Goal: Task Accomplishment & Management: Check status

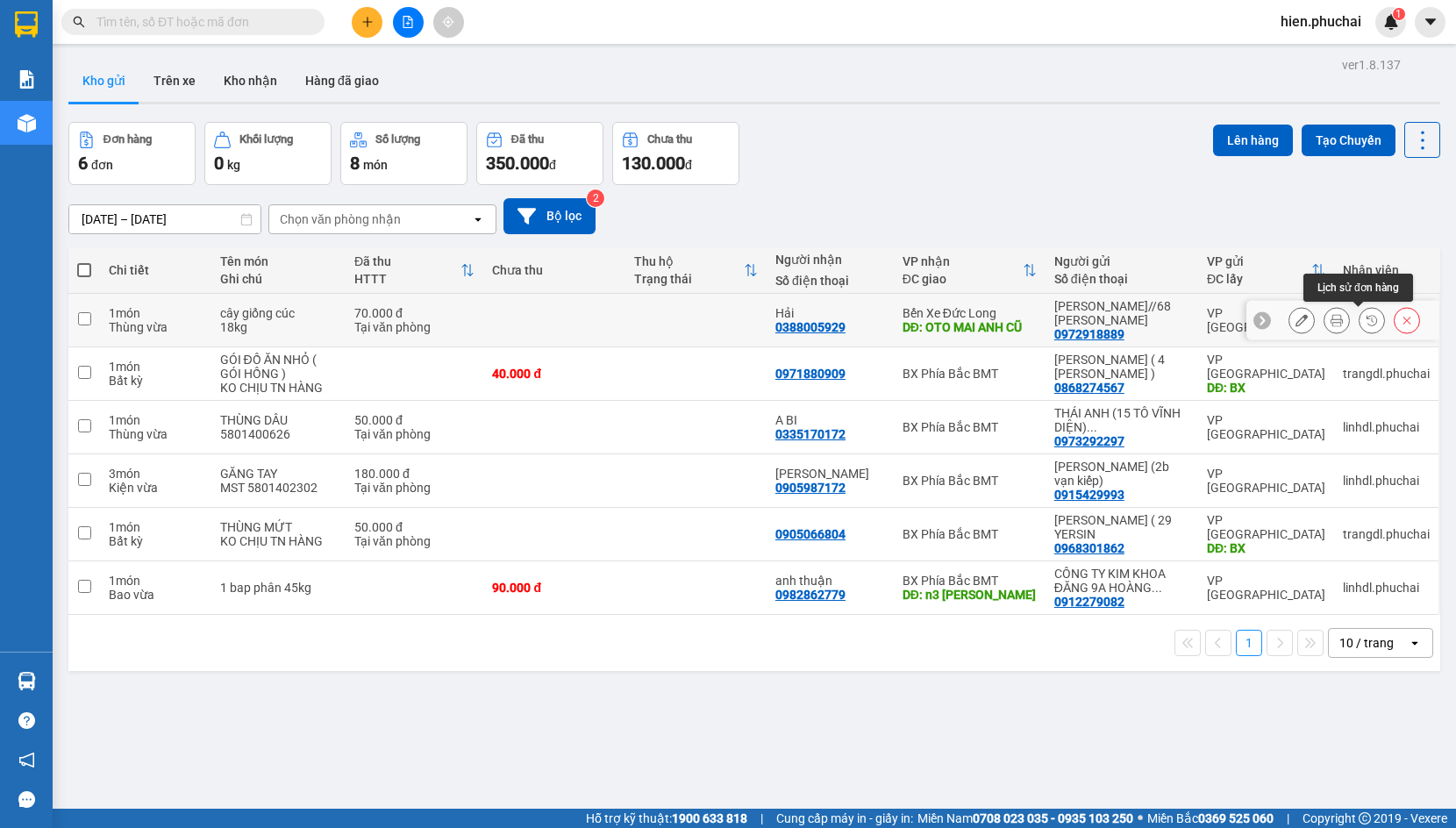
click at [1360, 321] on button at bounding box center [1372, 320] width 25 height 30
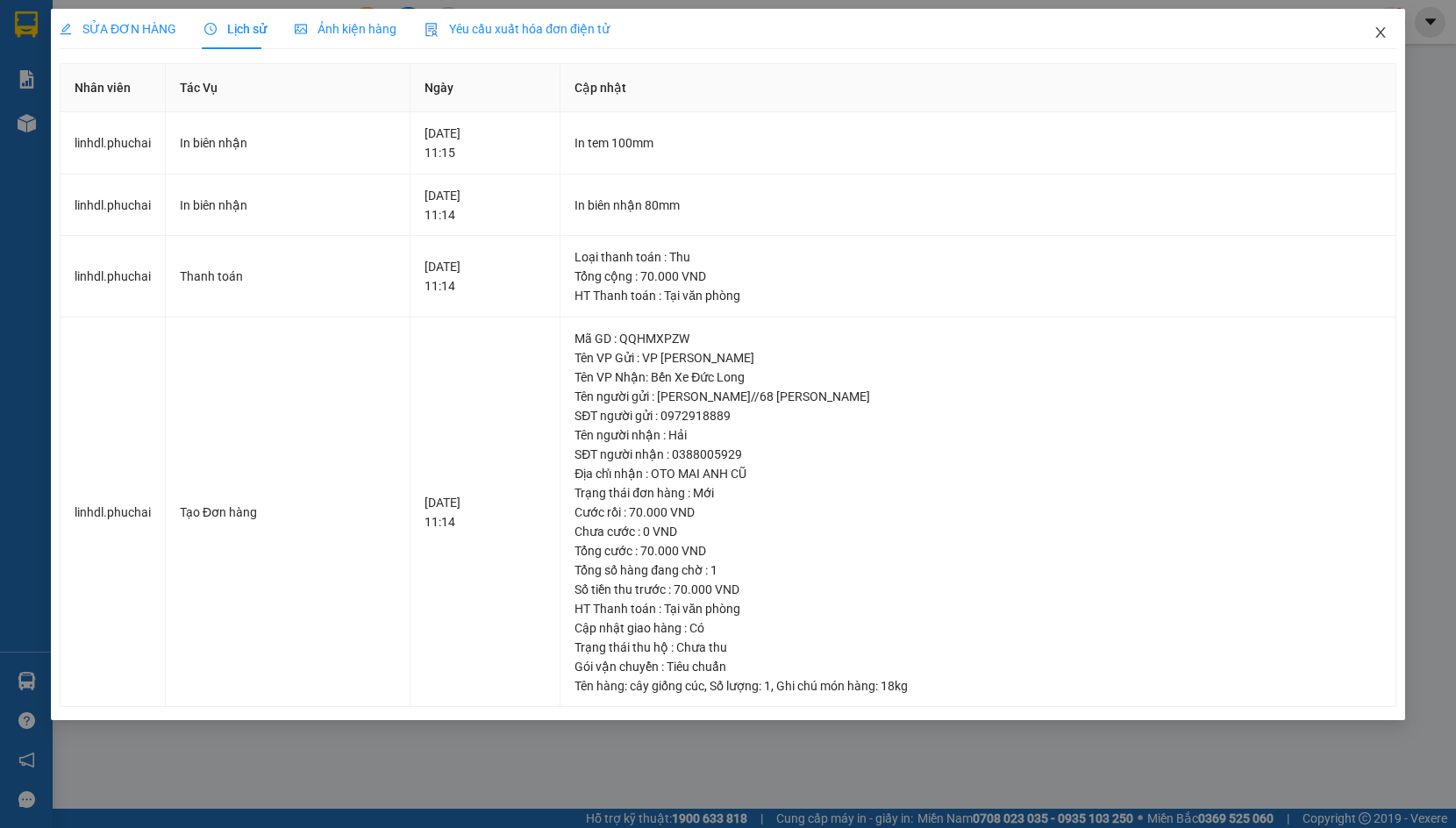
click at [1384, 43] on span "Close" at bounding box center [1380, 32] width 49 height 49
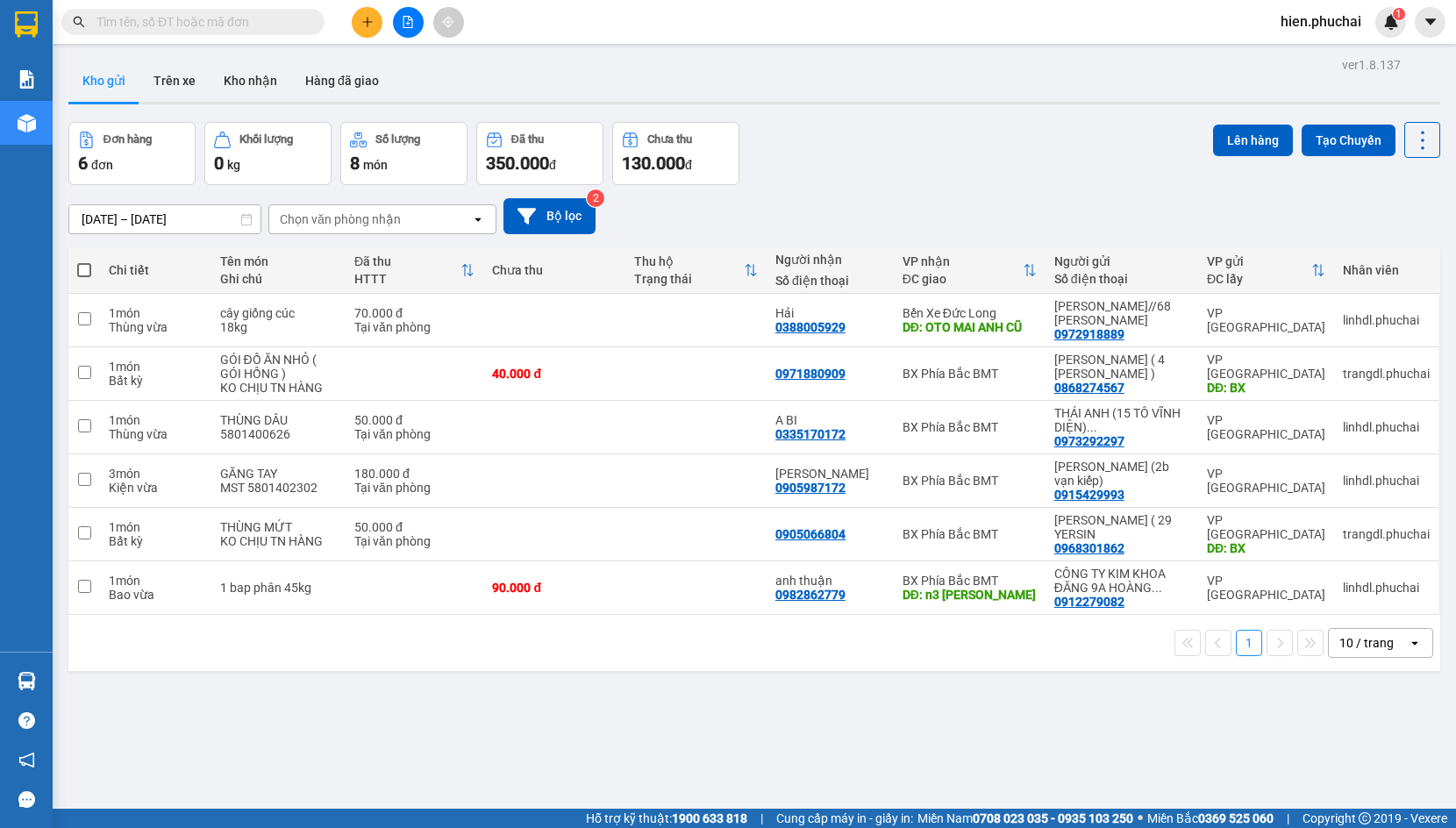
click at [250, 19] on input "text" at bounding box center [200, 21] width 207 height 19
click at [219, 18] on input "text" at bounding box center [200, 21] width 207 height 19
click at [226, 23] on input "text" at bounding box center [200, 21] width 207 height 19
click at [269, 20] on input "text" at bounding box center [200, 21] width 207 height 19
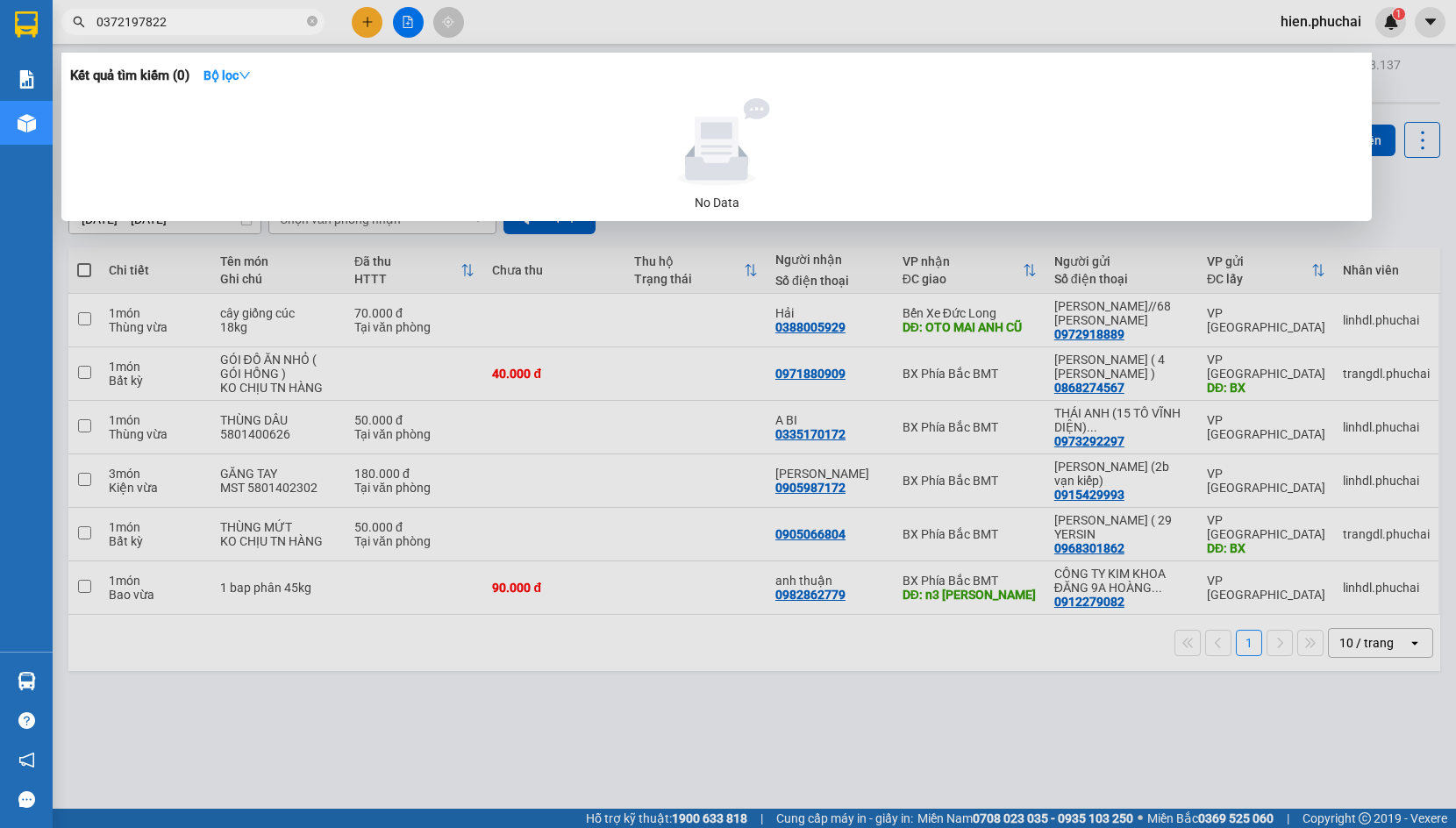
type input "0372197822"
click at [306, 21] on span "0372197822" at bounding box center [192, 21] width 263 height 26
click at [313, 18] on icon "close-circle" at bounding box center [312, 20] width 10 height 10
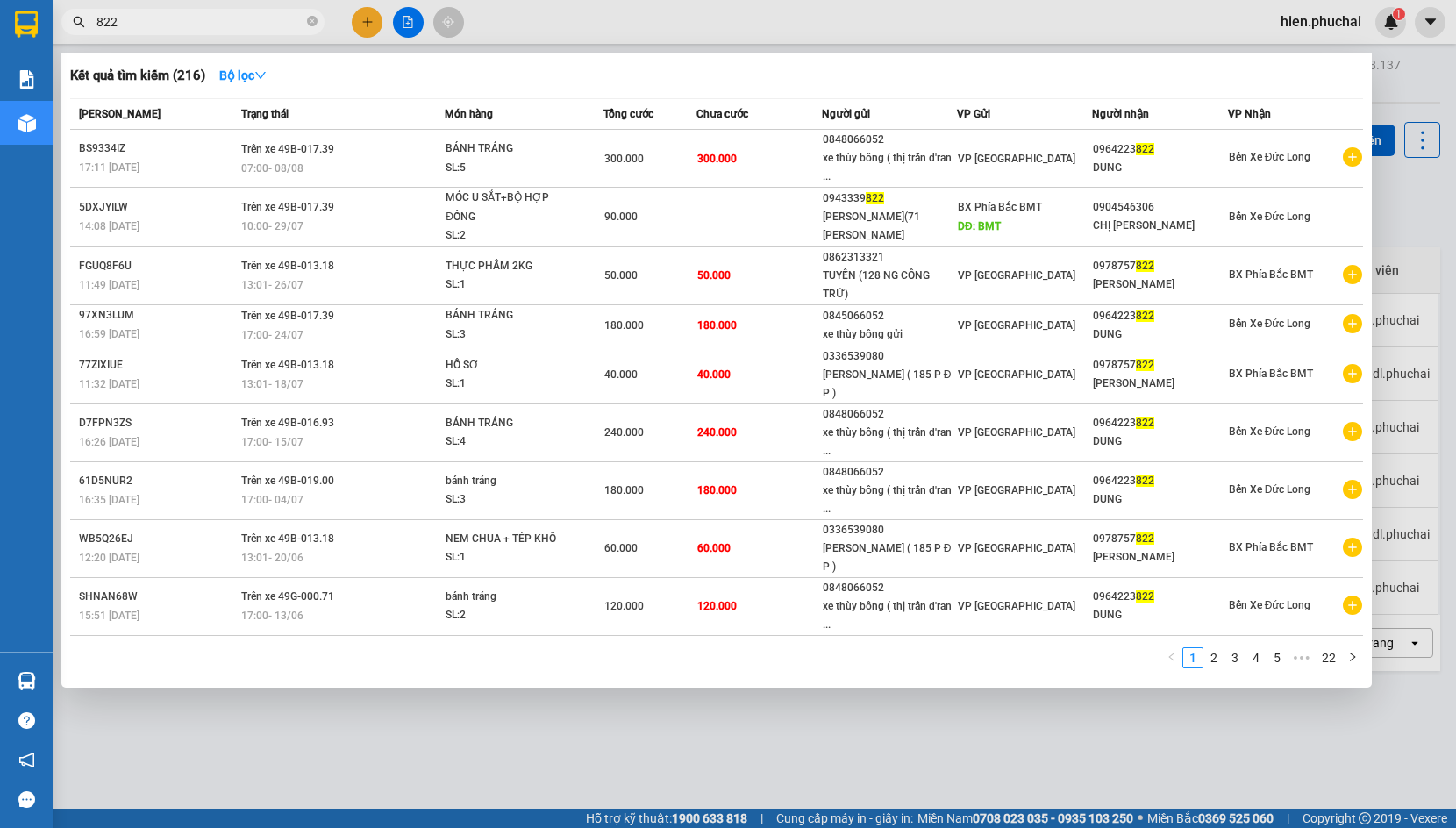
type input "822"
click at [1424, 101] on div at bounding box center [728, 414] width 1456 height 828
drag, startPoint x: 214, startPoint y: 18, endPoint x: -6, endPoint y: 67, distance: 225.4
click at [0, 67] on html "Kết quả tìm kiếm ( 216 ) Bộ lọc Mã ĐH Trạng thái Món hàng Tổng cước Chưa cước N…" at bounding box center [728, 414] width 1456 height 828
click at [740, 37] on div at bounding box center [728, 414] width 1456 height 828
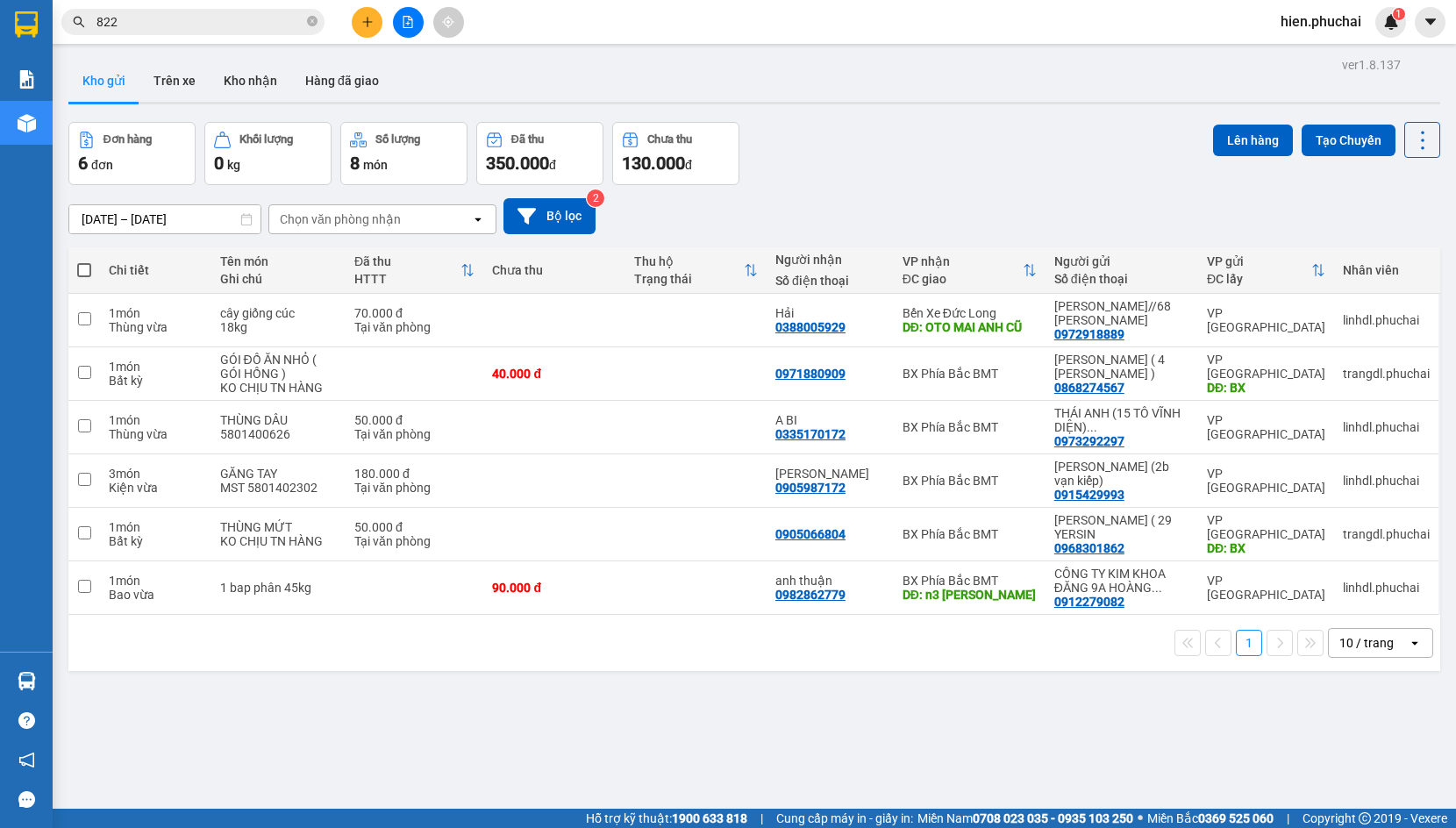
click at [396, 26] on button at bounding box center [408, 22] width 31 height 30
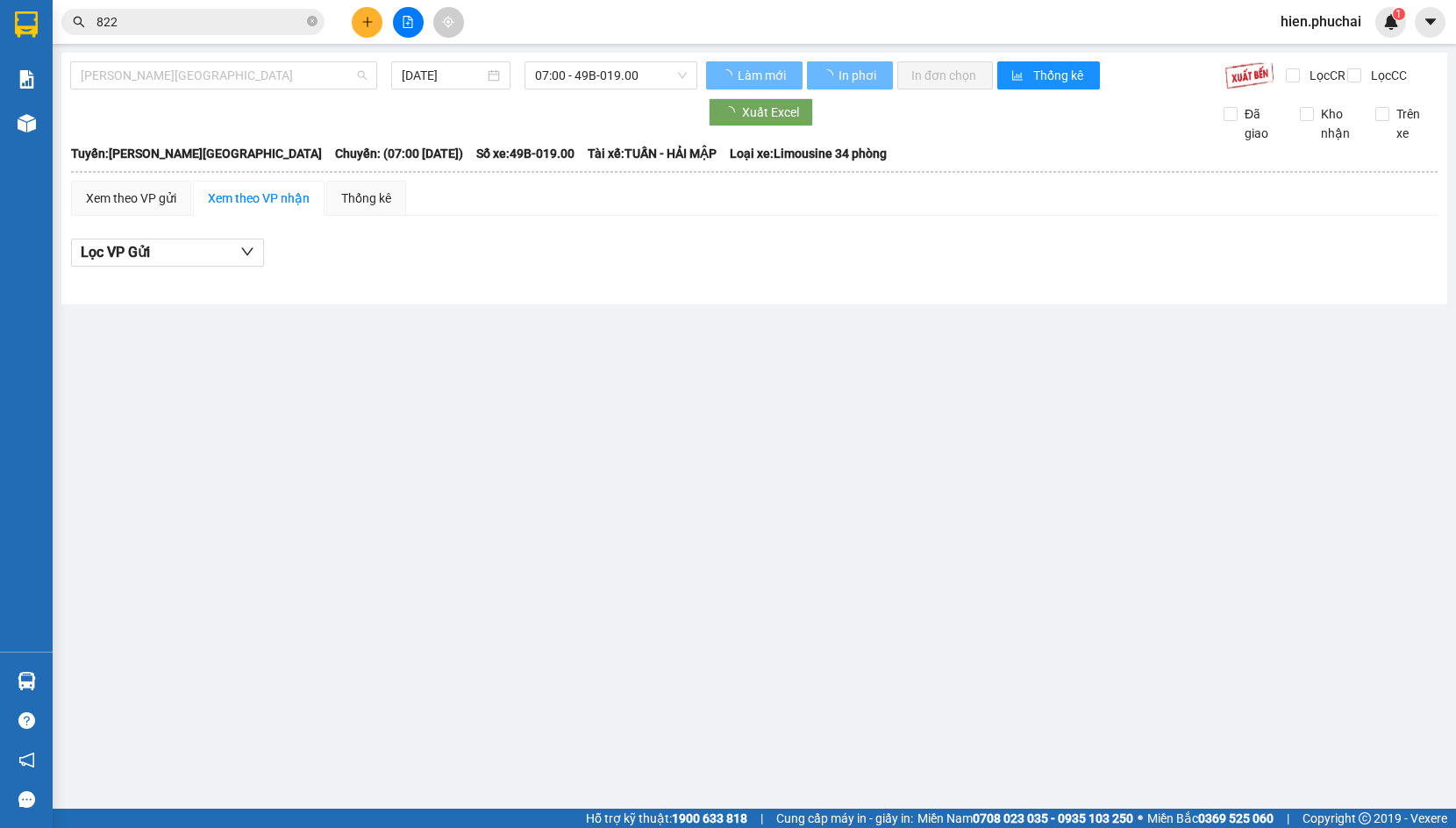
drag, startPoint x: 264, startPoint y: 74, endPoint x: 258, endPoint y: 137, distance: 63.3
click at [264, 77] on span "Gia Lai - Đà Lạt" at bounding box center [223, 75] width 286 height 26
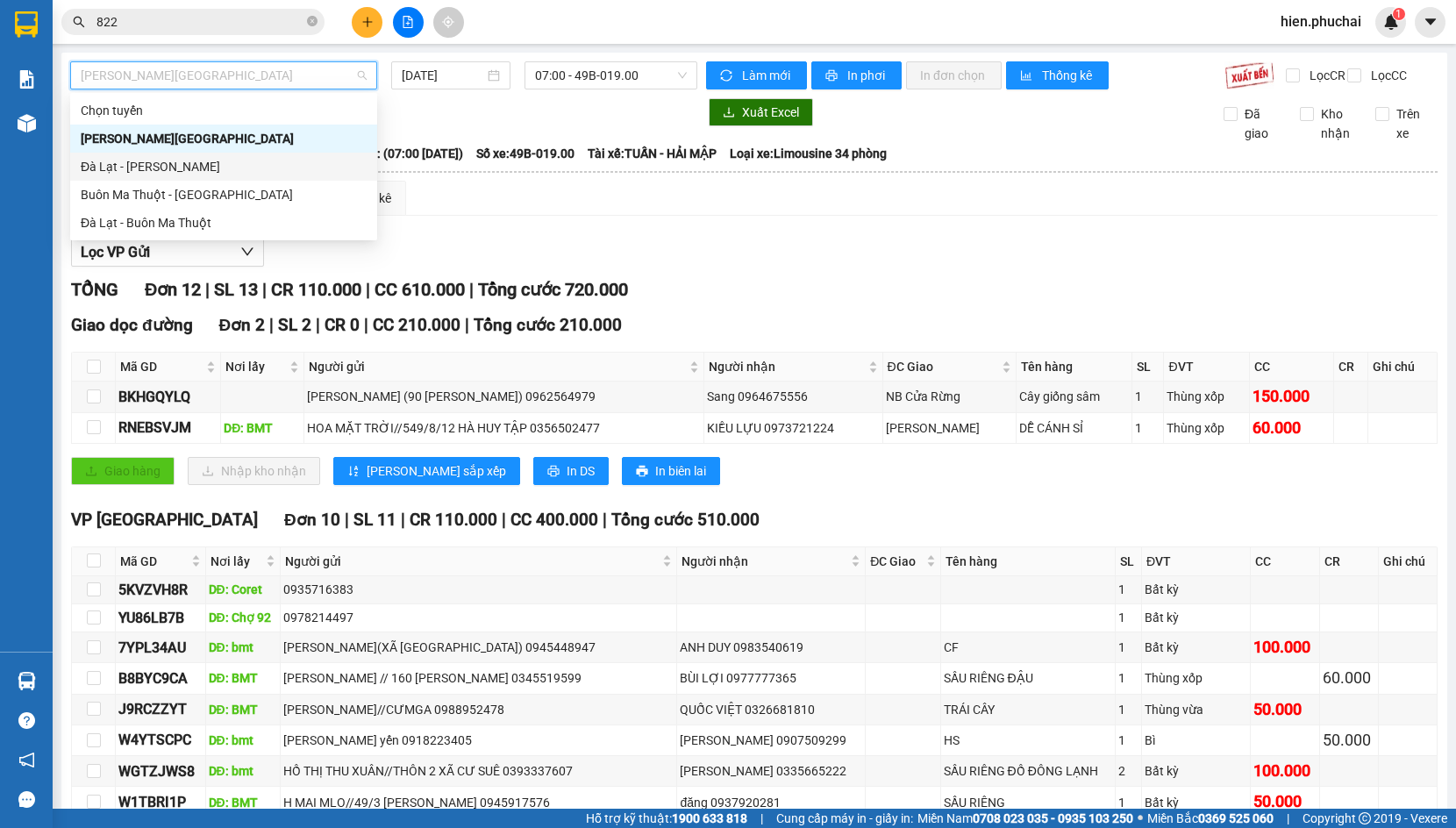
click at [249, 164] on div "Đà Lạt - Gia Lai" at bounding box center [223, 166] width 286 height 19
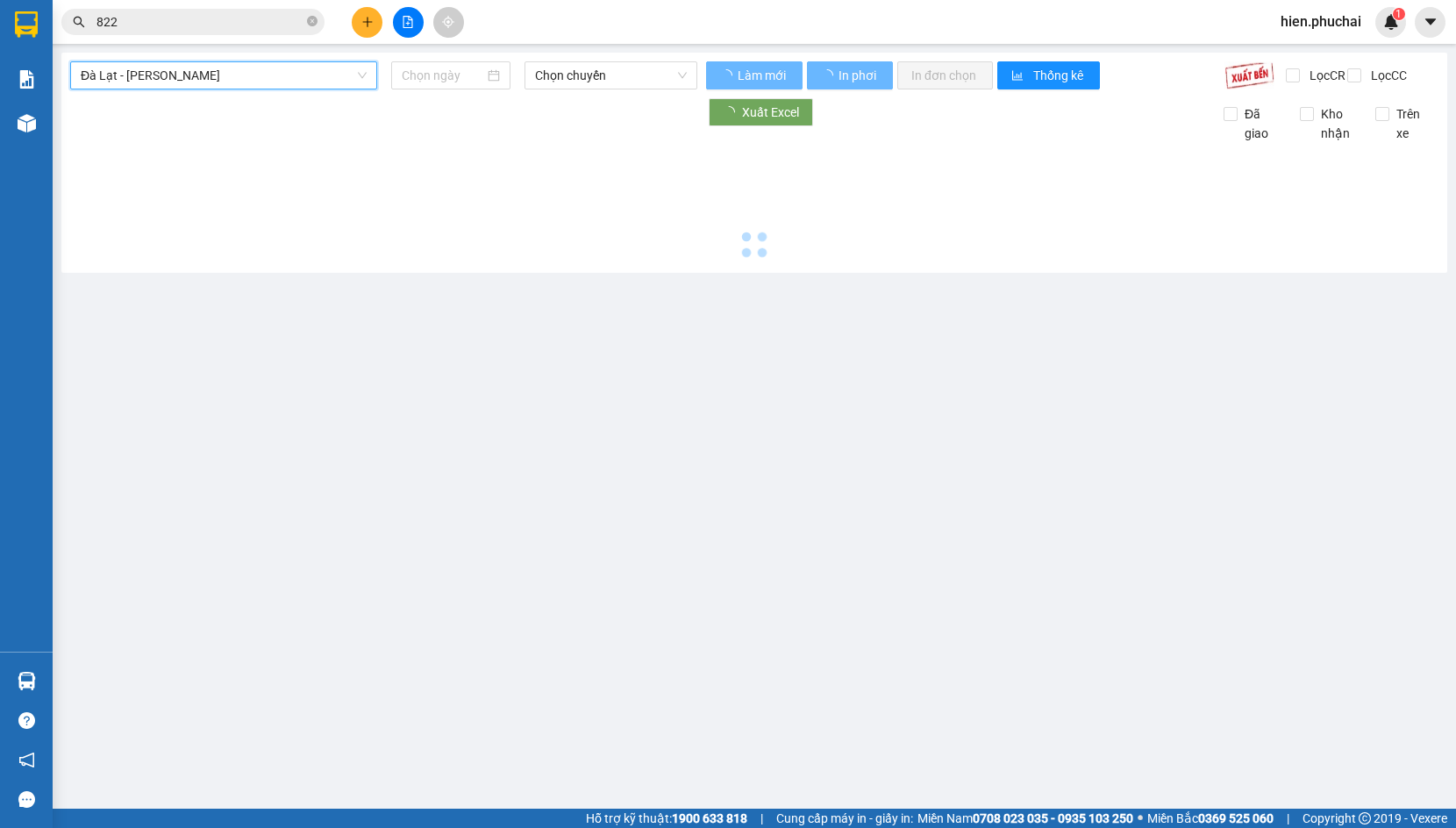
type input "11/08/2025"
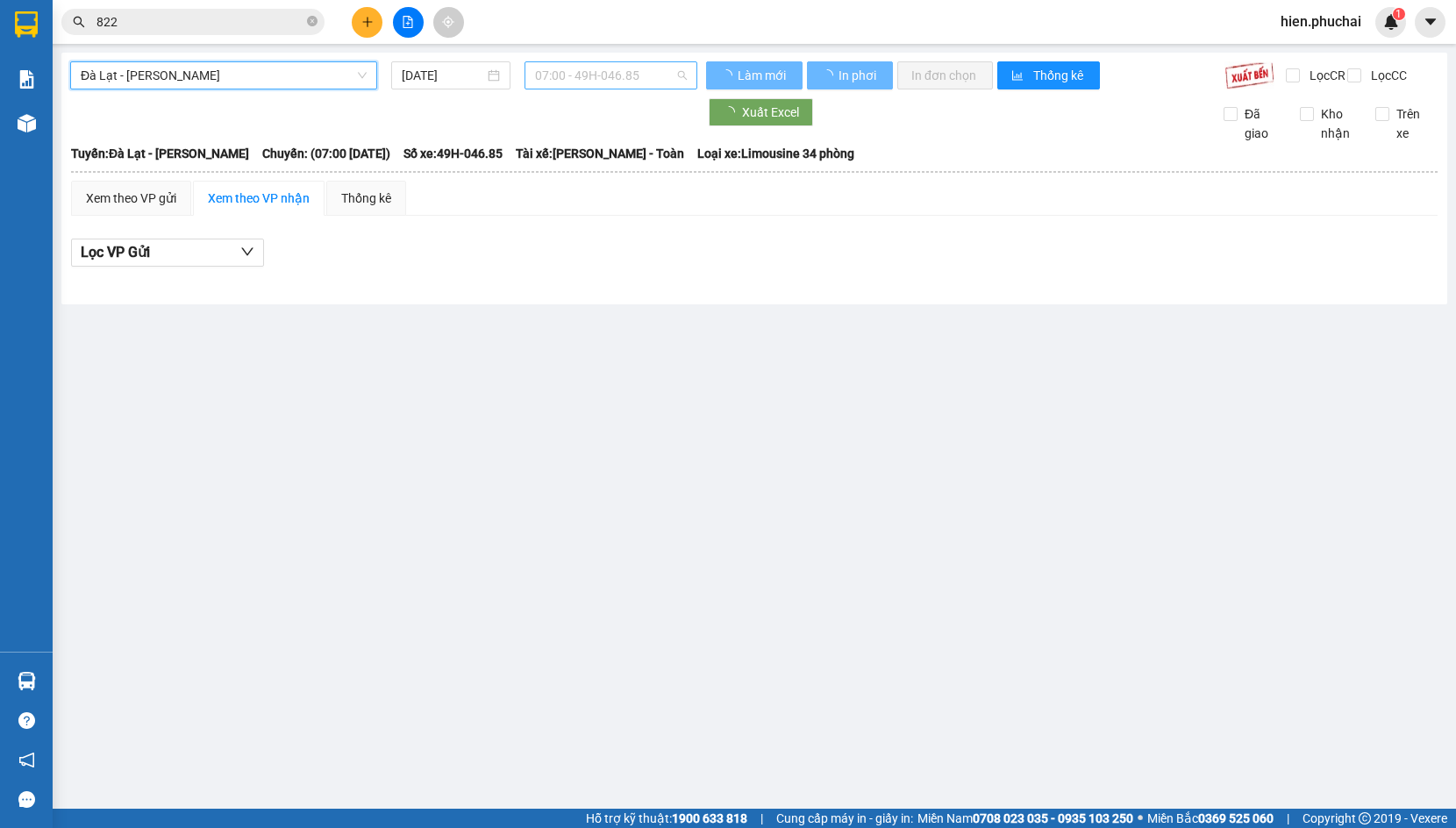
click at [555, 83] on span "07:00 - 49H-046.85" at bounding box center [611, 75] width 152 height 26
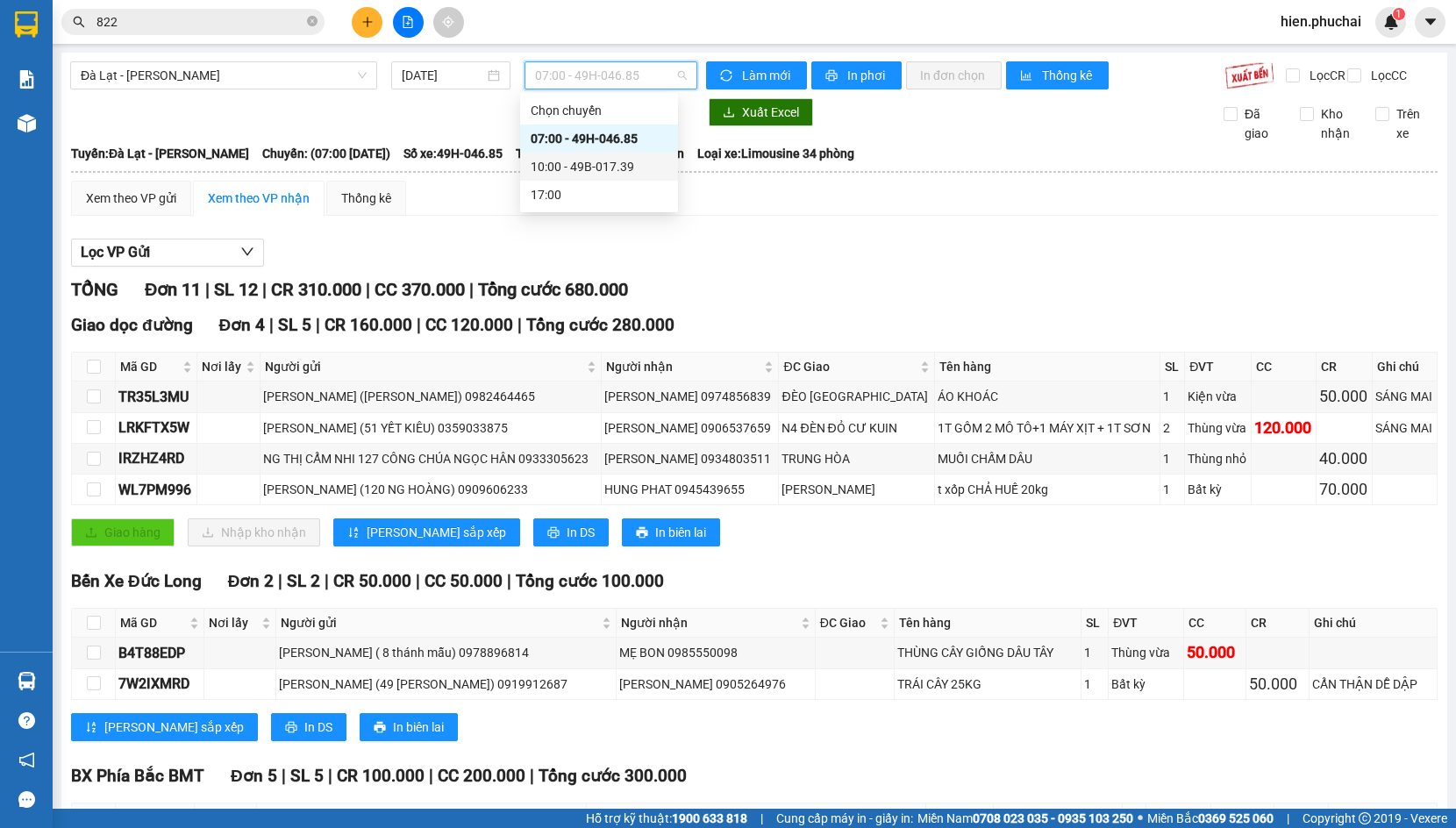
click at [569, 163] on div "10:00 - 49B-017.39" at bounding box center [599, 166] width 137 height 19
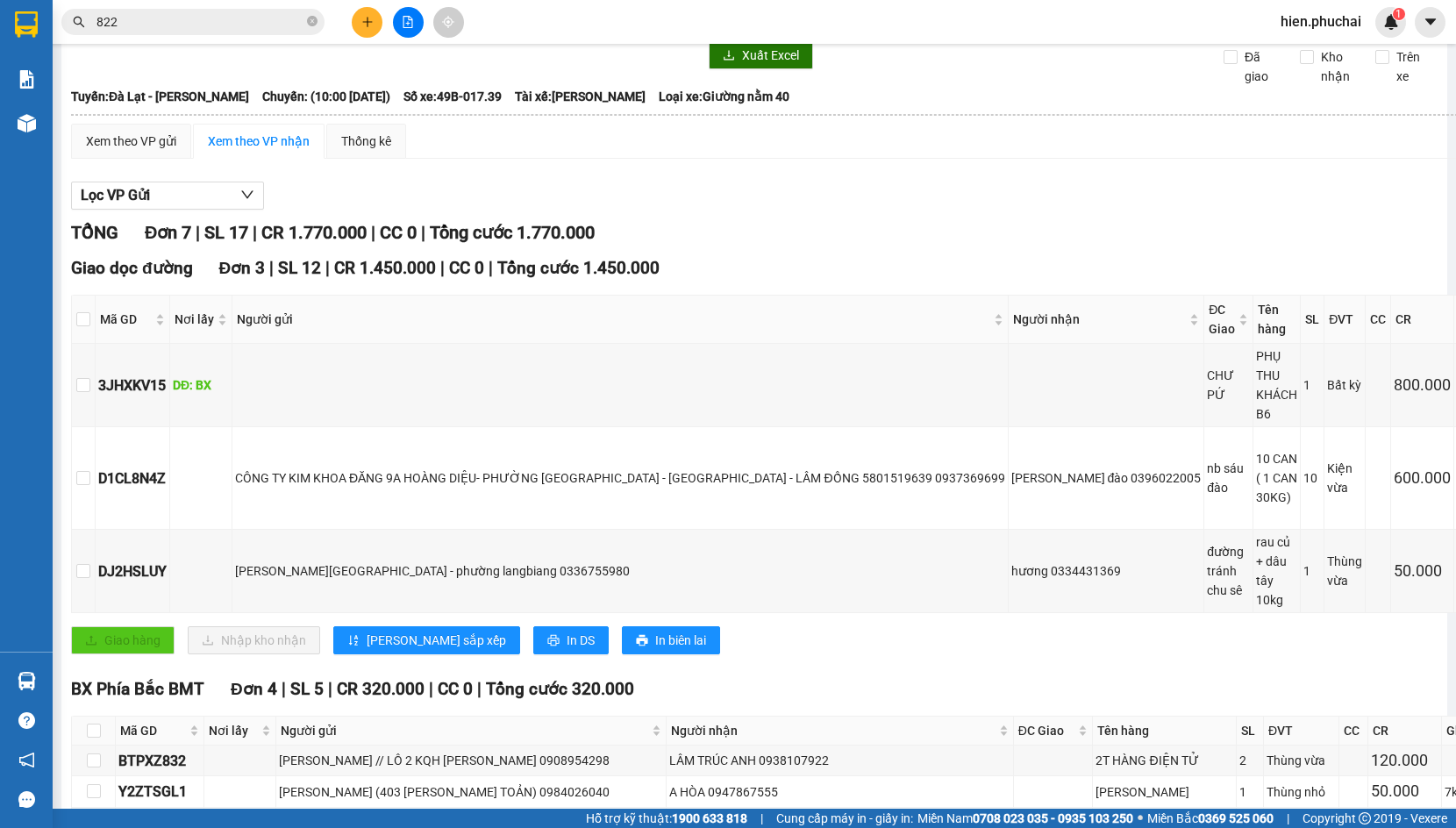
scroll to position [88, 0]
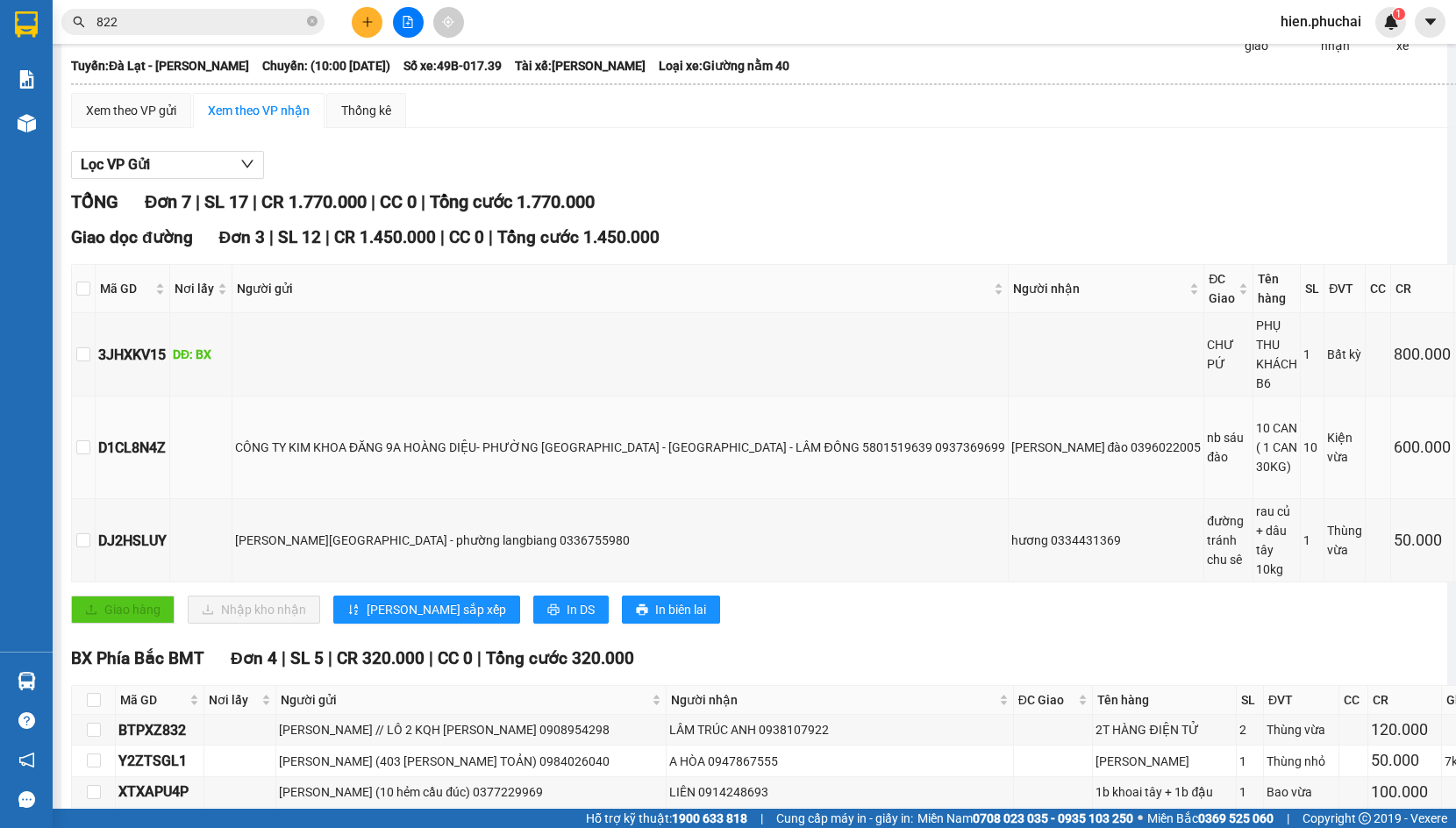
click at [451, 437] on div "CÔNG TY KIM KHOA ĐĂNG 9A HOÀNG DIỆU- PHƯỜNG CAM LY - ĐÀ LẠT - LÂM ĐỒNG 58015196…" at bounding box center [619, 446] width 770 height 19
click at [471, 499] on td "nguyễn thanh đức lạc dương - phường langbiang 0336755980" at bounding box center [620, 541] width 777 height 83
click at [464, 437] on div "CÔNG TY KIM KHOA ĐĂNG 9A HOÀNG DIỆU- PHƯỜNG CAM LY - ĐÀ LẠT - LÂM ĐỒNG 58015196…" at bounding box center [619, 446] width 770 height 19
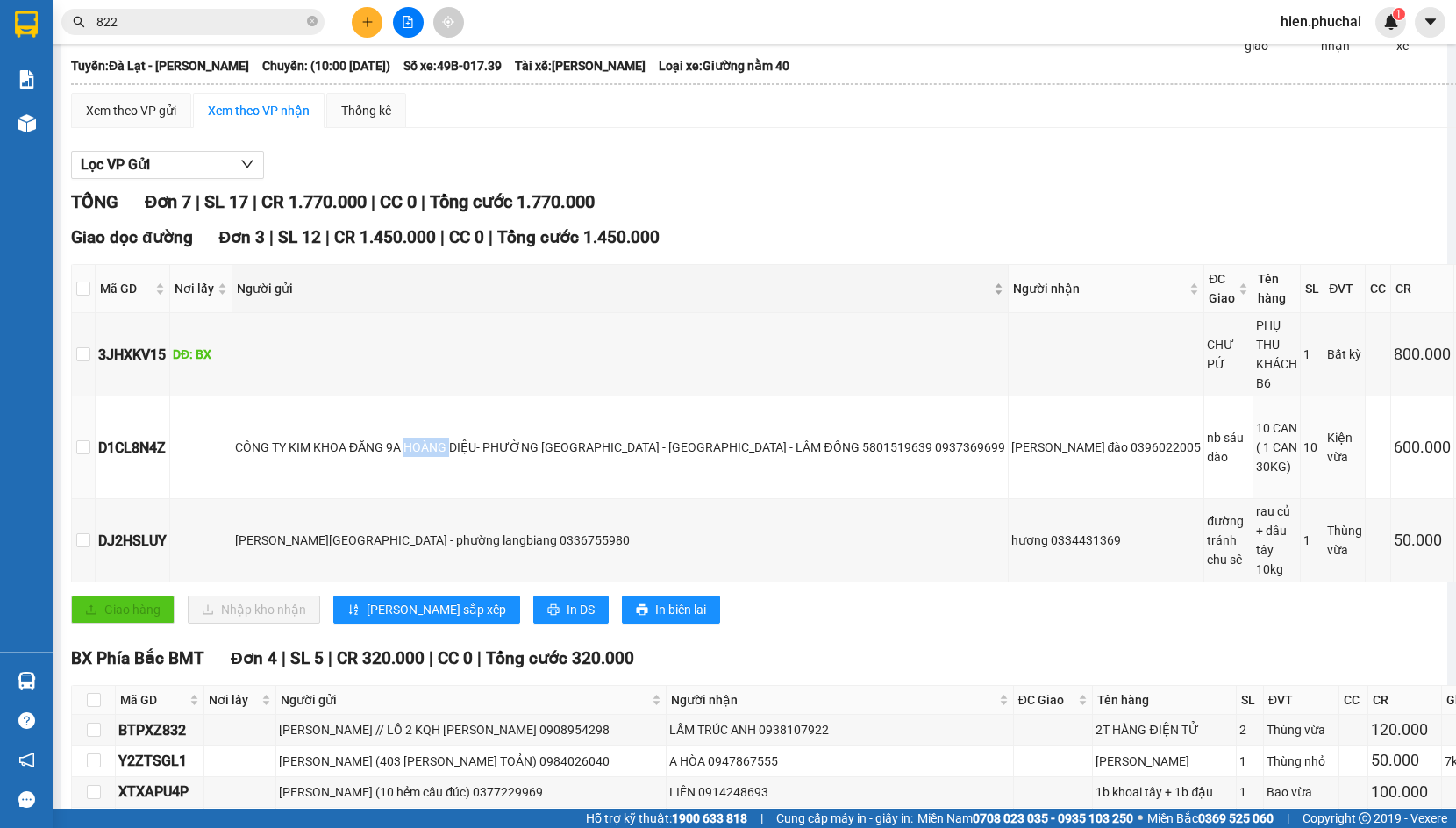
scroll to position [0, 0]
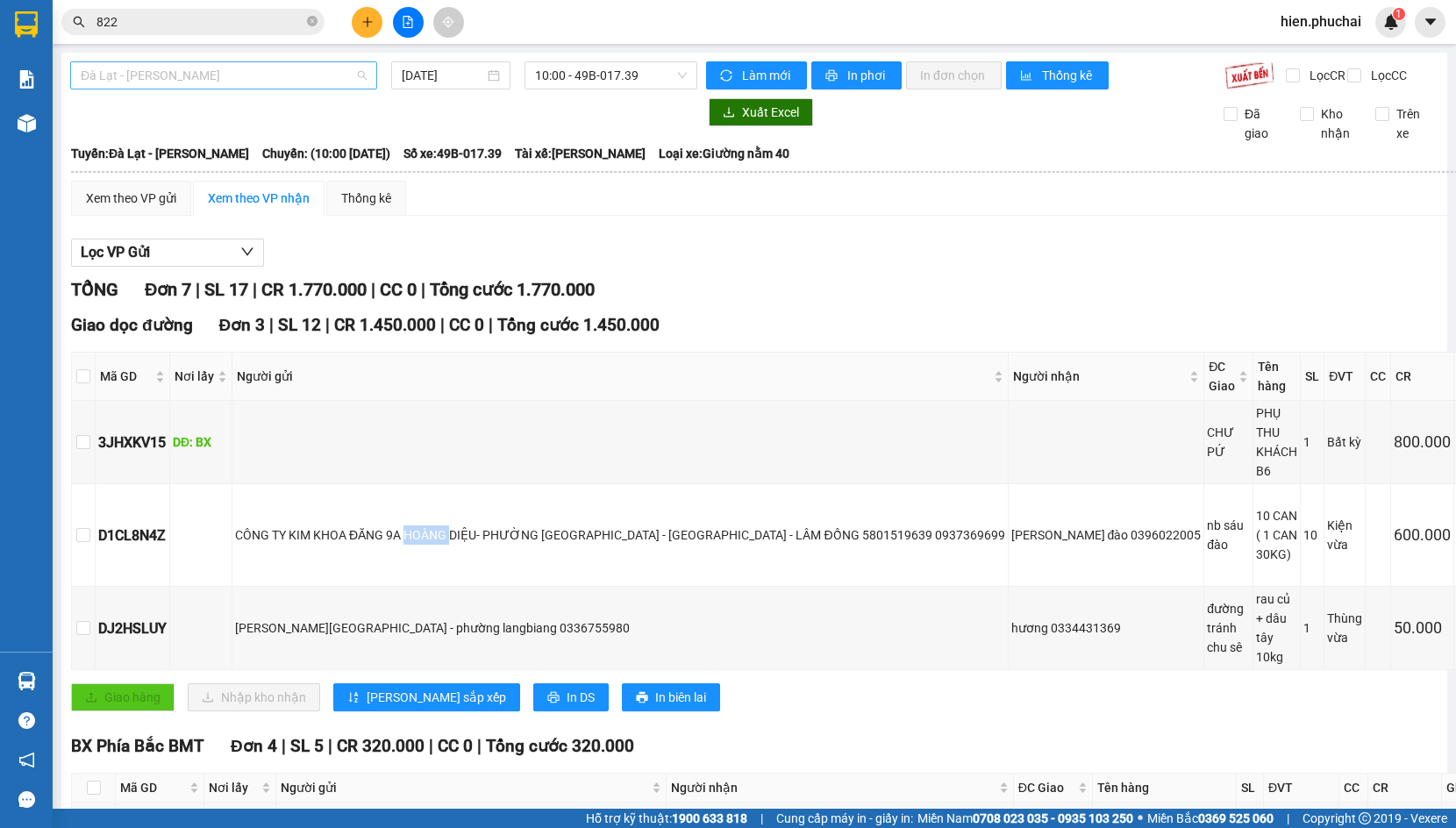
click at [262, 77] on span "Đà Lạt - Gia Lai" at bounding box center [223, 75] width 286 height 26
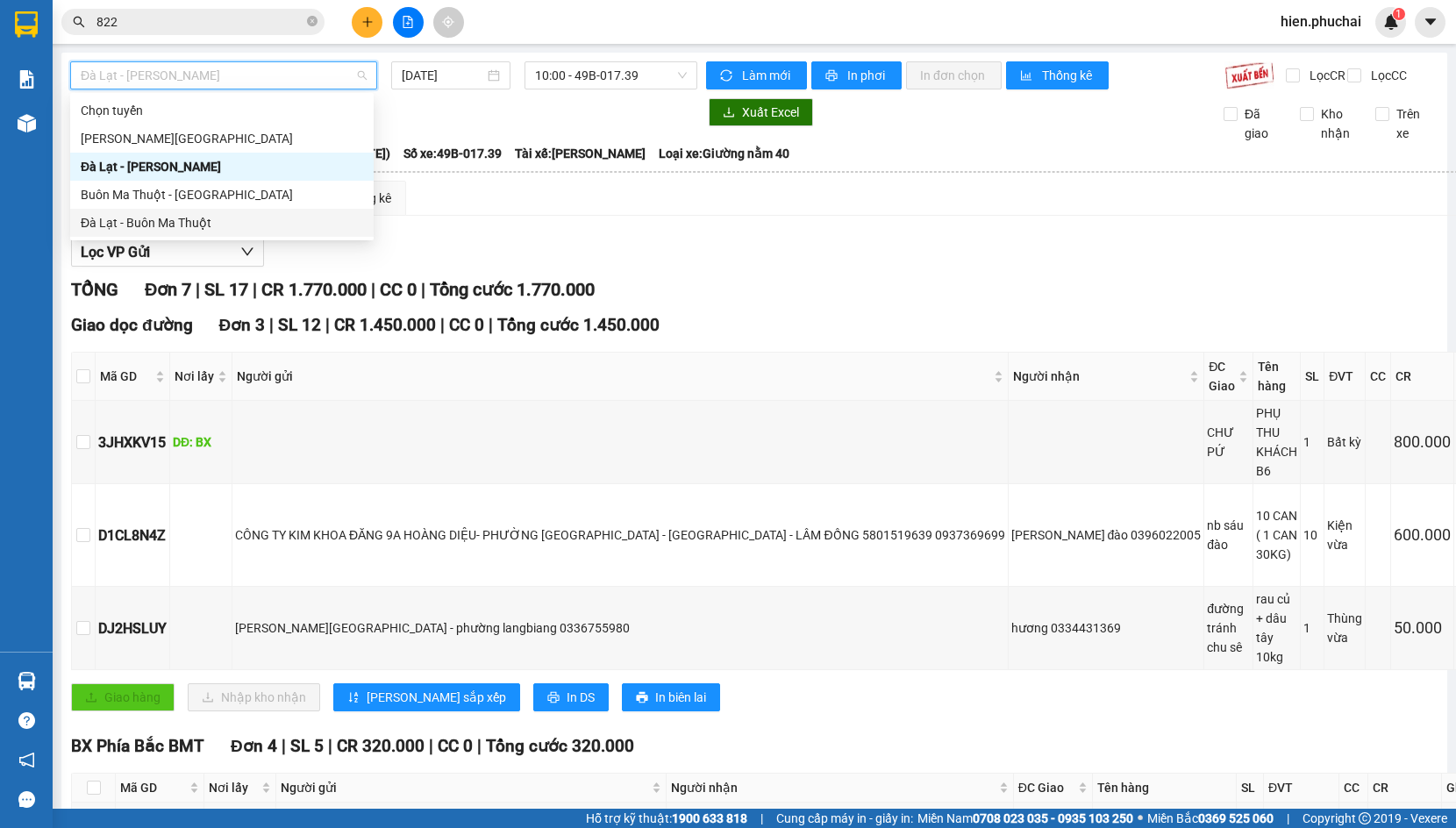
click at [229, 226] on div "Đà Lạt - Buôn Ma Thuột" at bounding box center [222, 223] width 283 height 19
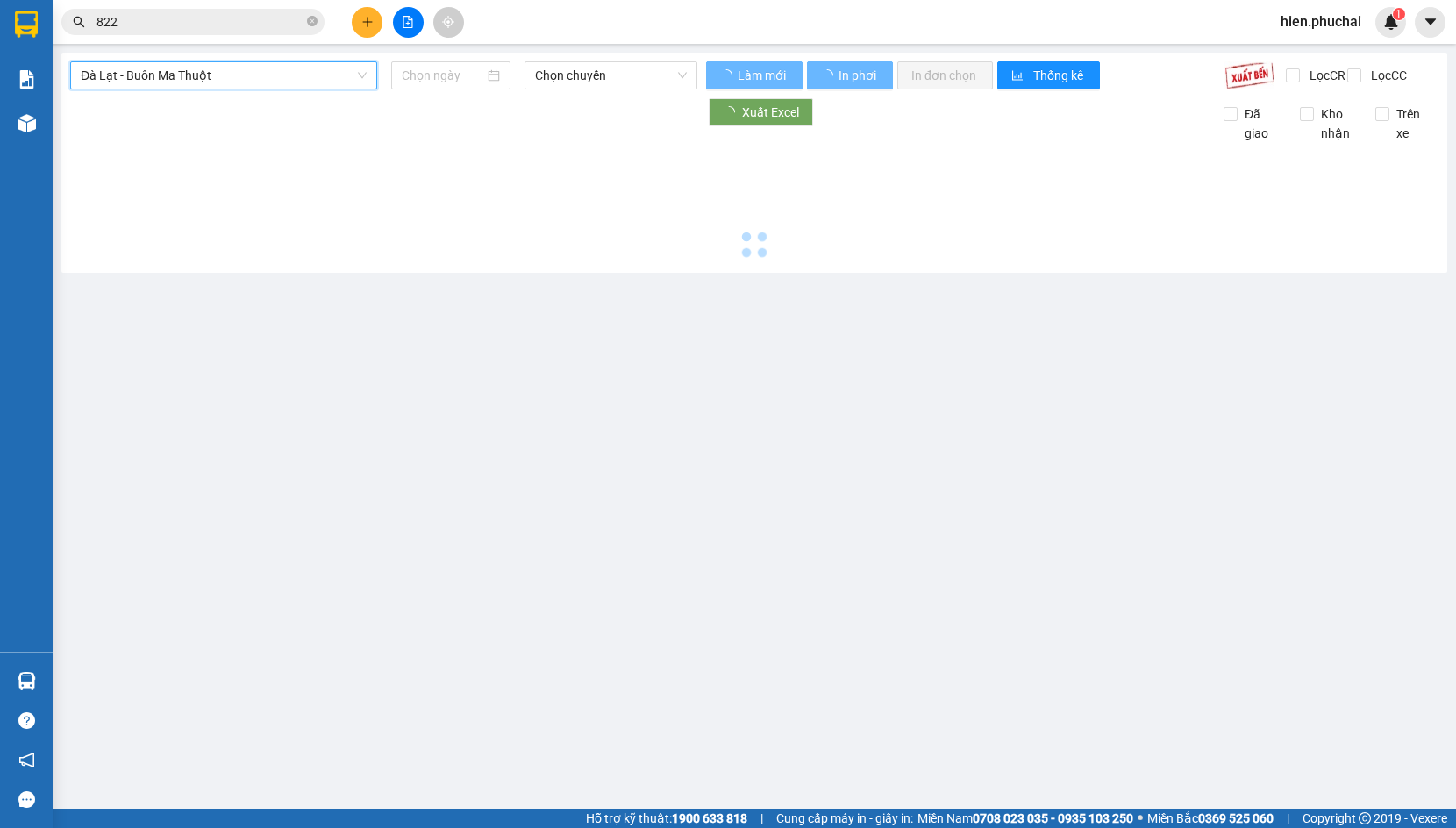
type input "11/08/2025"
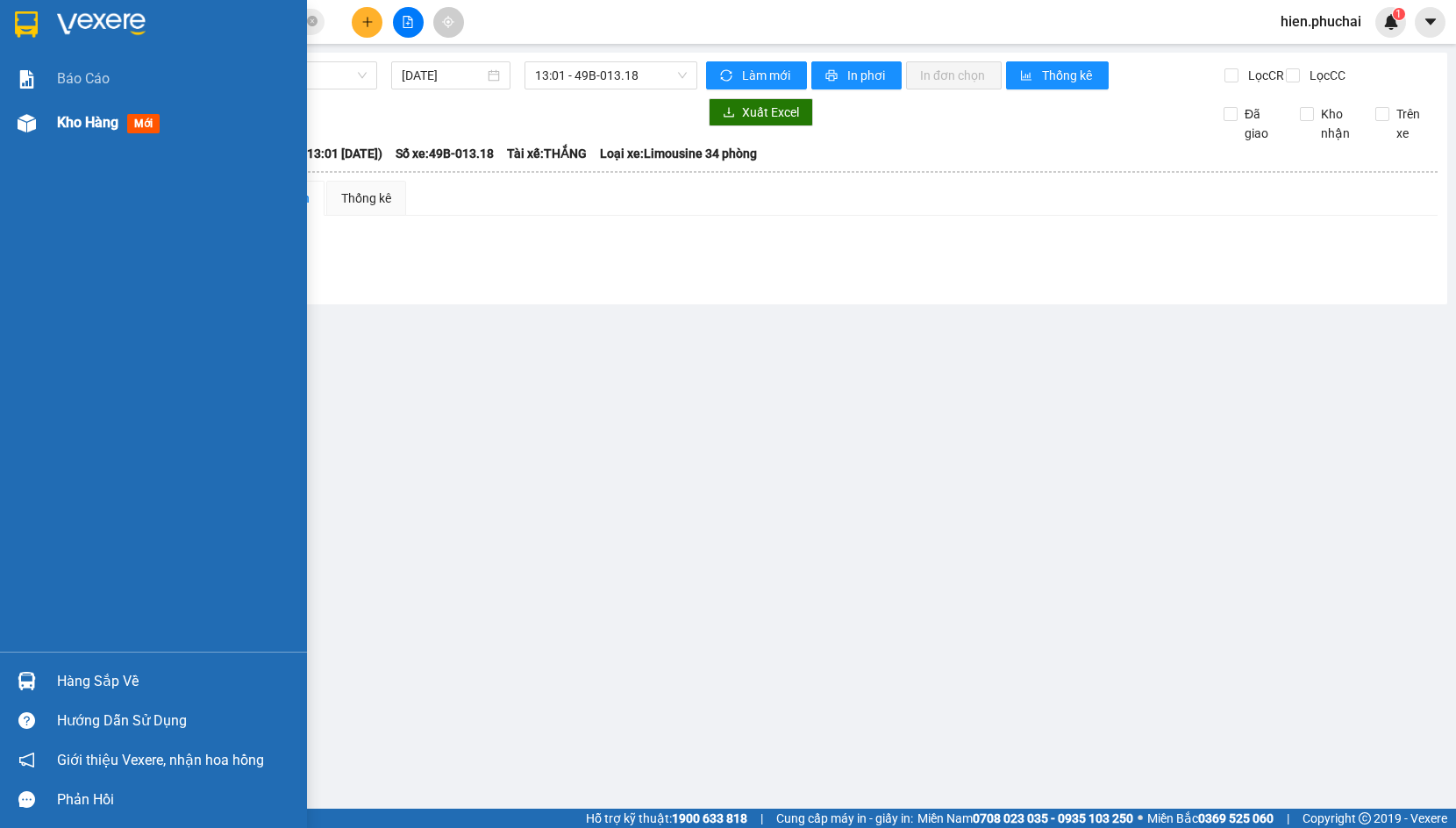
click at [7, 116] on div "Kho hàng mới" at bounding box center [153, 122] width 307 height 43
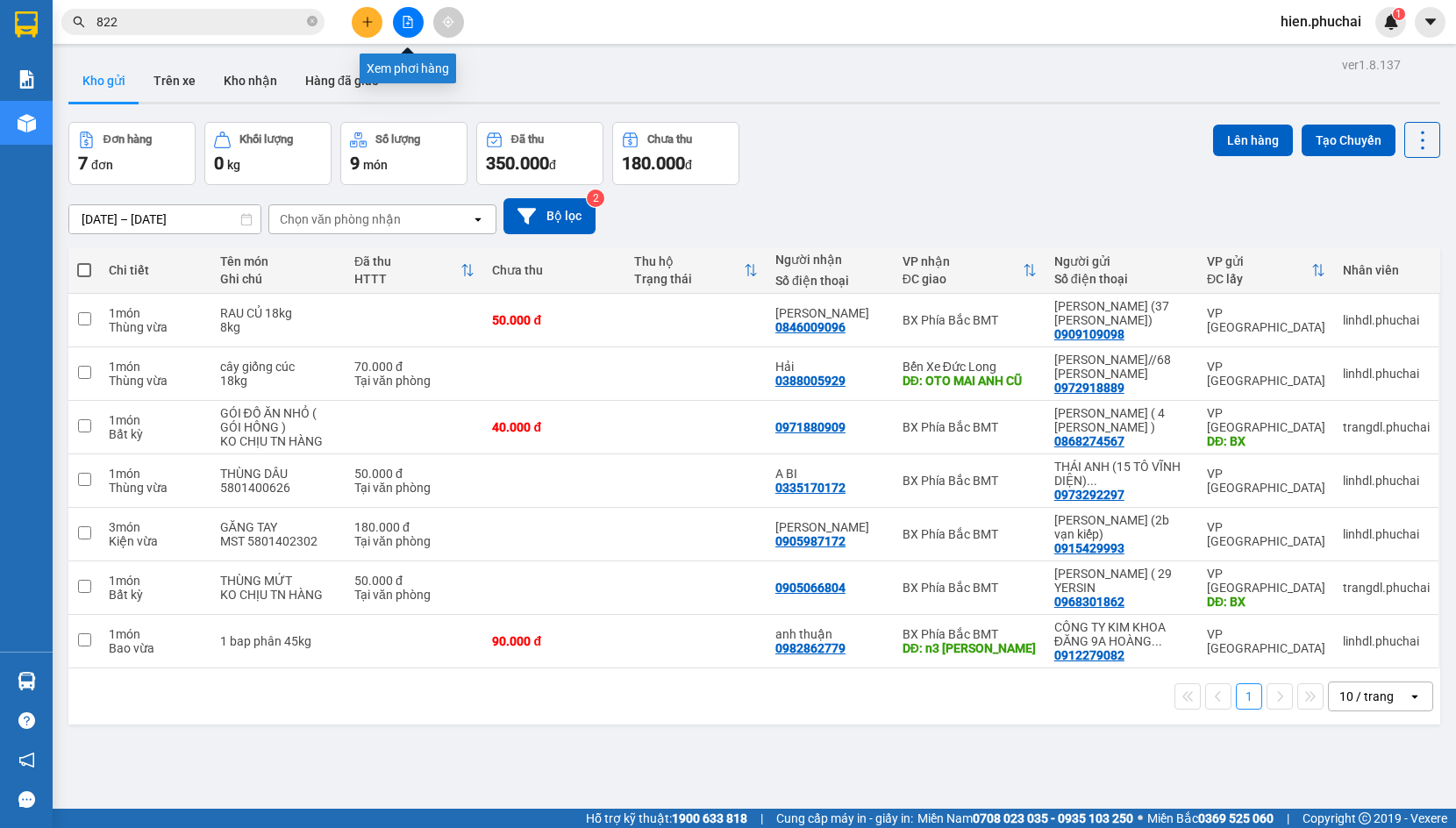
click at [402, 25] on icon "file-add" at bounding box center [408, 21] width 12 height 12
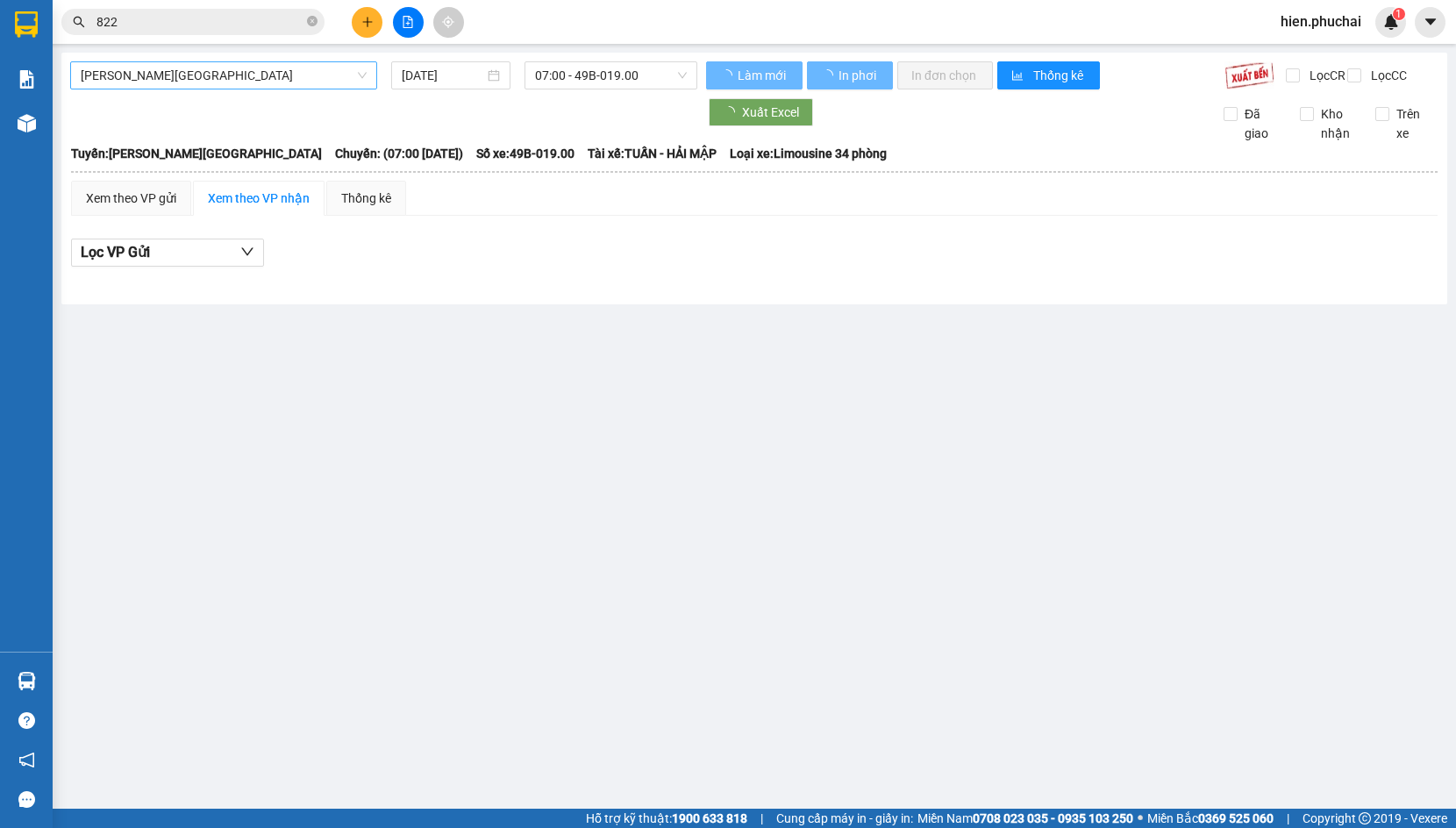
click at [265, 88] on span "Gia Lai - Đà Lạt" at bounding box center [223, 75] width 286 height 26
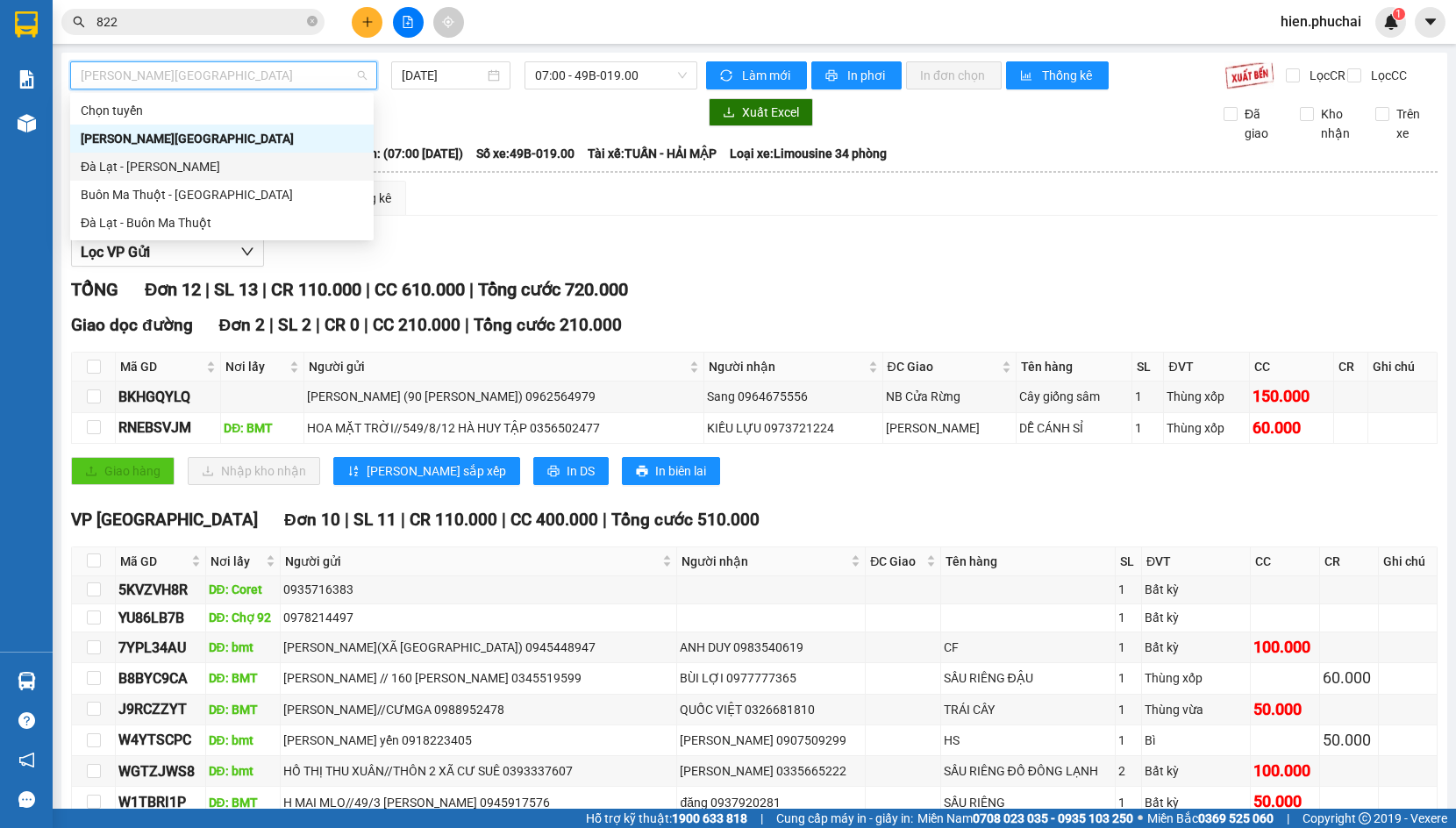
click at [223, 164] on div "Đà Lạt - Gia Lai" at bounding box center [222, 166] width 283 height 19
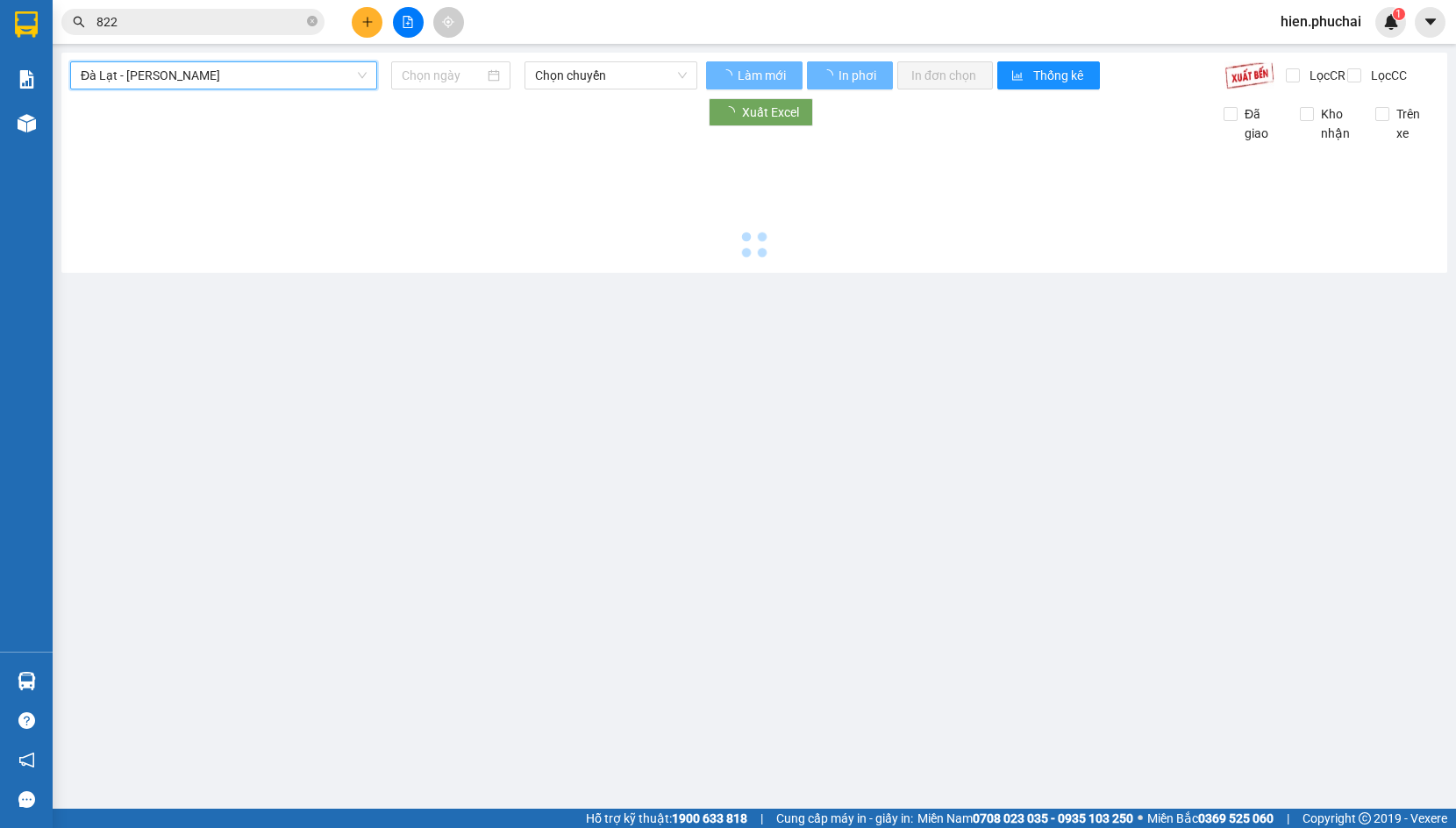
type input "11/08/2025"
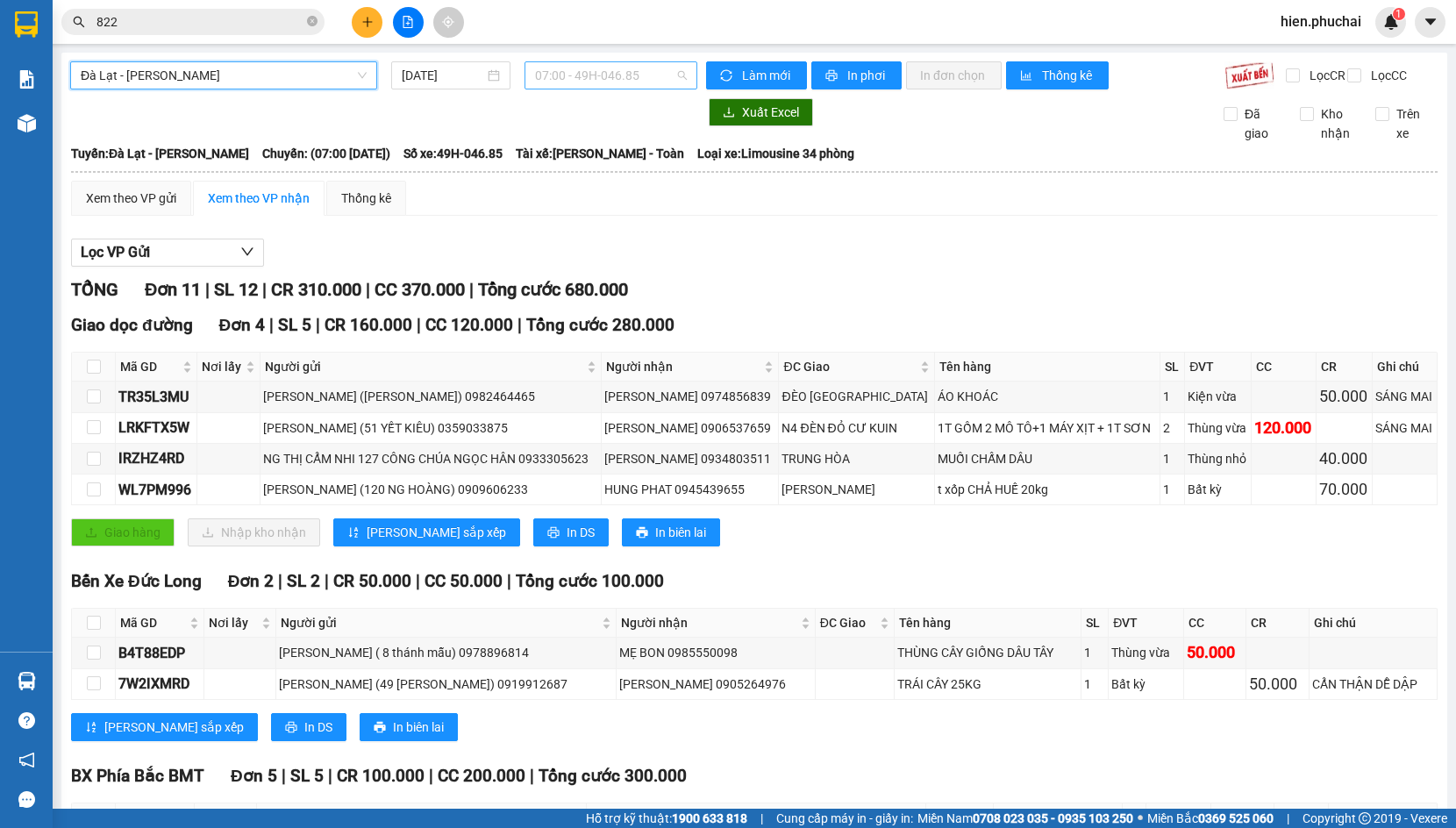
click at [568, 82] on span "07:00 - 49H-046.85" at bounding box center [611, 75] width 152 height 26
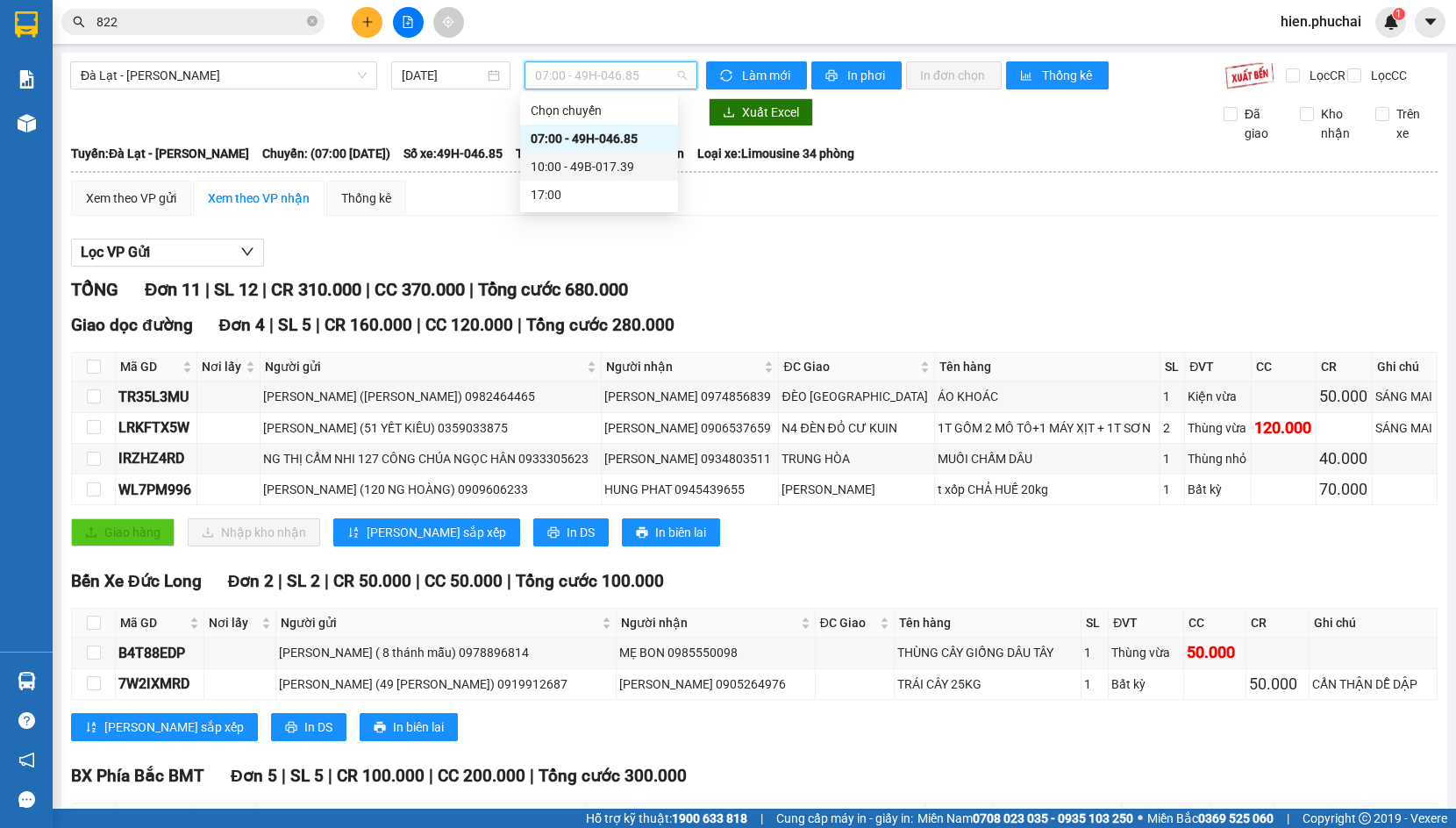
click at [574, 164] on div "10:00 - 49B-017.39" at bounding box center [599, 166] width 137 height 19
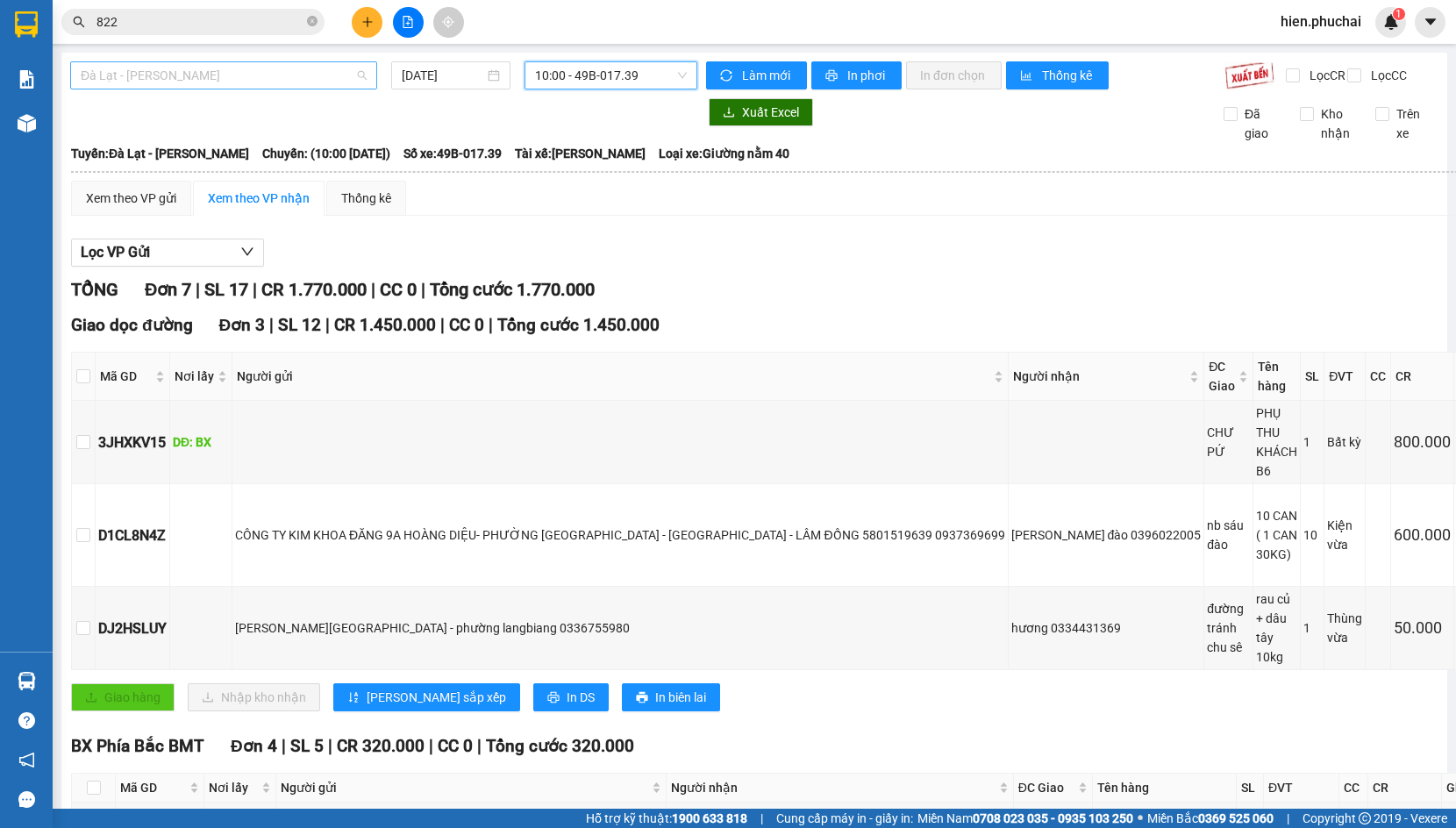
click at [191, 71] on span "Đà Lạt - Gia Lai" at bounding box center [223, 75] width 286 height 26
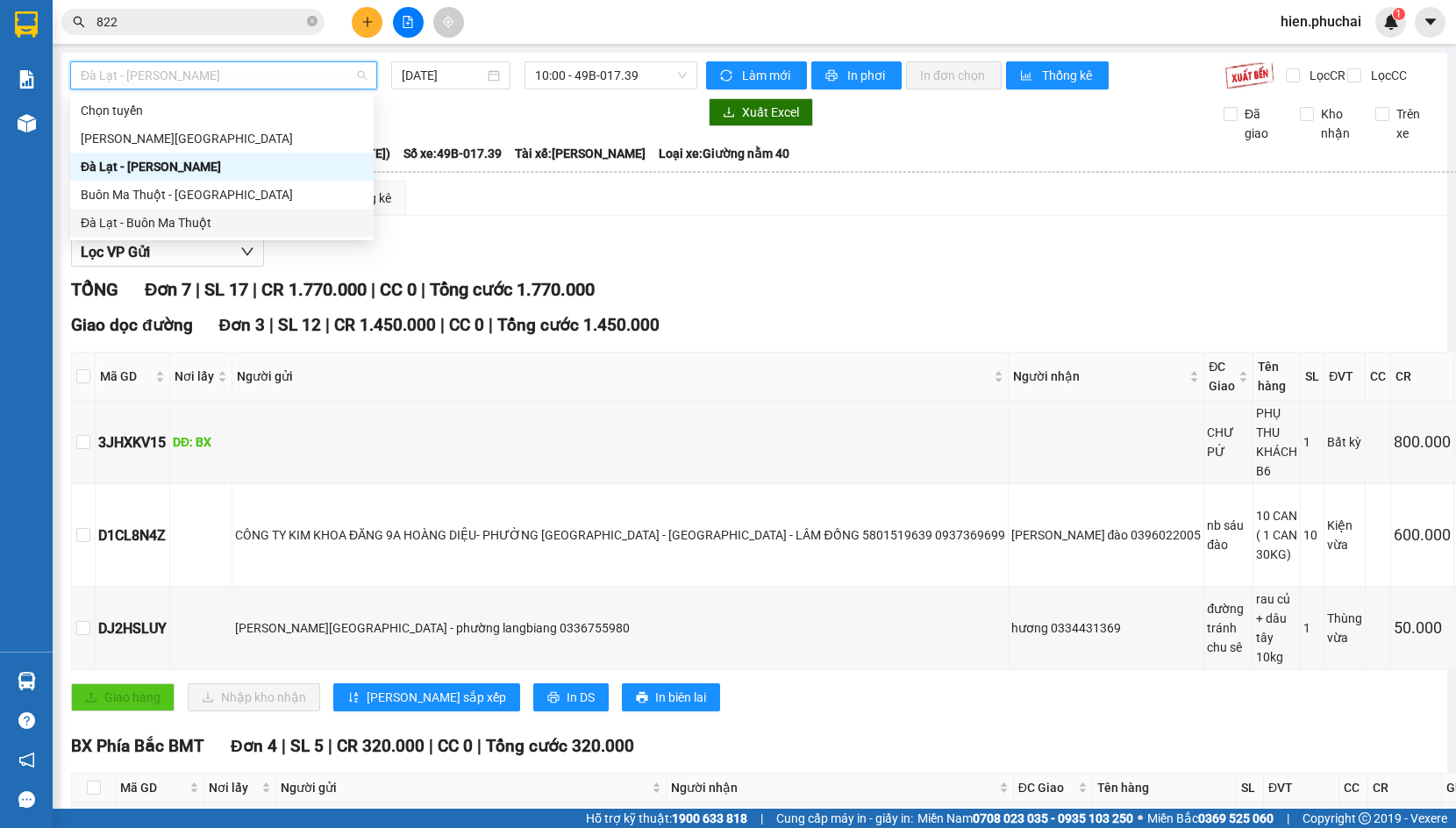
click at [205, 217] on div "Đà Lạt - Buôn Ma Thuột" at bounding box center [222, 223] width 283 height 19
type input "11/08/2025"
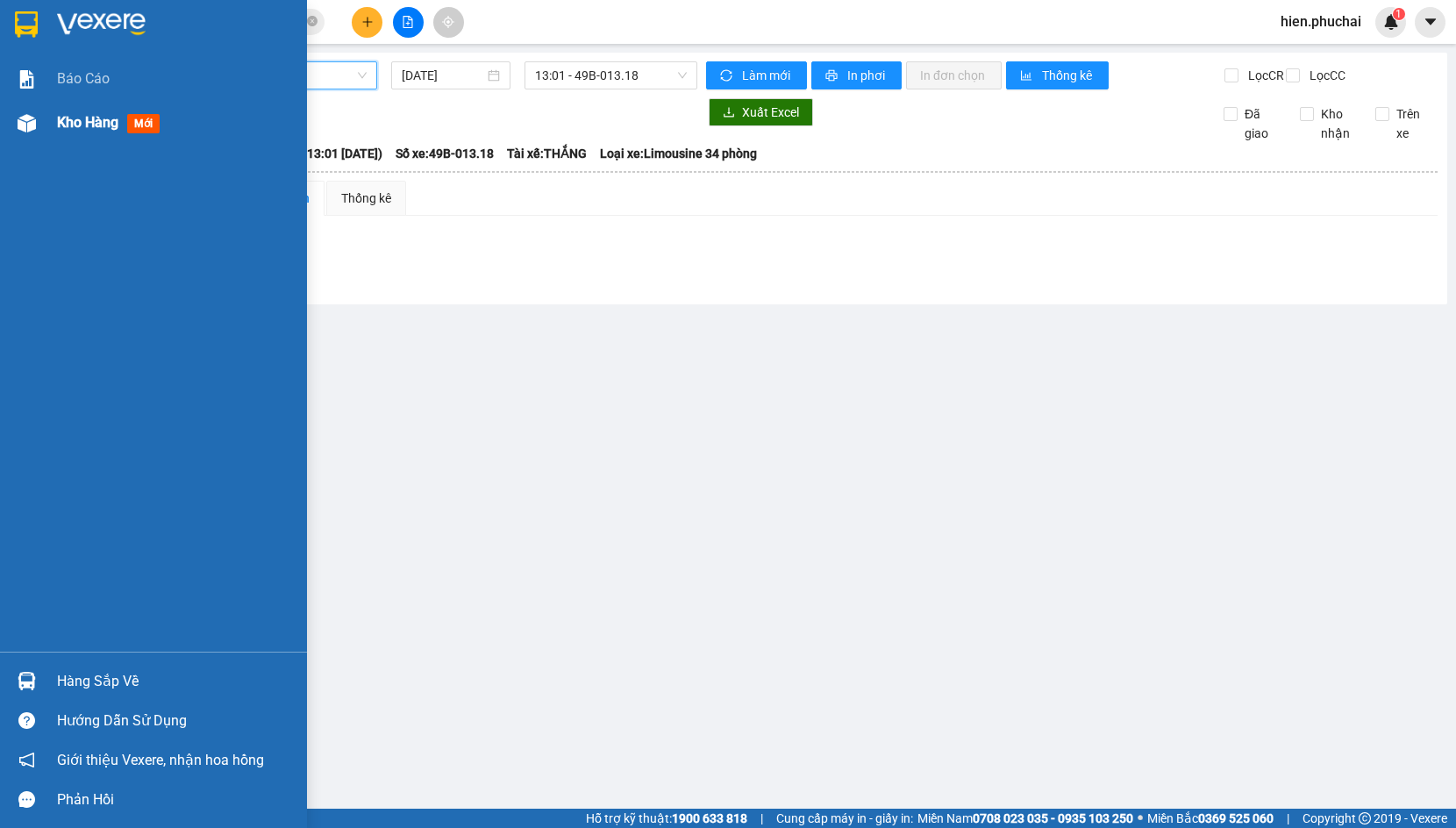
click at [23, 128] on img at bounding box center [27, 123] width 18 height 18
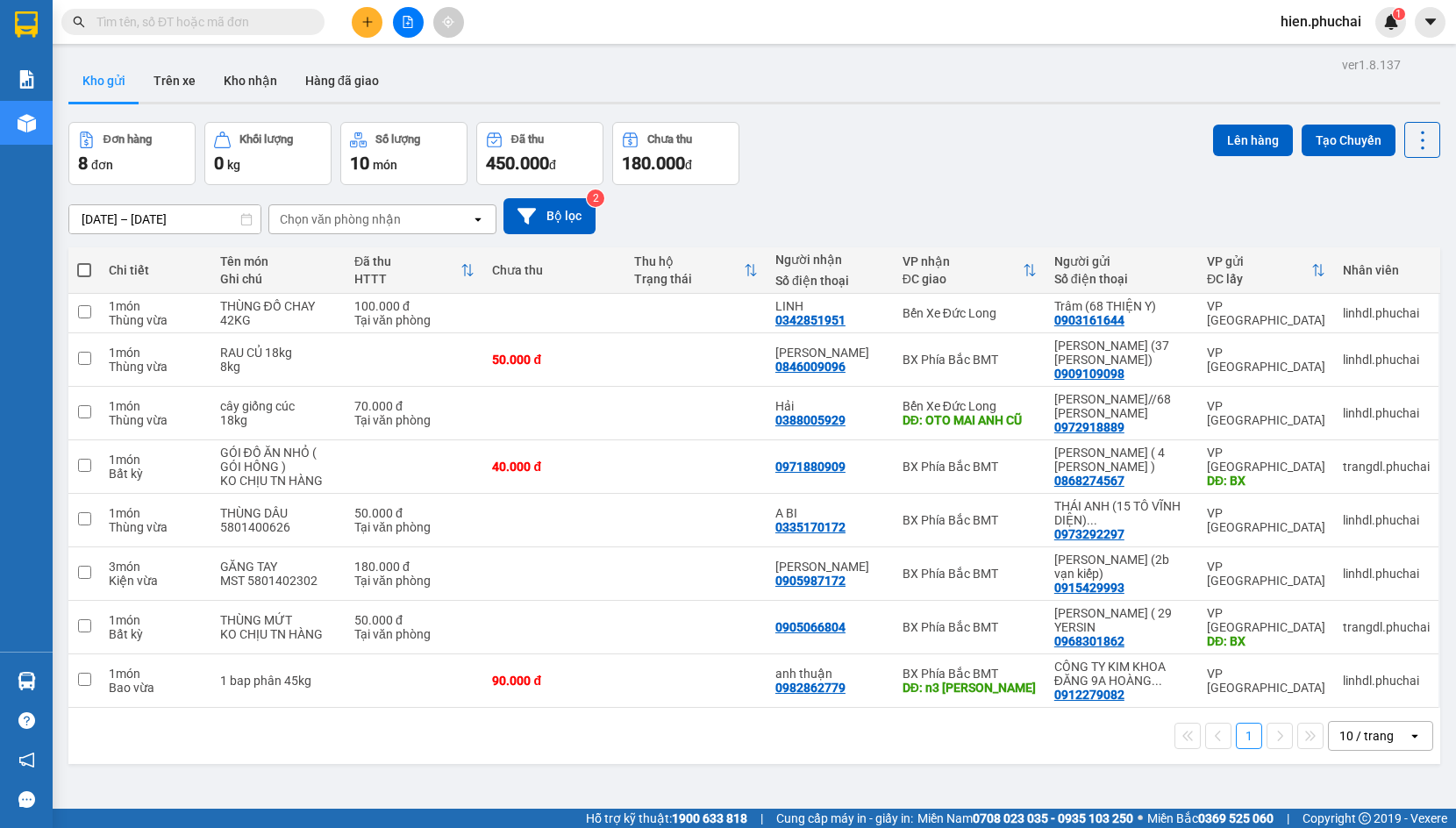
click at [841, 201] on div "[DATE] – [DATE] Press the down arrow key to interact with the calendar and sele…" at bounding box center [754, 215] width 1372 height 36
click at [406, 30] on button at bounding box center [408, 22] width 31 height 30
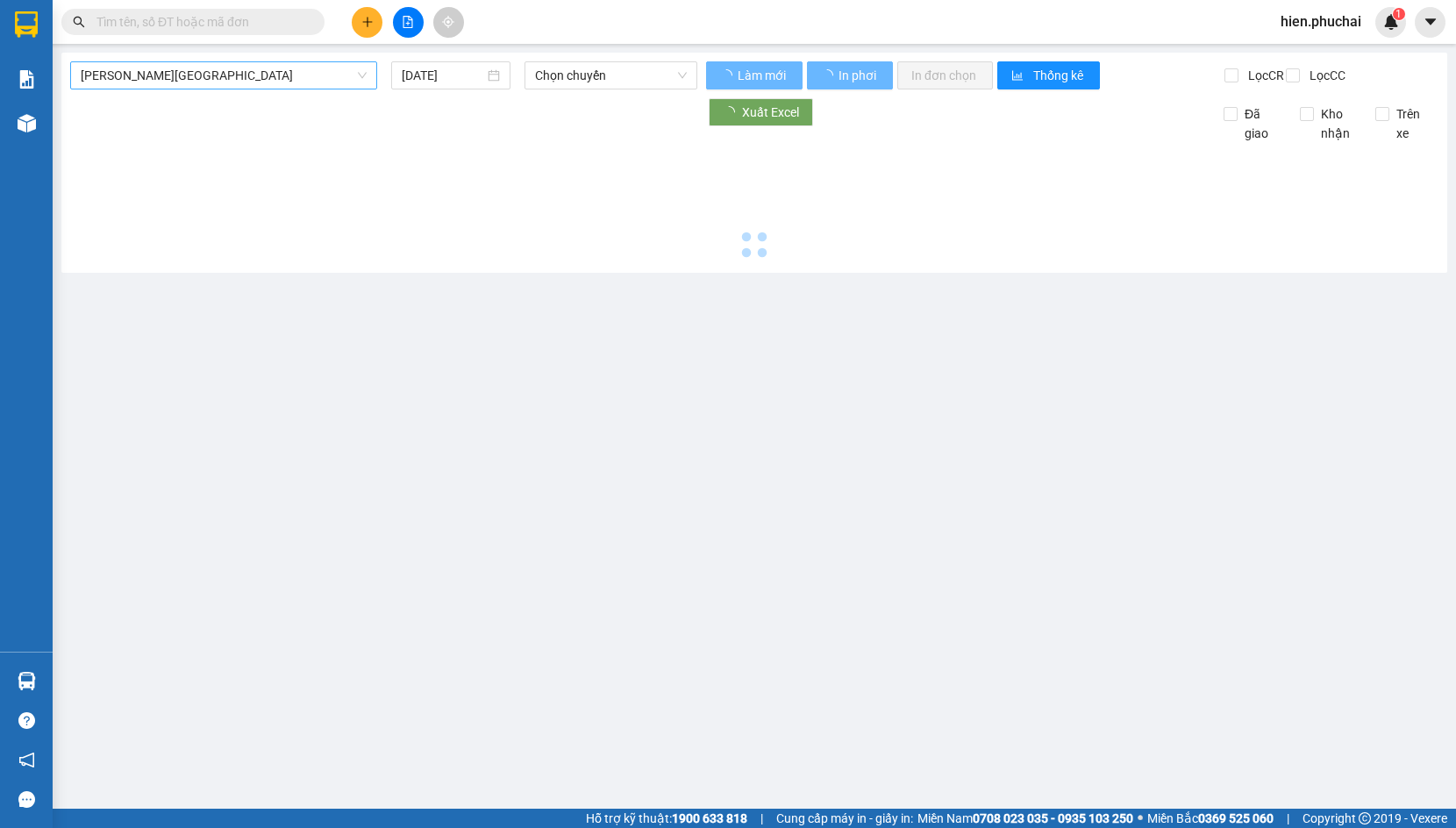
click at [239, 71] on span "Gia Lai - Đà Lạt" at bounding box center [223, 75] width 286 height 26
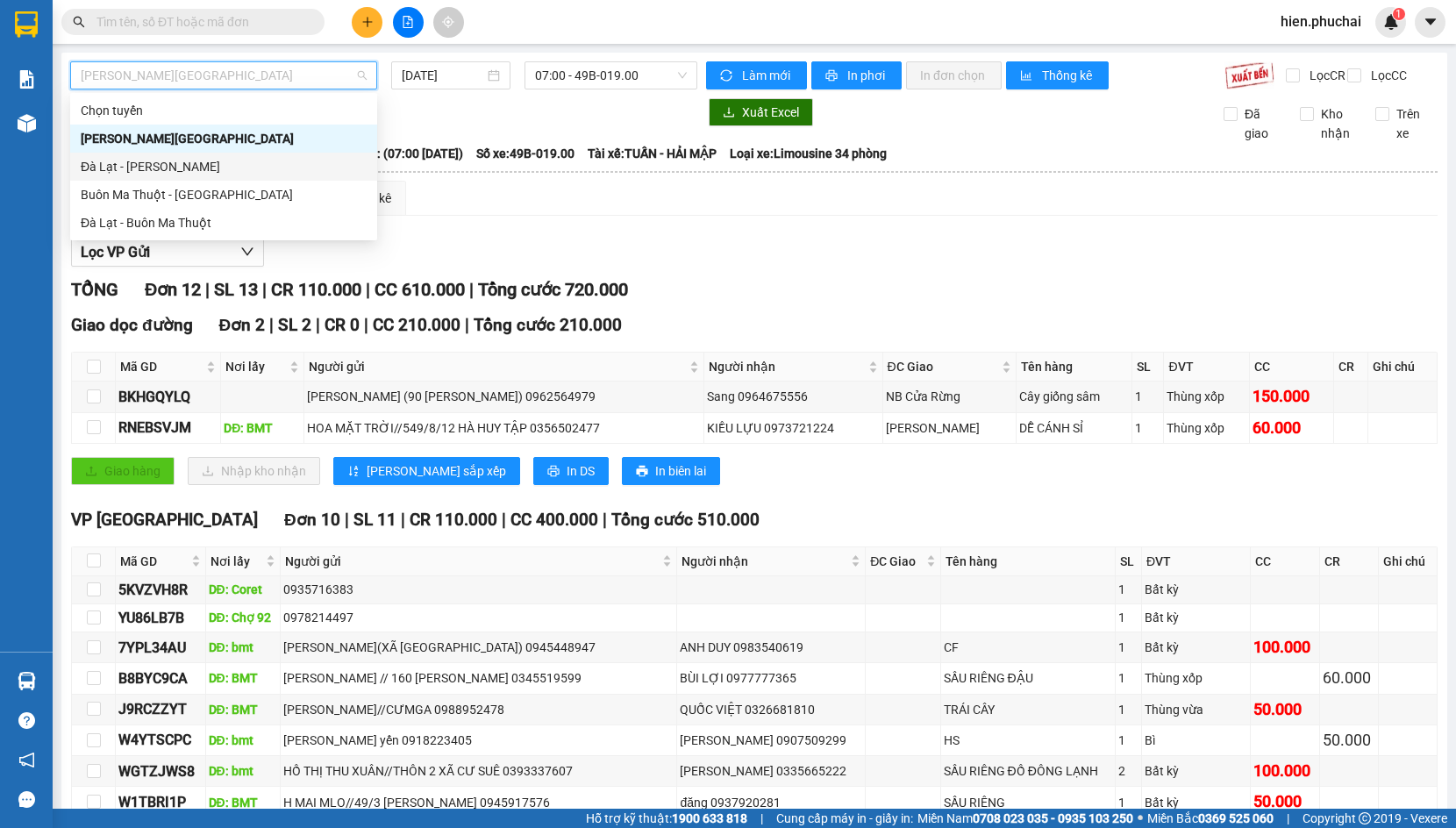
click at [202, 167] on div "Đà Lạt - Gia Lai" at bounding box center [223, 166] width 286 height 19
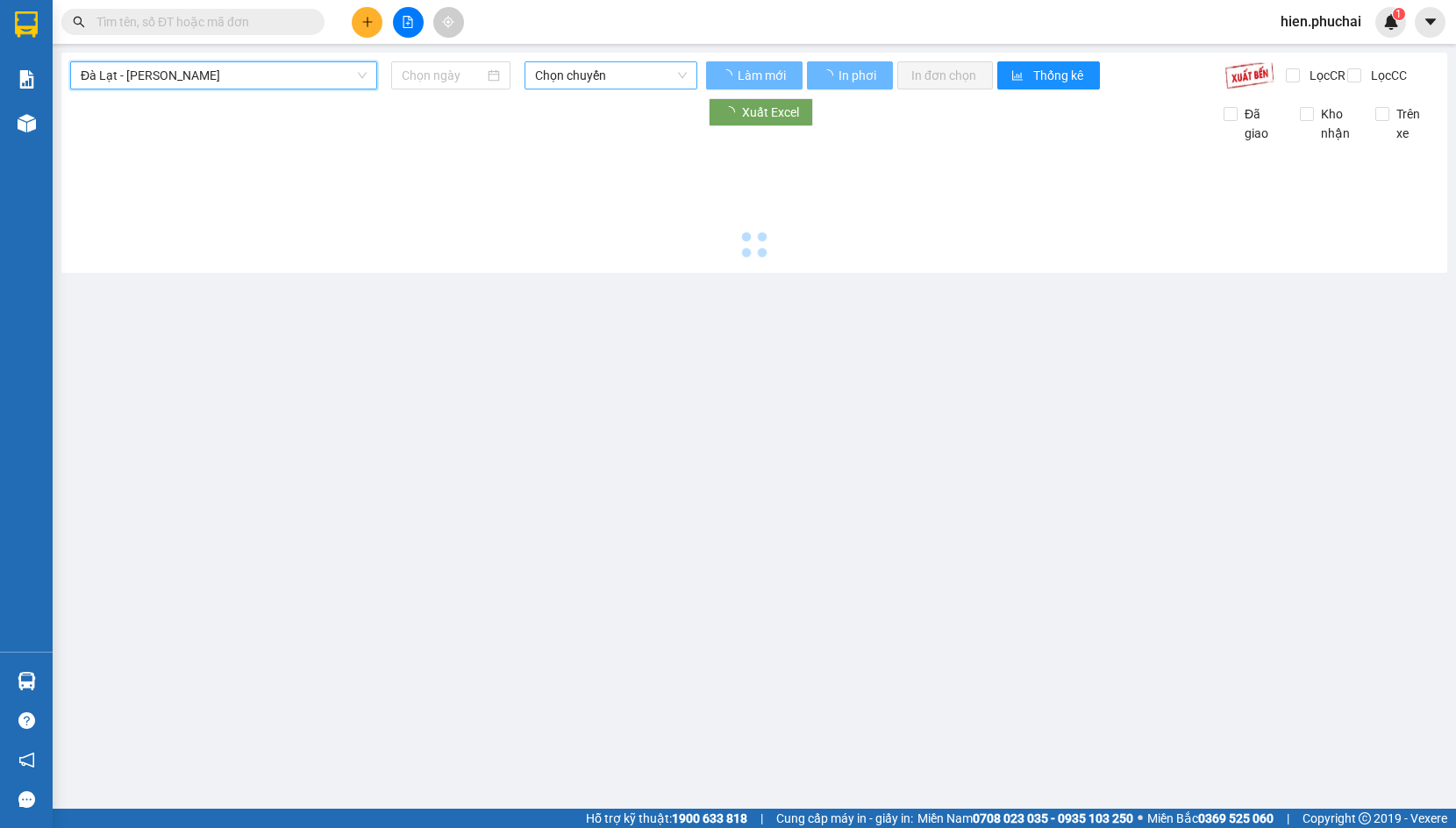
click at [572, 70] on span "Chọn chuyến" at bounding box center [611, 75] width 152 height 26
type input "11/08/2025"
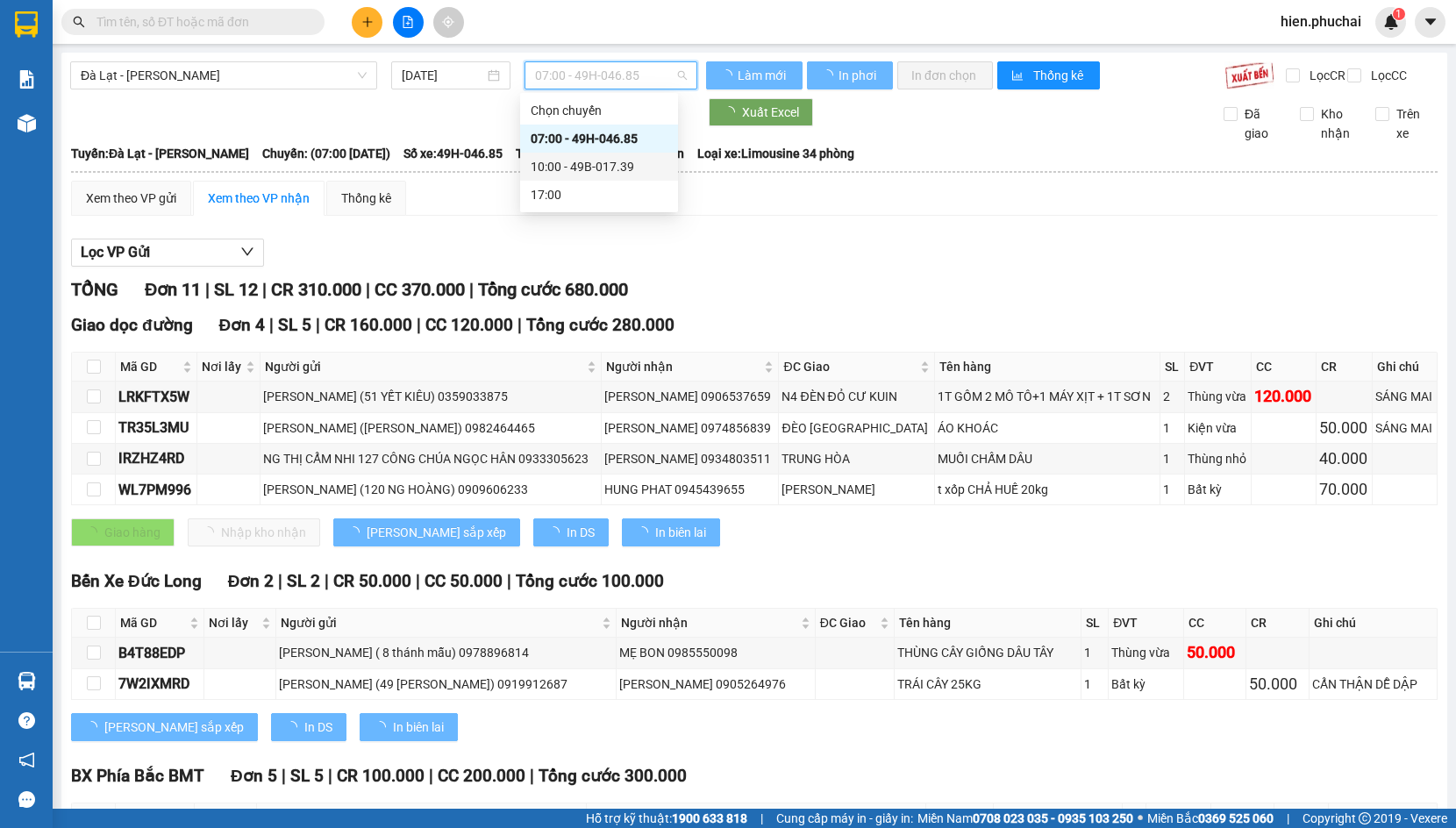
click at [579, 164] on div "10:00 - 49B-017.39" at bounding box center [599, 166] width 137 height 19
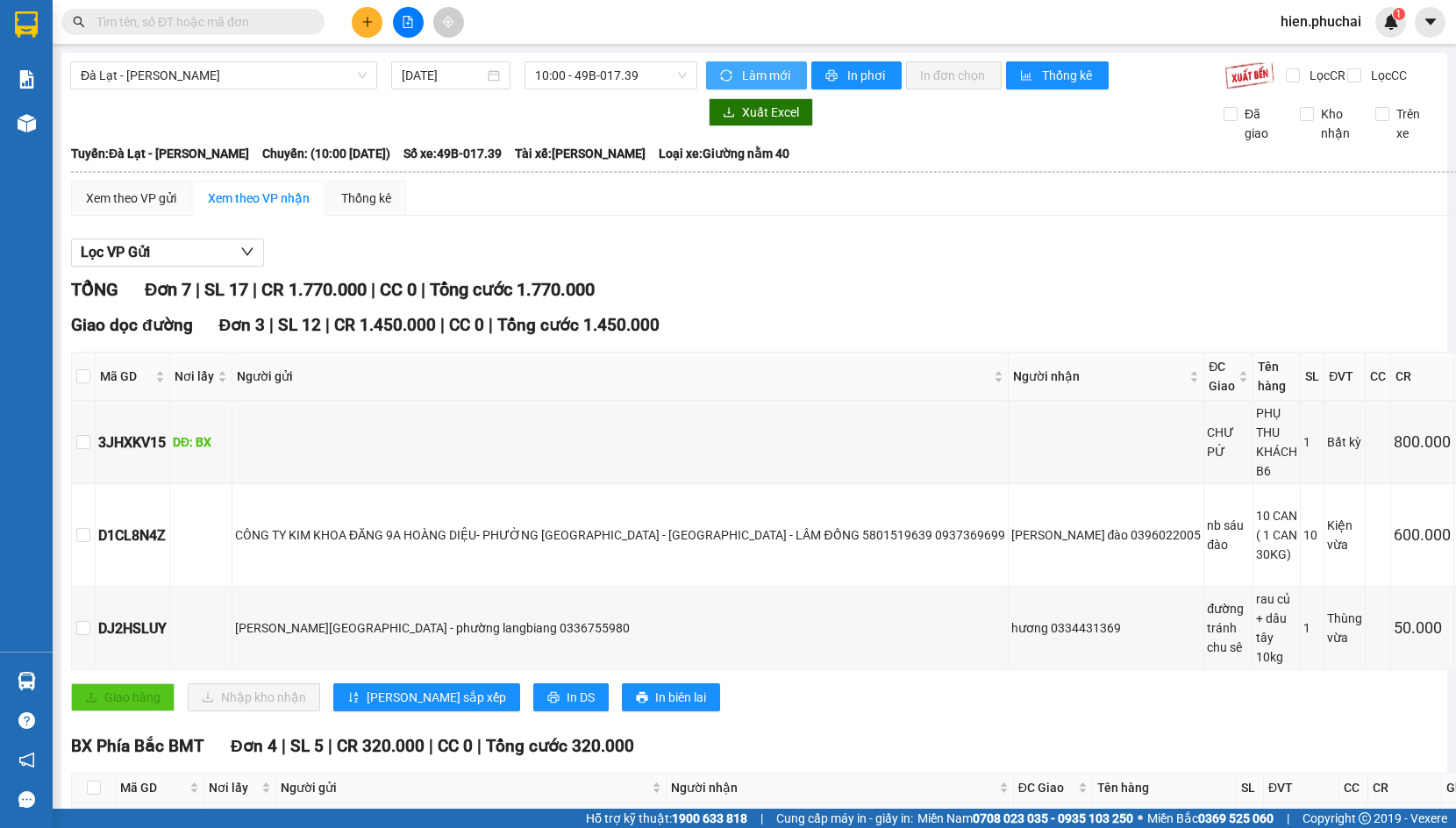
click at [742, 75] on span "Làm mới" at bounding box center [767, 75] width 51 height 19
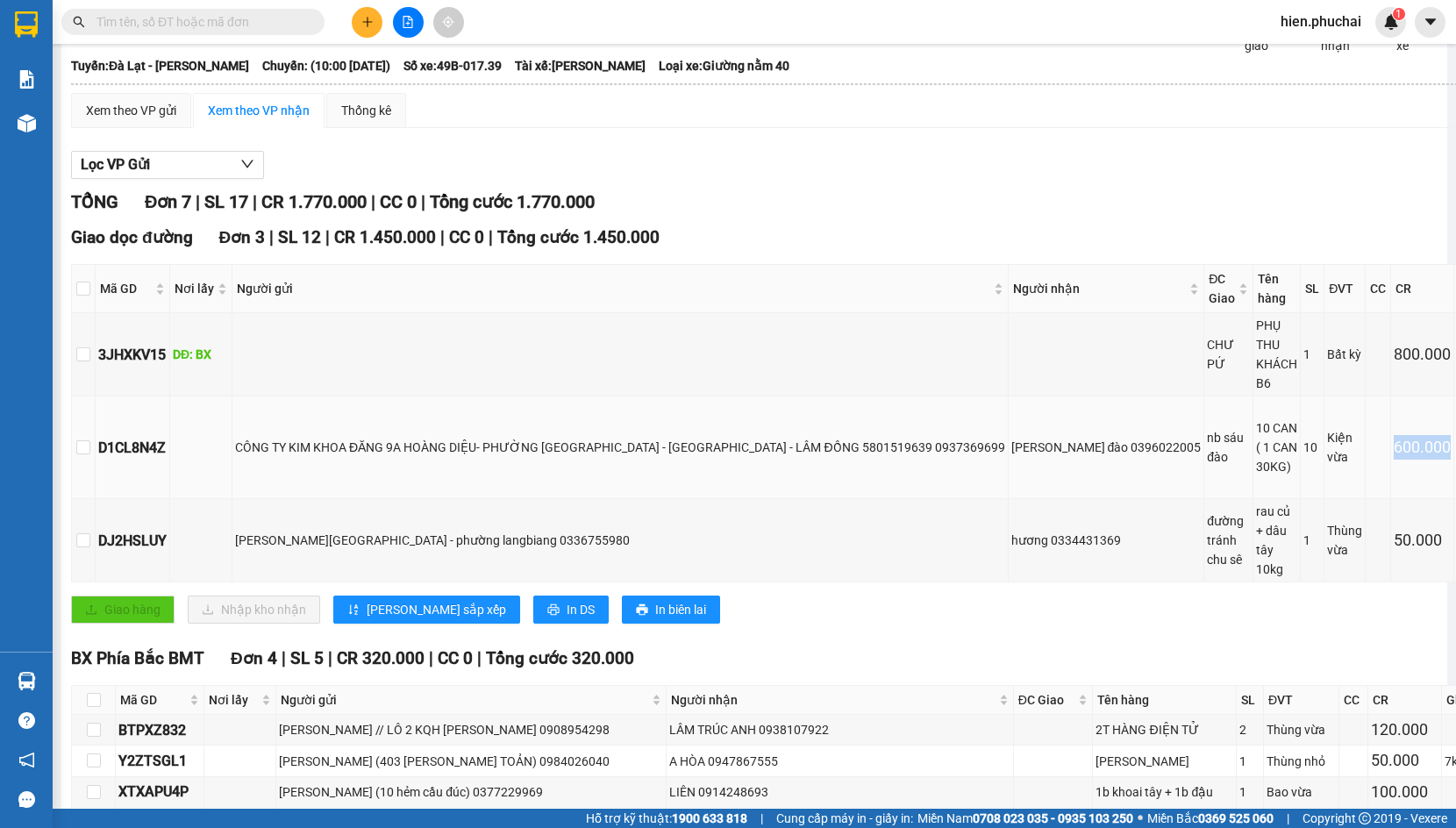
drag, startPoint x: 1263, startPoint y: 376, endPoint x: 1319, endPoint y: 388, distance: 57.3
click at [1391, 396] on td "600.000" at bounding box center [1423, 447] width 63 height 103
click at [1256, 419] on div "10 CAN ( 1 CAN 30KG)" at bounding box center [1277, 447] width 42 height 58
drag, startPoint x: 1083, startPoint y: 368, endPoint x: 1162, endPoint y: 398, distance: 84.5
click at [1254, 398] on td "10 CAN ( 1 CAN 30KG)" at bounding box center [1277, 447] width 47 height 103
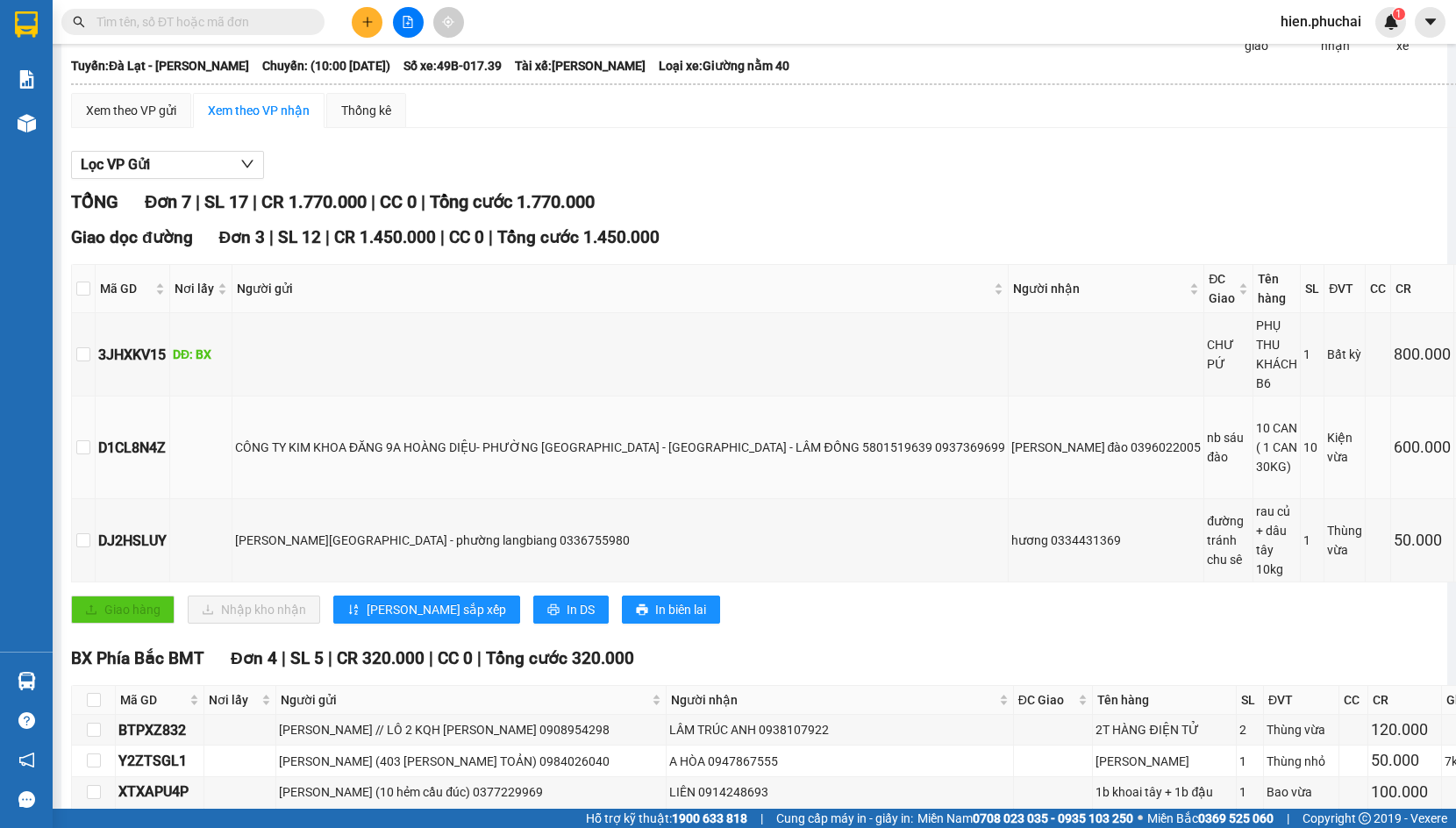
click at [1207, 428] on div "nb sáu đào" at bounding box center [1229, 447] width 43 height 39
click at [591, 437] on div "CÔNG TY KIM KHOA ĐĂNG 9A HOÀNG DIỆU- PHƯỜNG CAM LY - ĐÀ LẠT - LÂM ĐỒNG 58015196…" at bounding box center [619, 446] width 770 height 19
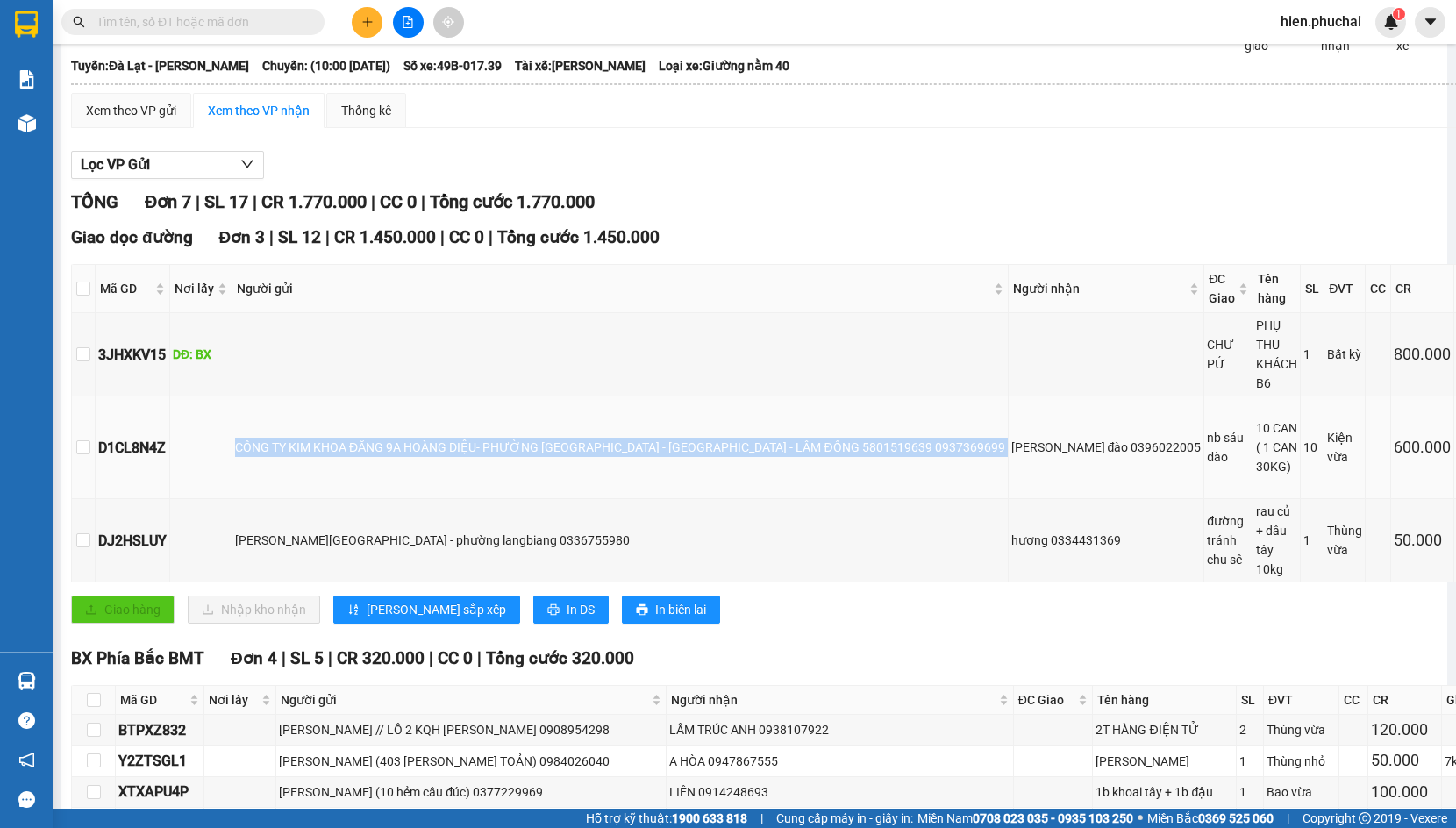
click at [591, 437] on div "CÔNG TY KIM KHOA ĐĂNG 9A HOÀNG DIỆU- PHƯỜNG CAM LY - ĐÀ LẠT - LÂM ĐỒNG 58015196…" at bounding box center [619, 446] width 770 height 19
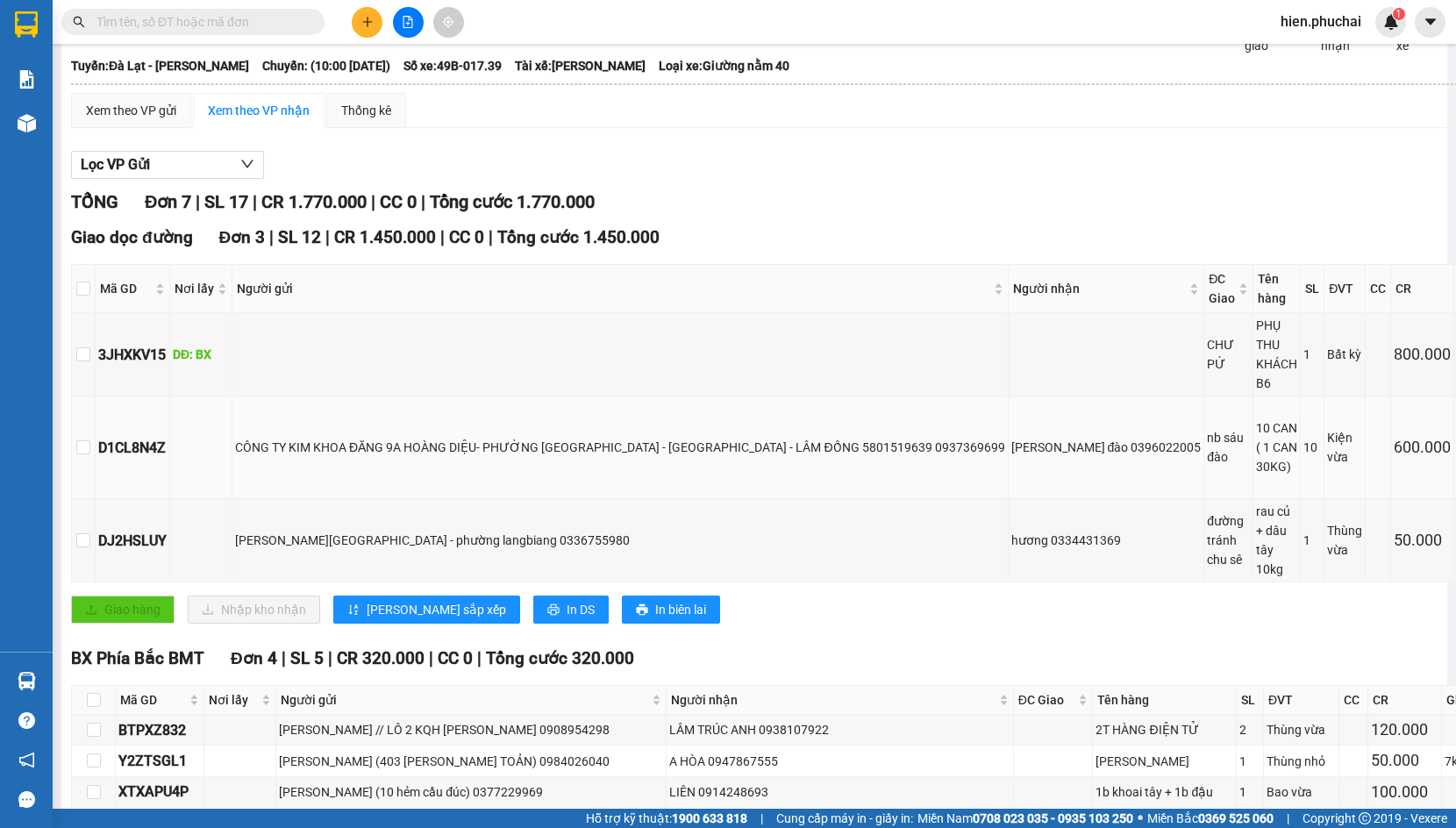
click at [591, 437] on div "CÔNG TY KIM KHOA ĐĂNG 9A HOÀNG DIỆU- PHƯỜNG CAM LY - ĐÀ LẠT - LÂM ĐỒNG 58015196…" at bounding box center [619, 446] width 770 height 19
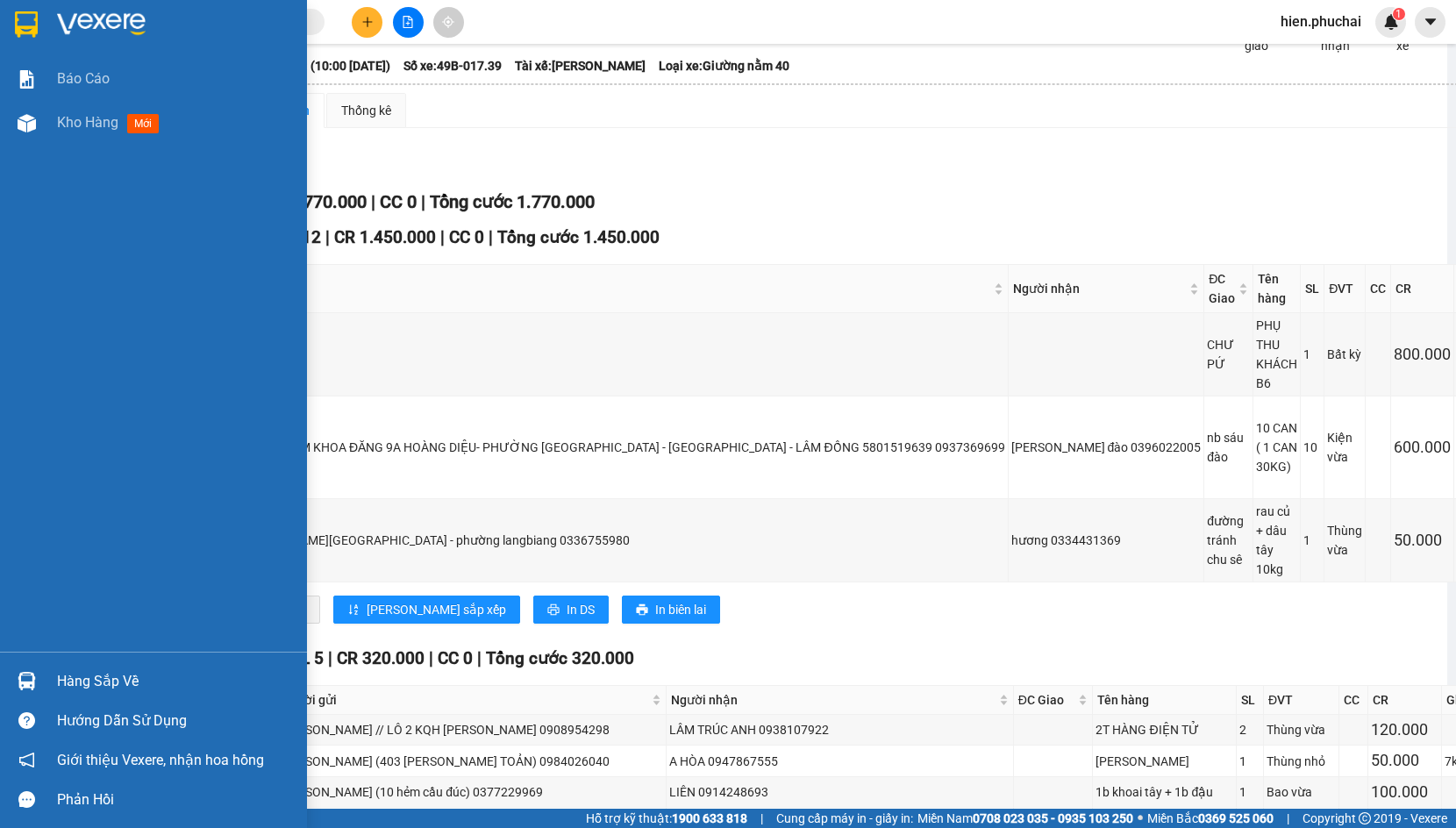
click at [40, 119] on div at bounding box center [26, 123] width 31 height 30
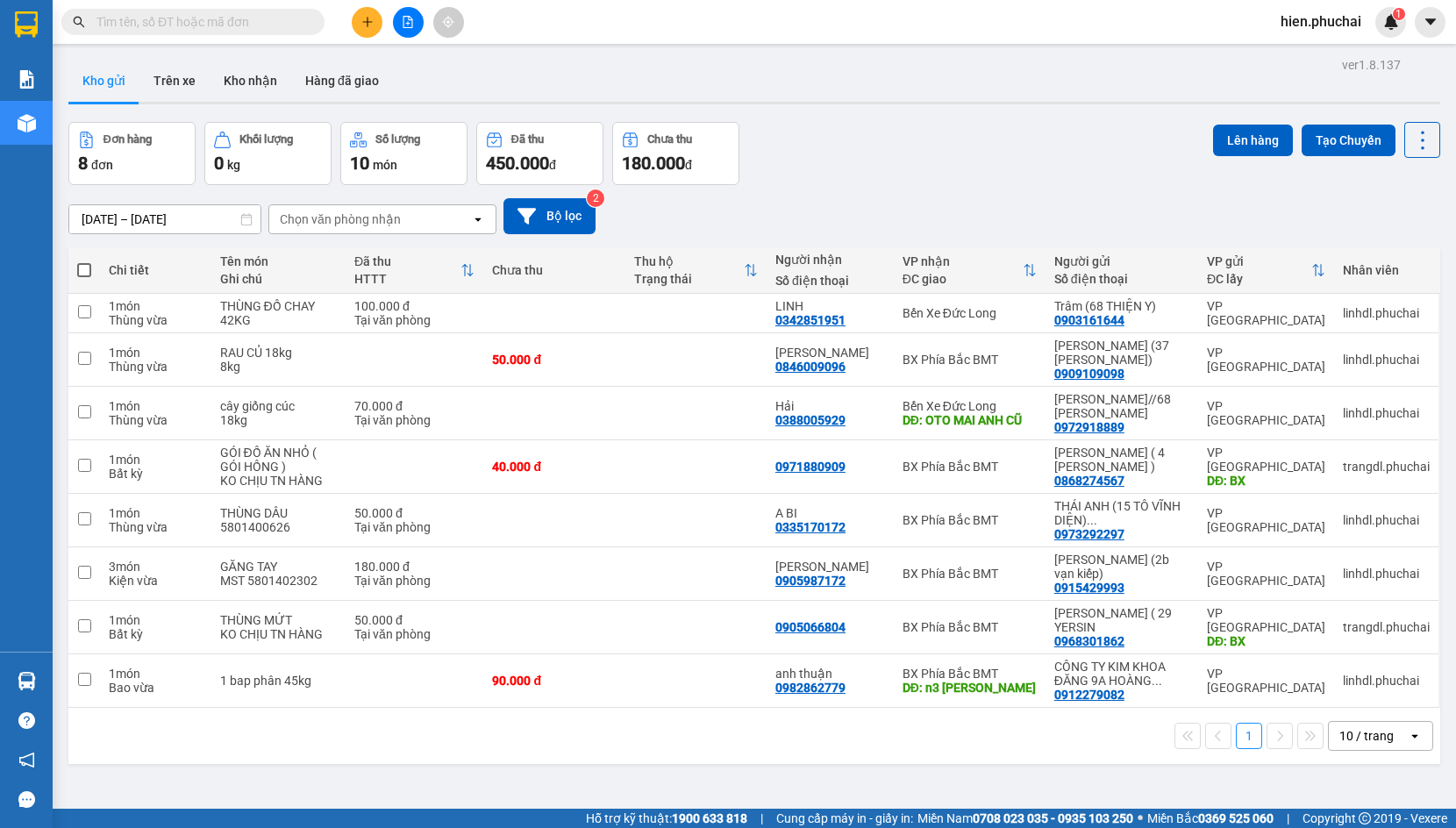
click at [398, 24] on button at bounding box center [408, 22] width 31 height 30
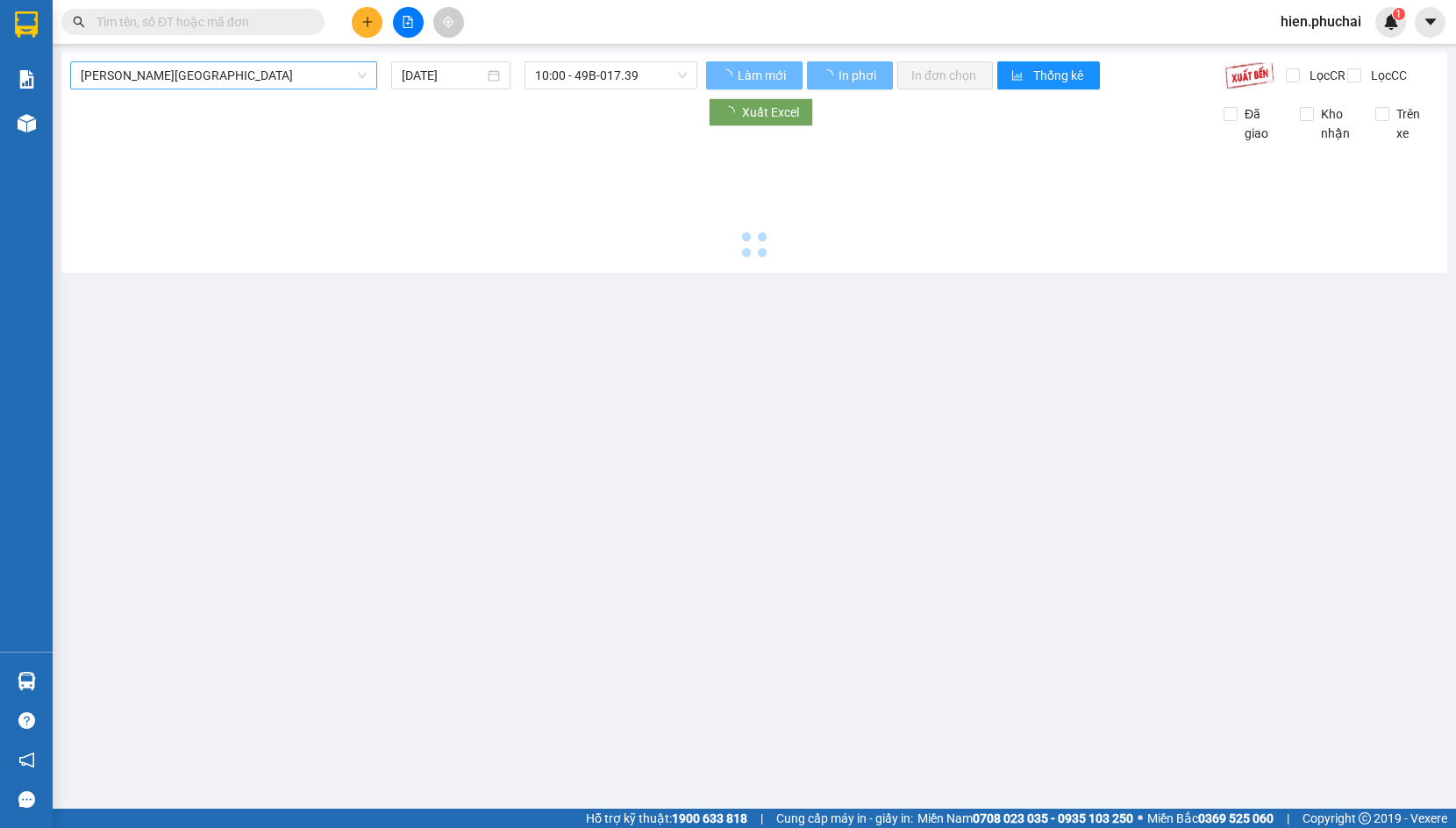
click at [239, 77] on span "Gia Lai - Đà Lạt" at bounding box center [223, 75] width 286 height 26
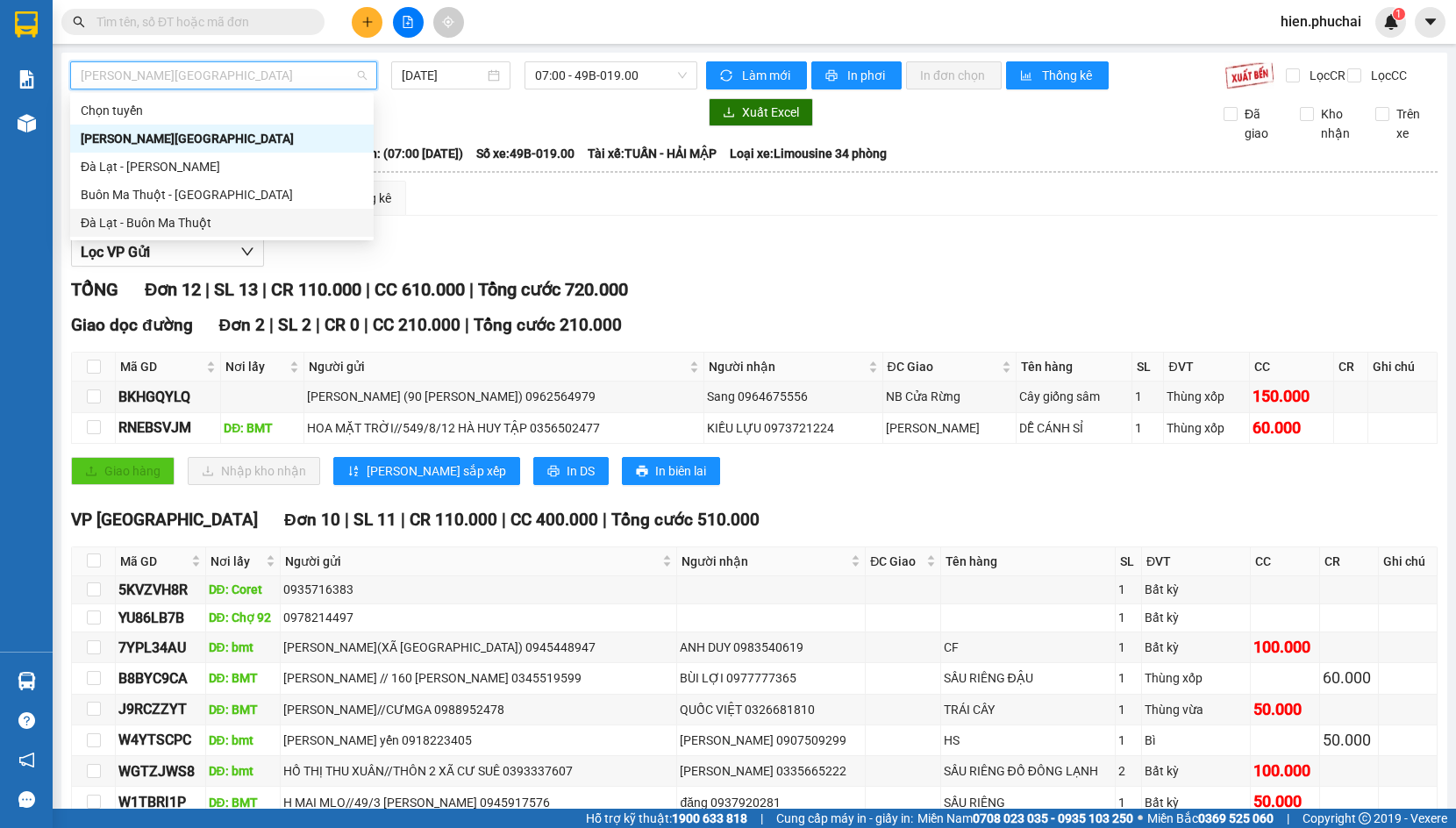
click at [211, 225] on div "Đà Lạt - Buôn Ma Thuột" at bounding box center [222, 223] width 283 height 19
type input "11/08/2025"
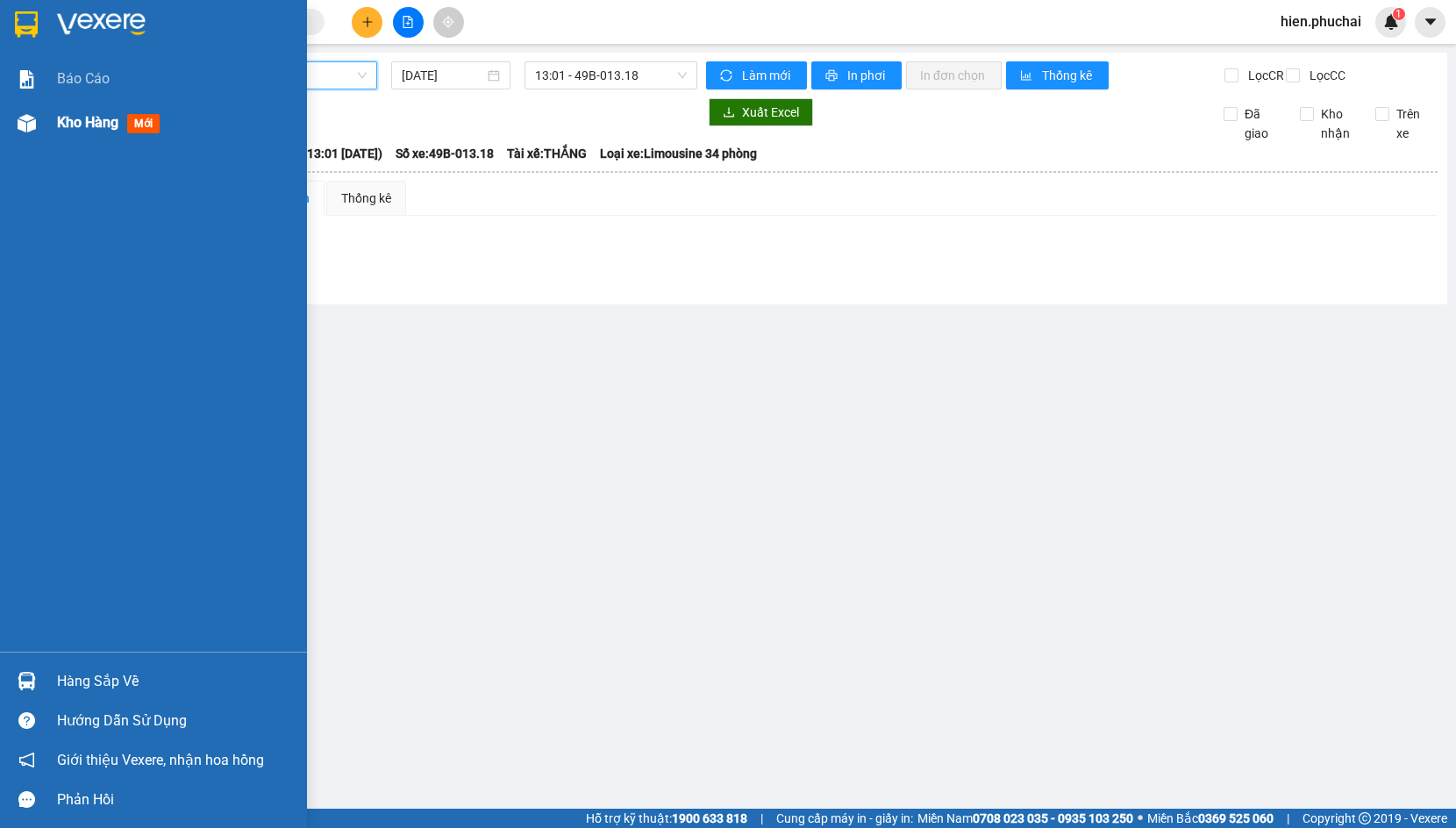
click at [6, 123] on div "Kho hàng mới" at bounding box center [153, 122] width 307 height 43
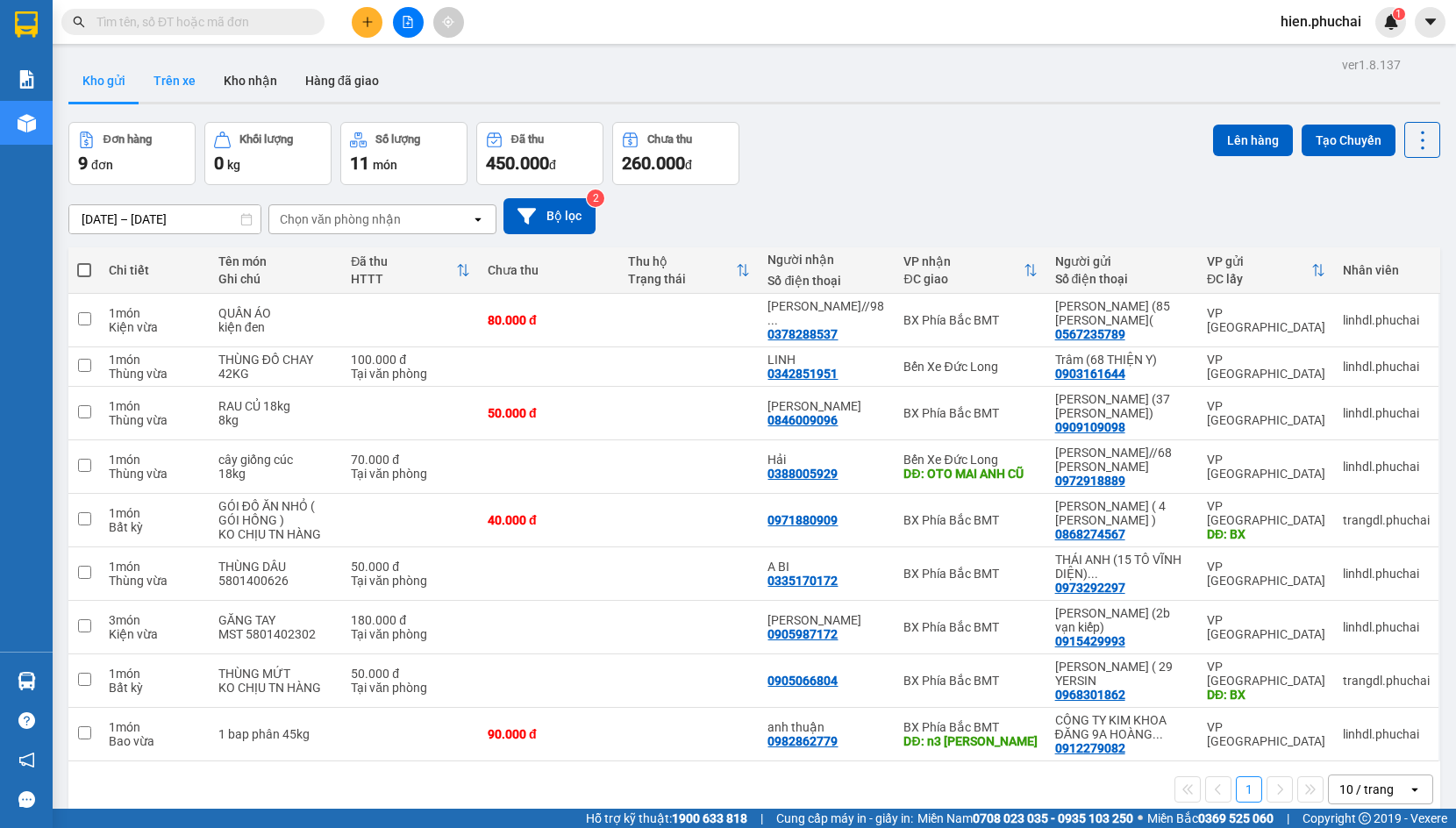
click at [186, 79] on button "Trên xe" at bounding box center [175, 81] width 70 height 43
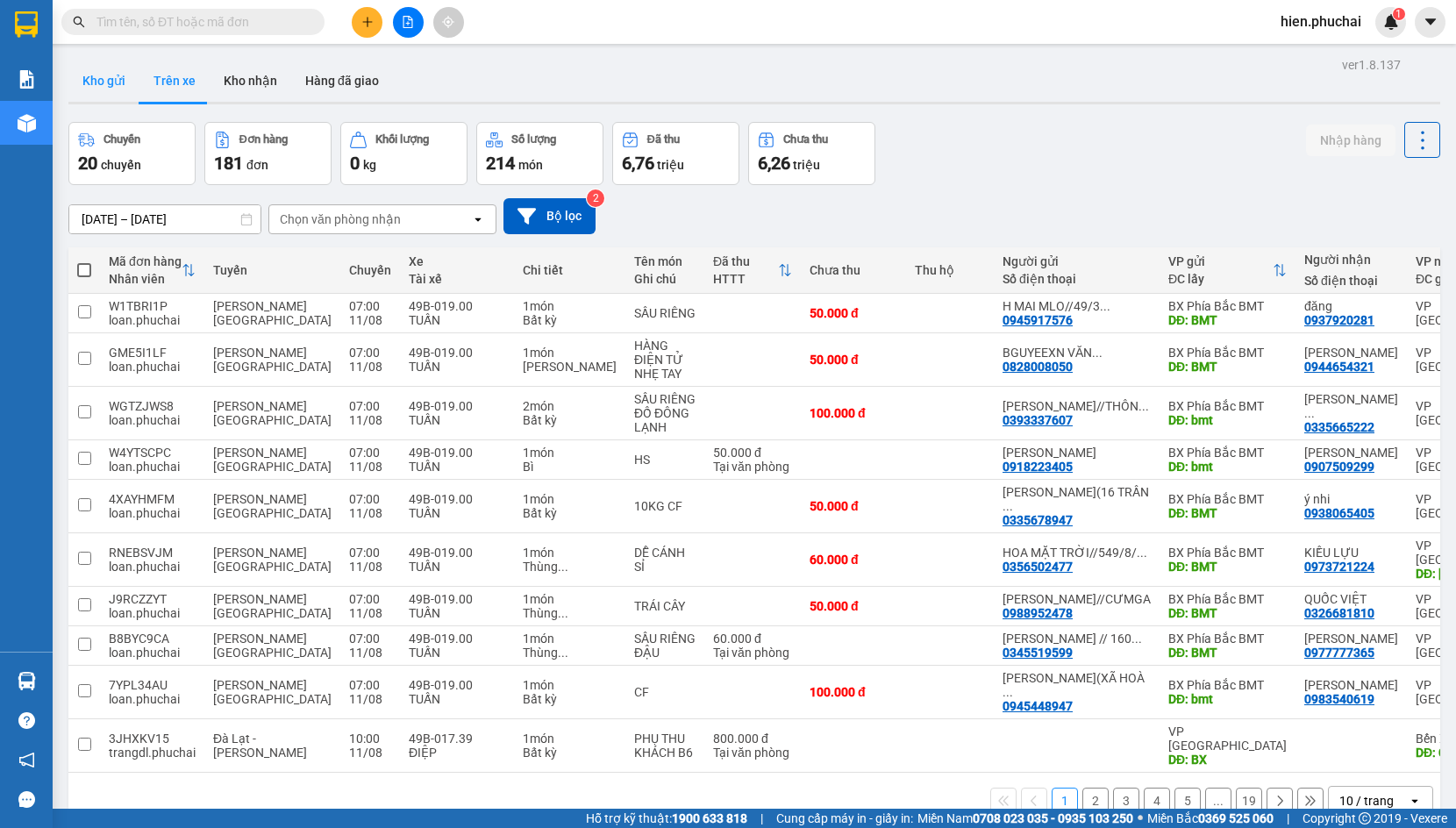
click at [100, 82] on button "Kho gửi" at bounding box center [104, 81] width 71 height 43
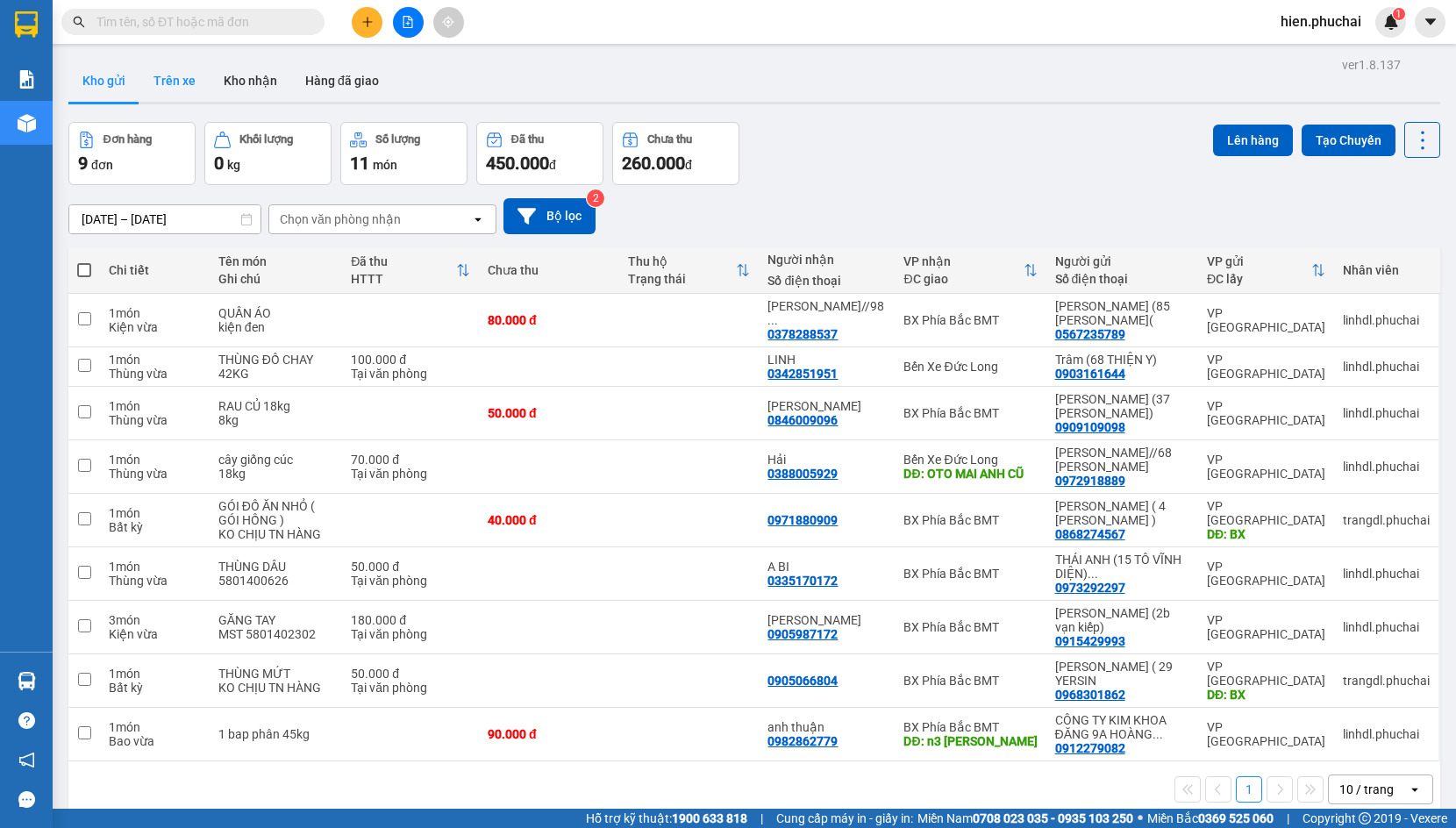
click at [184, 89] on button "Trên xe" at bounding box center [175, 81] width 70 height 43
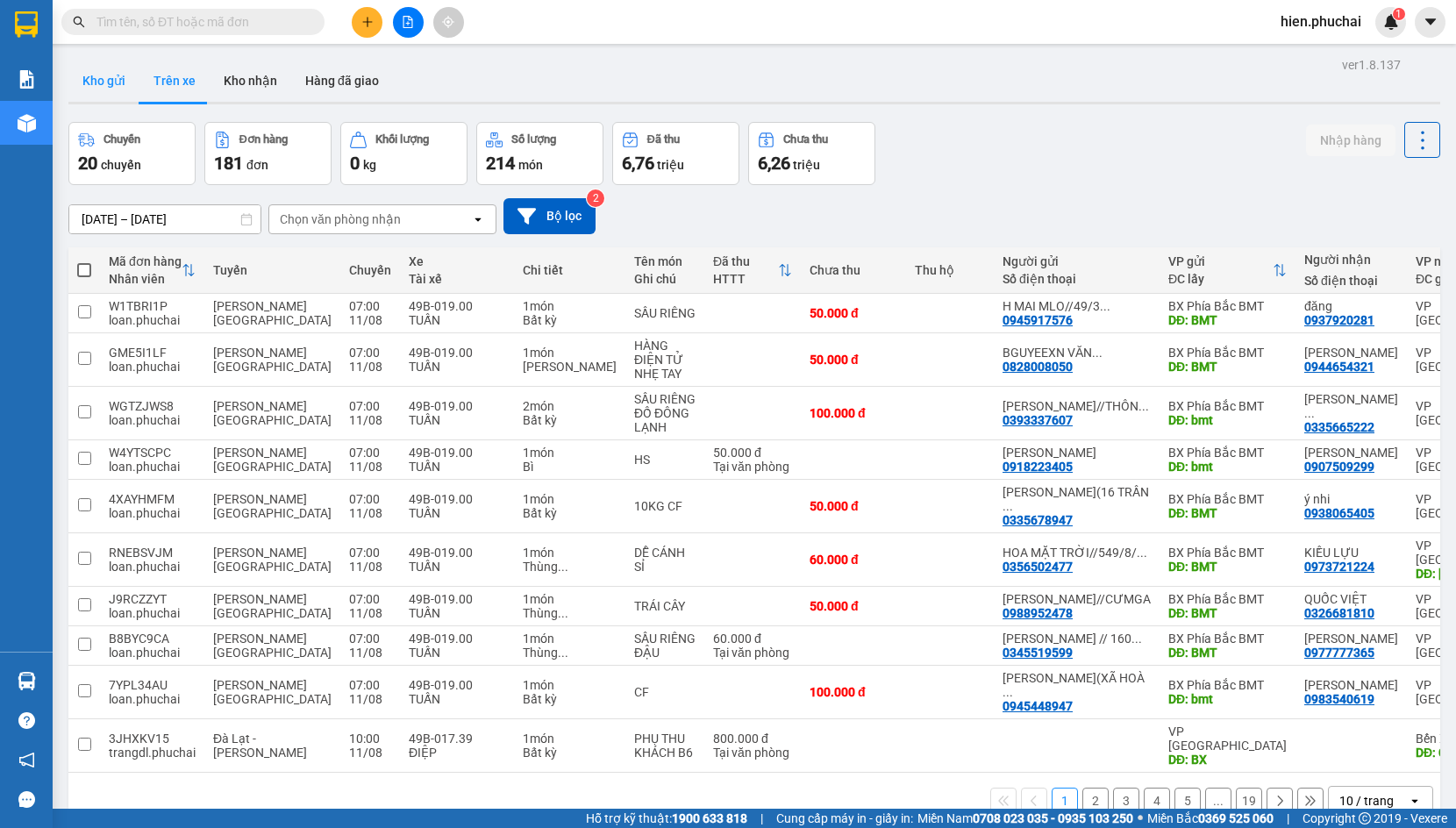
click at [107, 77] on button "Kho gửi" at bounding box center [104, 81] width 71 height 43
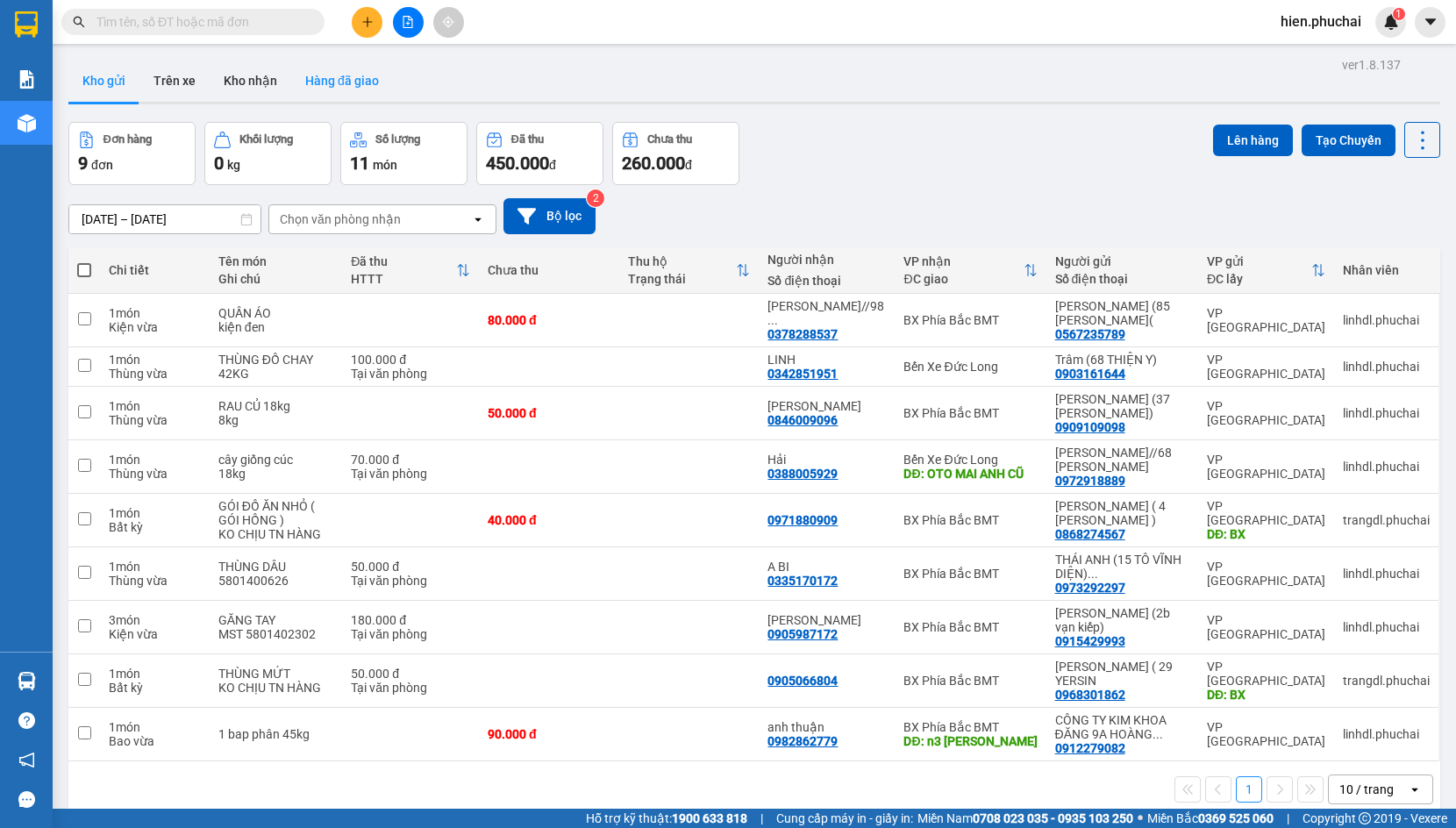
click at [318, 77] on button "Hàng đã giao" at bounding box center [342, 81] width 102 height 43
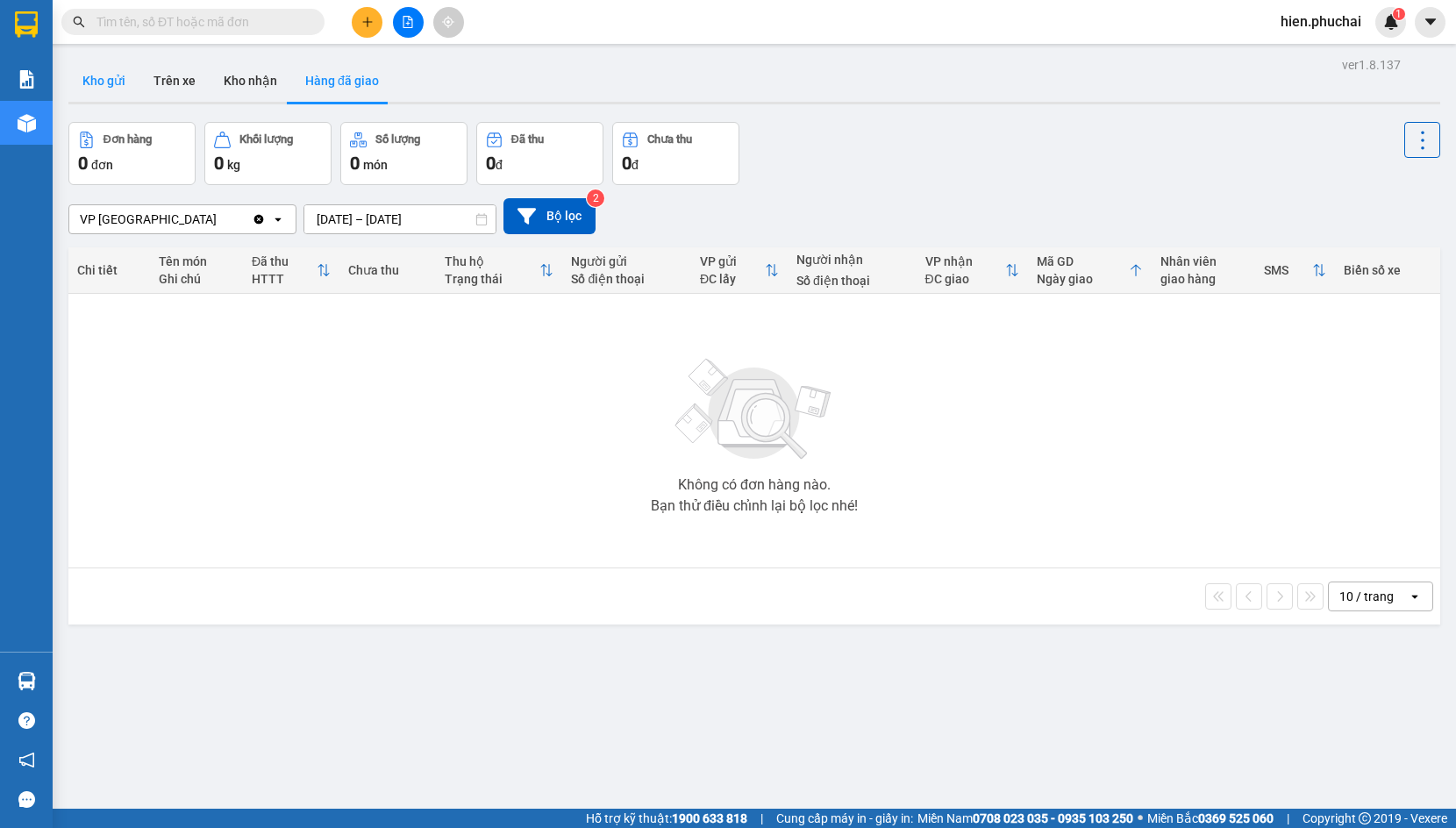
click at [115, 80] on button "Kho gửi" at bounding box center [104, 81] width 71 height 43
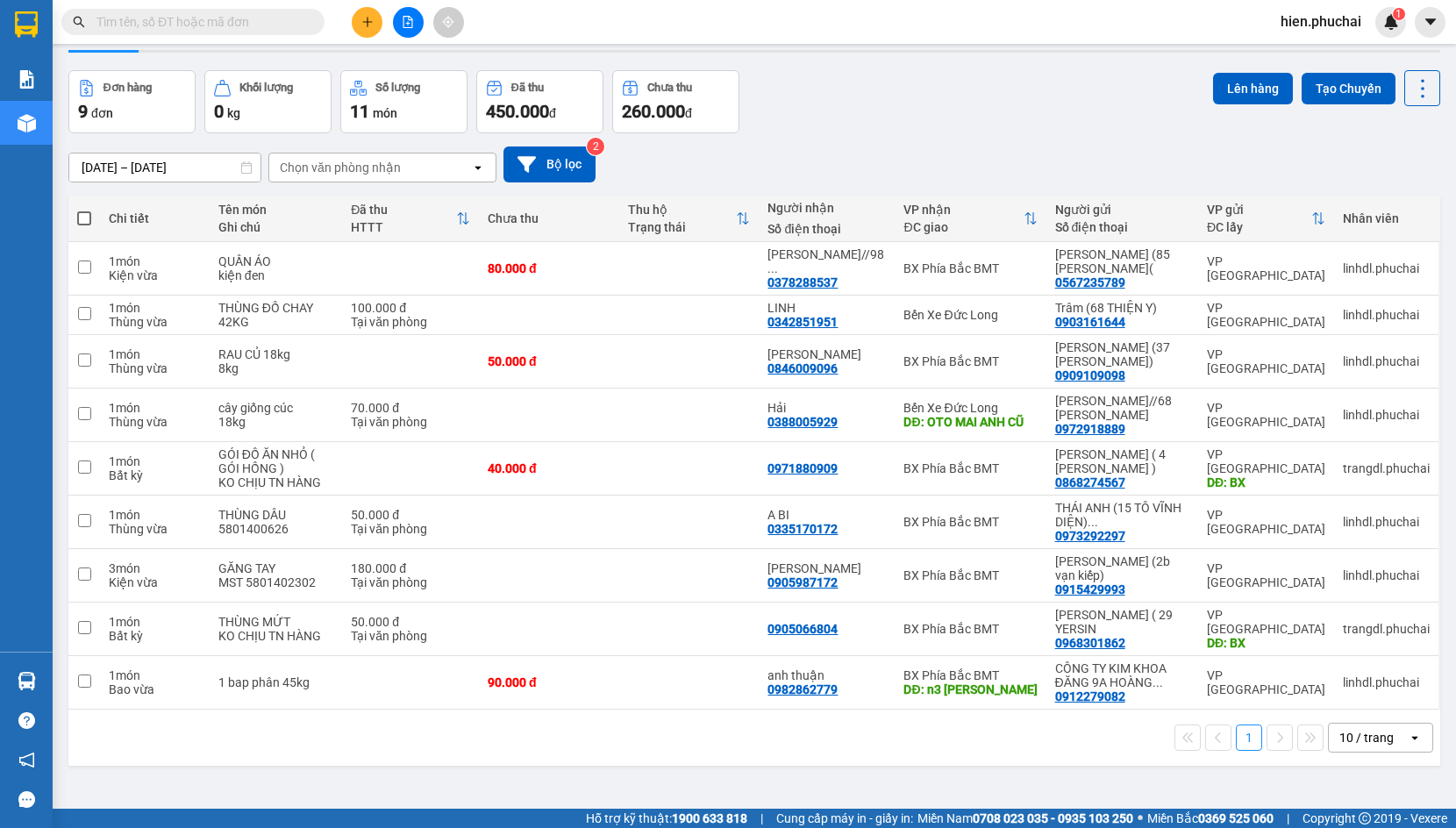
scroll to position [80, 0]
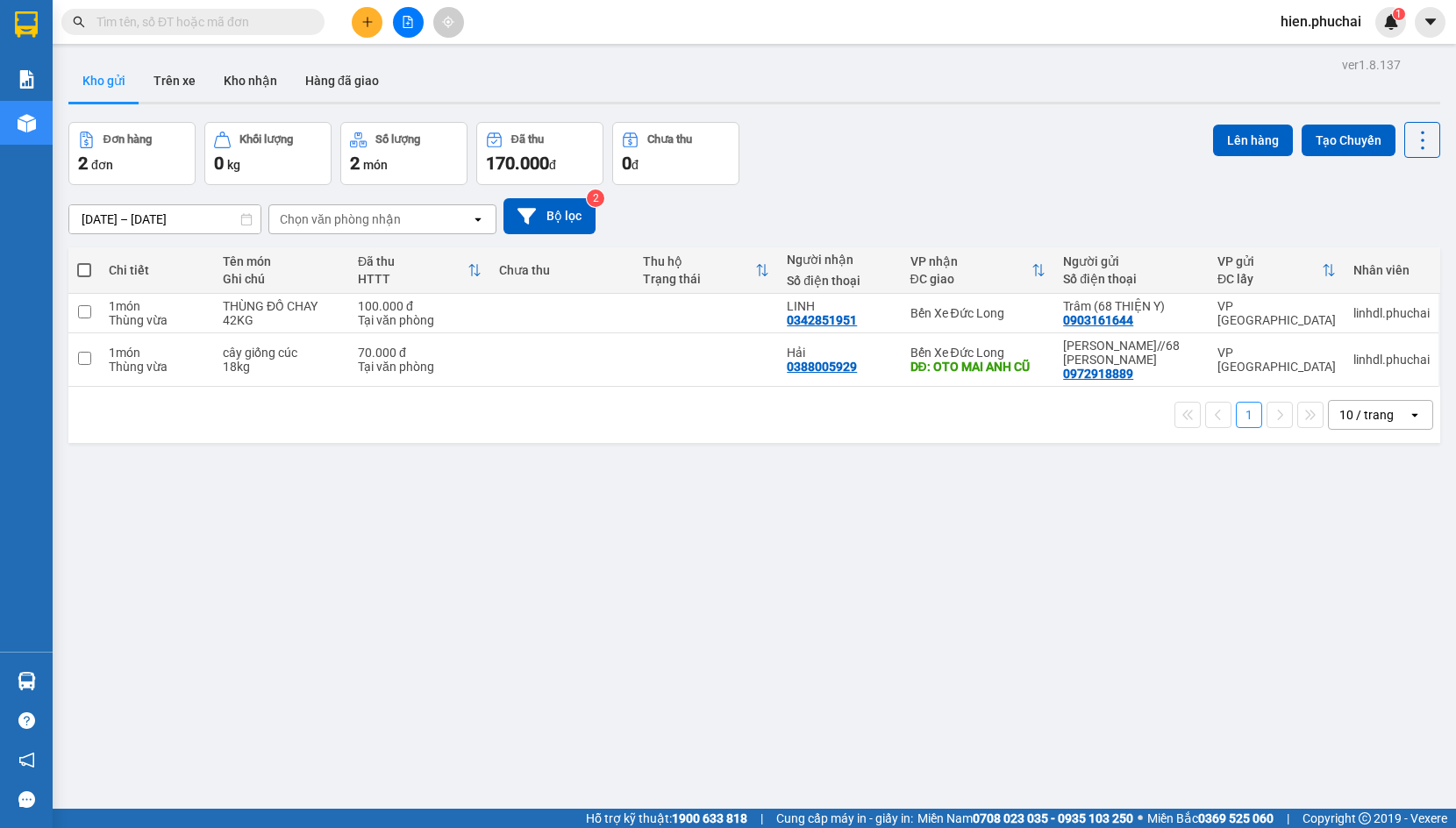
click at [407, 37] on button at bounding box center [408, 22] width 31 height 30
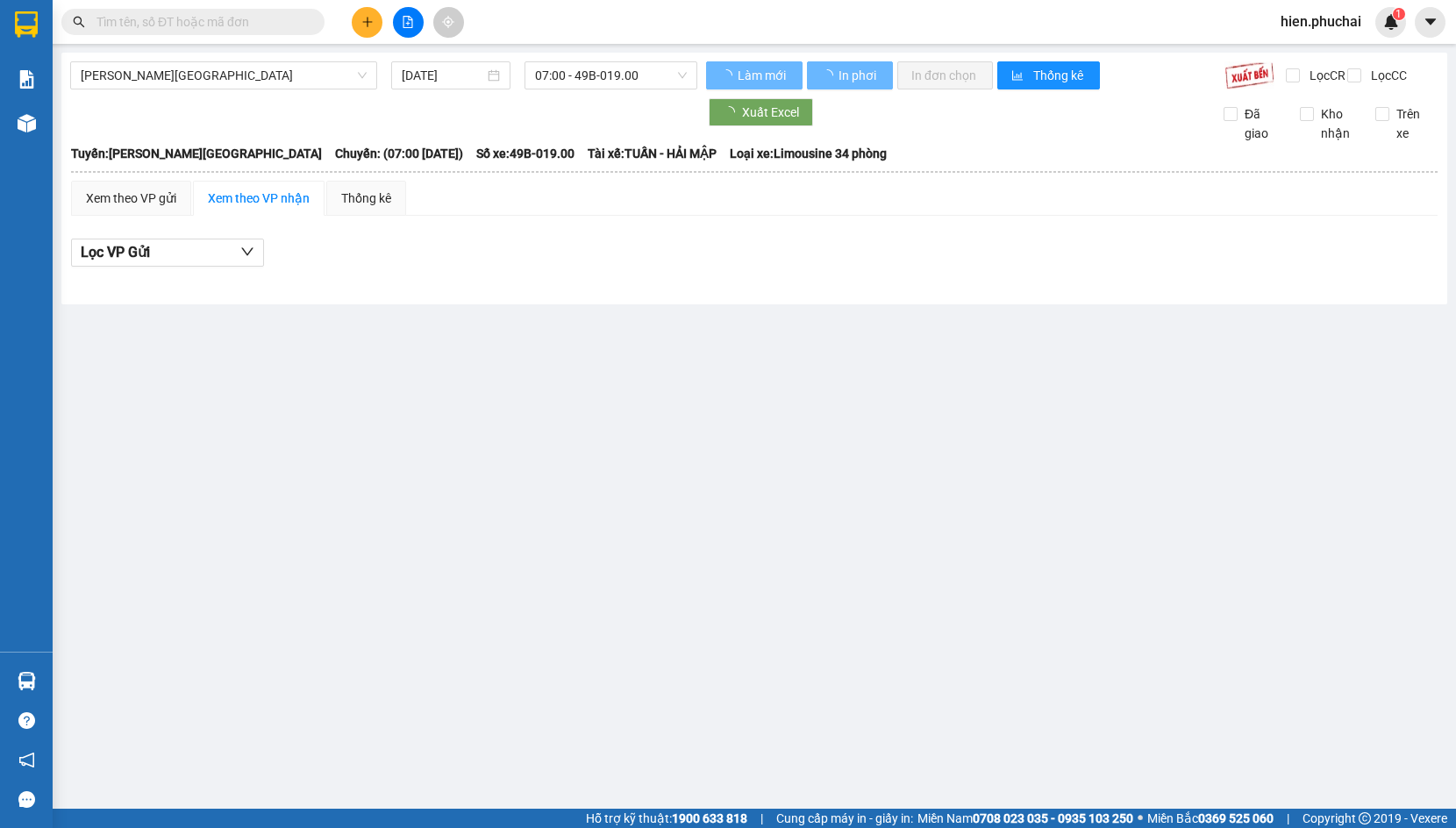
click at [204, 78] on span "Gia Lai - Đà Lạt" at bounding box center [223, 75] width 286 height 26
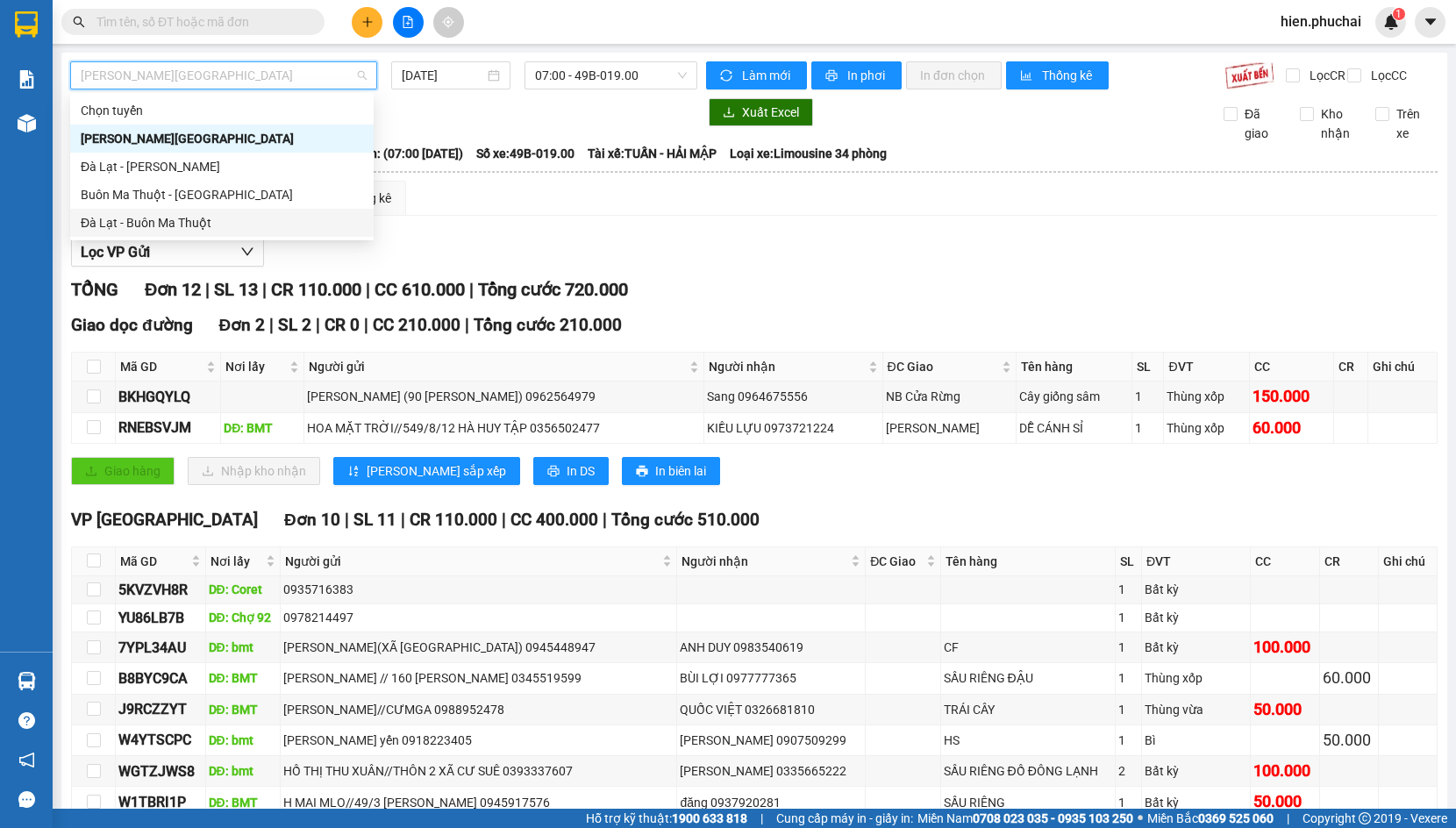
click at [162, 228] on div "Đà Lạt - Buôn Ma Thuột" at bounding box center [222, 223] width 283 height 19
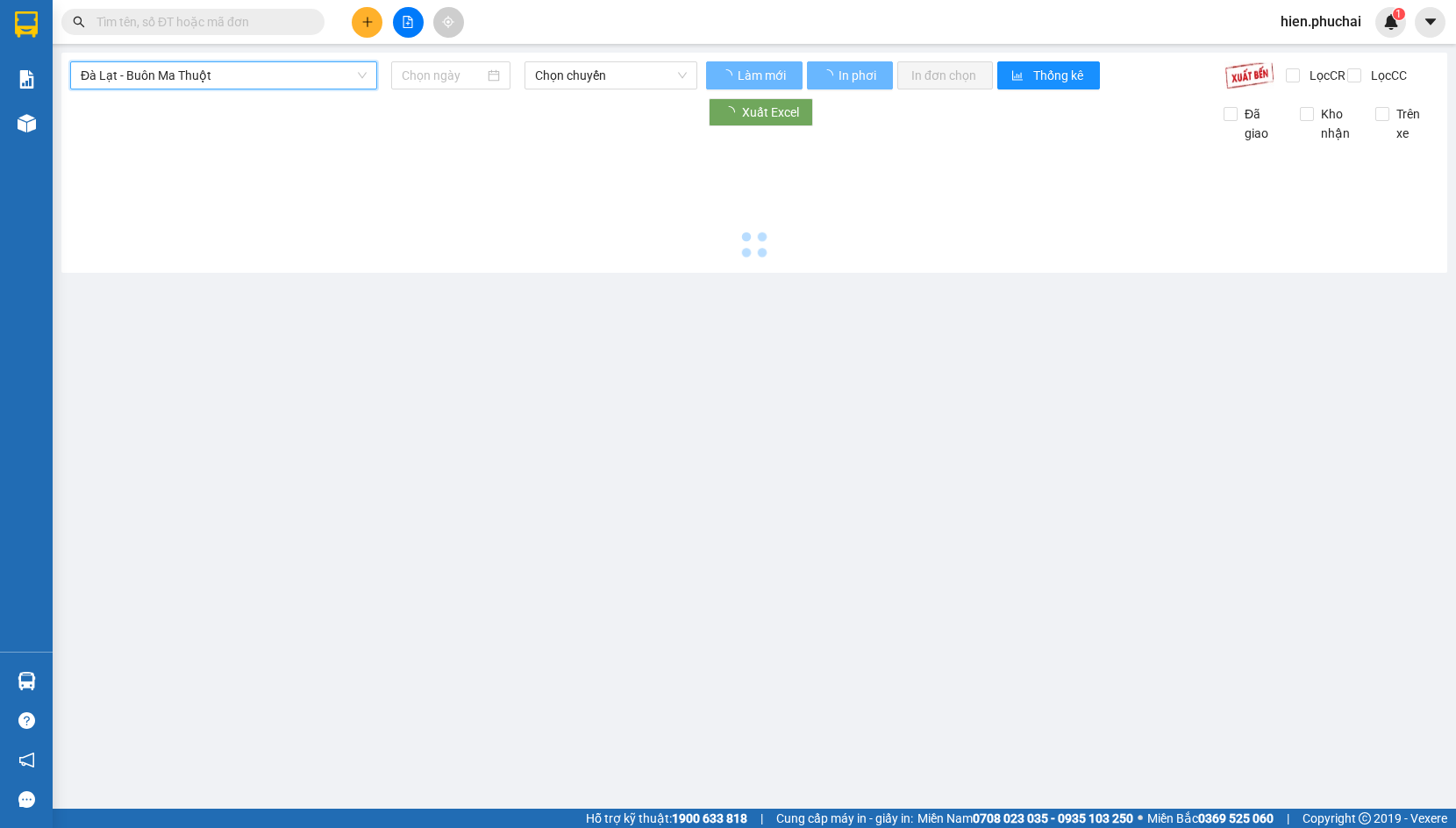
type input "11/08/2025"
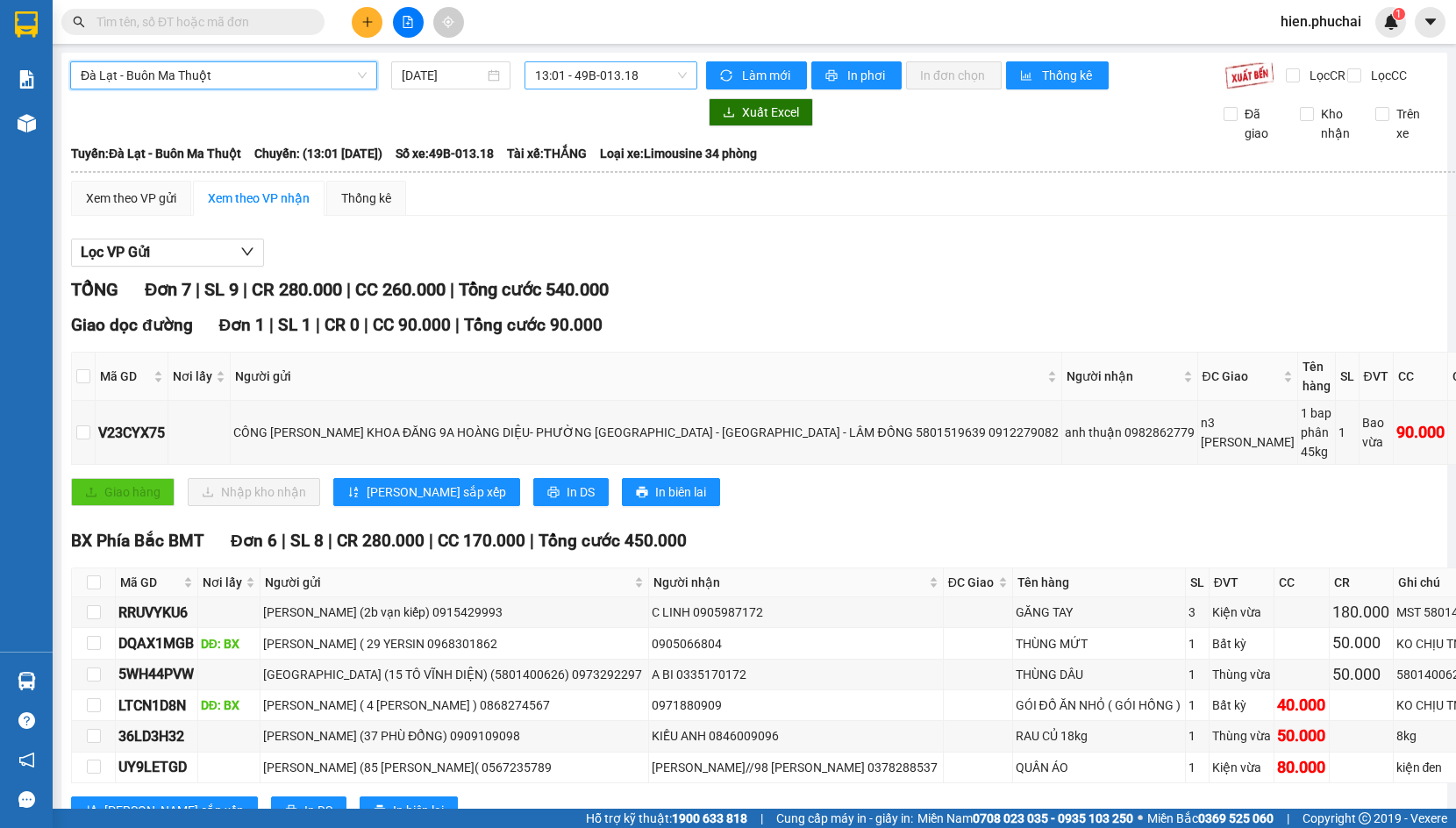
click at [566, 68] on span "13:01 - 49B-013.18" at bounding box center [611, 75] width 152 height 26
click at [562, 146] on div "13:01 - 49B-013.18" at bounding box center [599, 138] width 137 height 19
click at [742, 66] on span "Làm mới" at bounding box center [767, 75] width 51 height 19
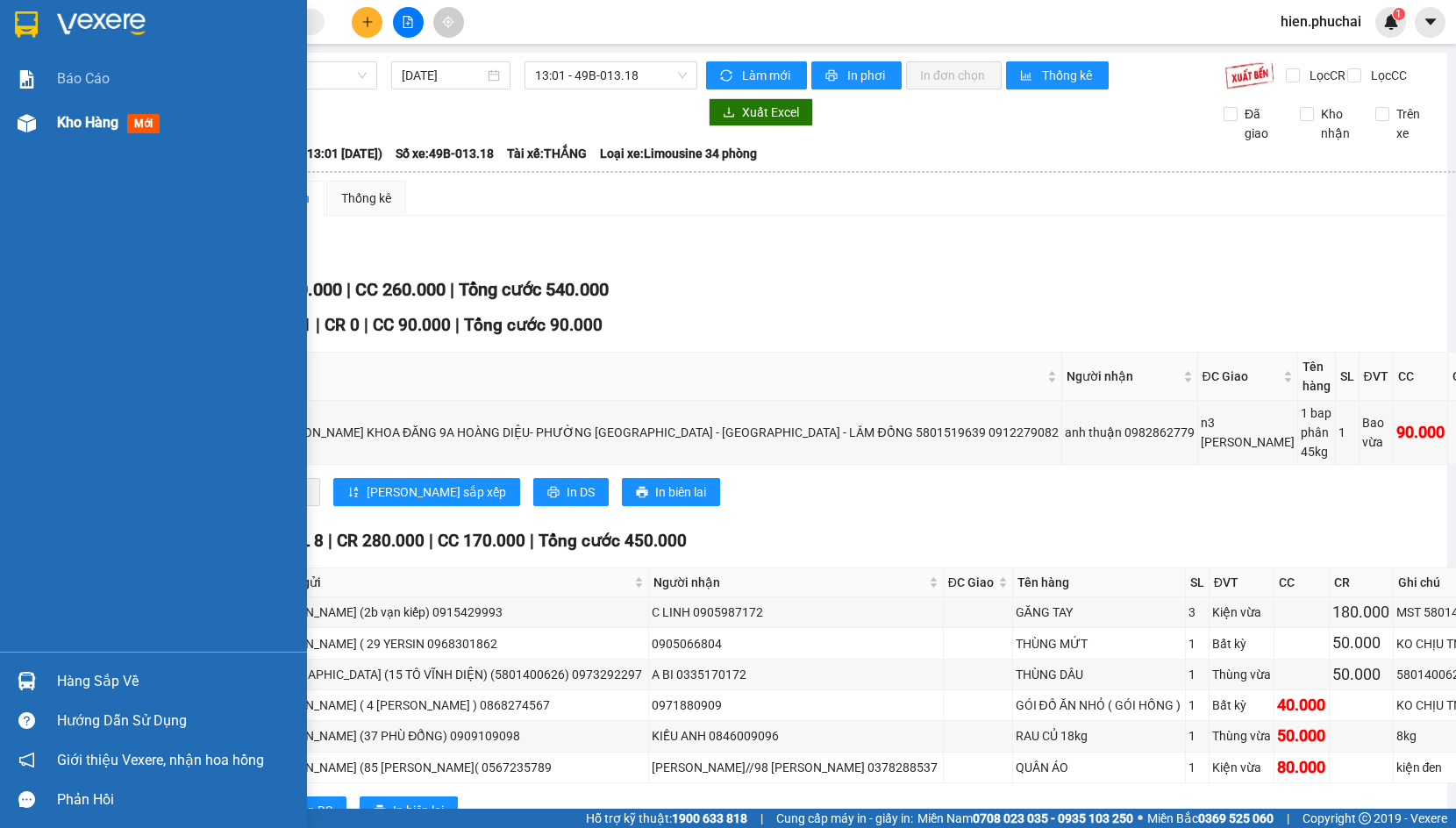
click at [48, 111] on div "Kho hàng mới" at bounding box center [153, 122] width 307 height 43
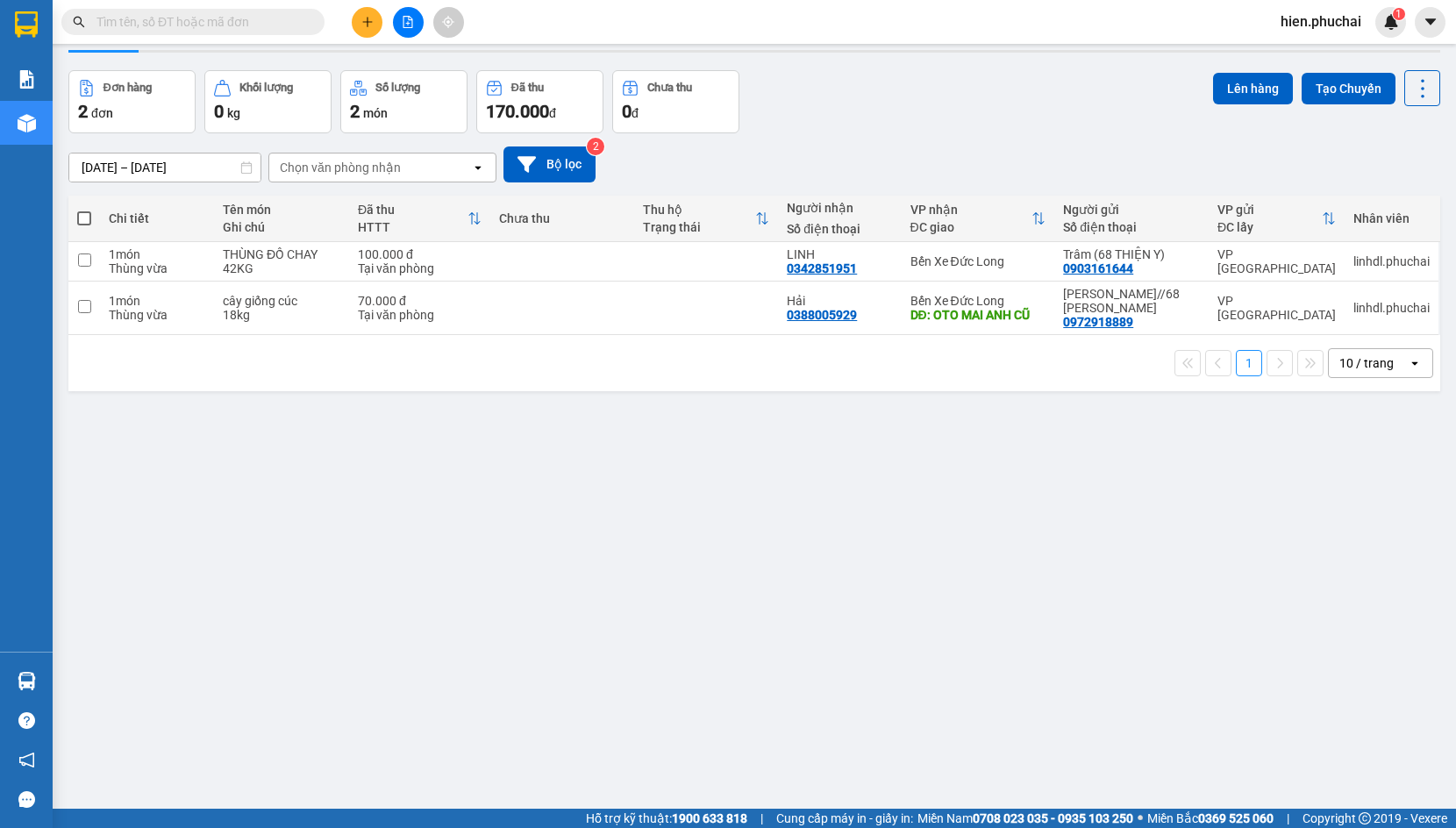
scroll to position [80, 0]
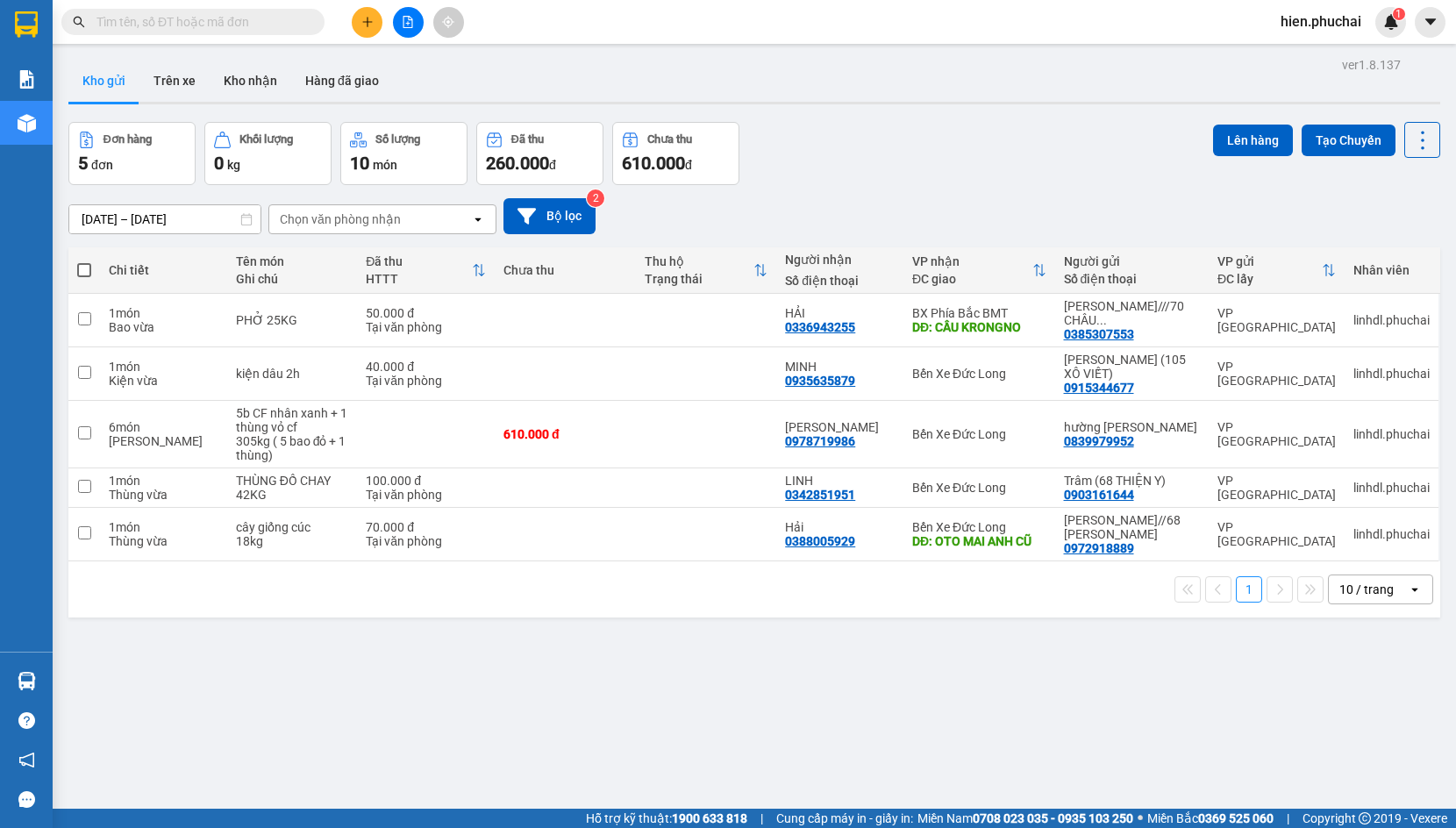
click at [859, 152] on div "Đơn hàng 5 đơn Khối lượng 0 kg Số lượng 10 món Đã thu 260.000 đ Chưa thu 610.00…" at bounding box center [754, 153] width 1372 height 63
click at [1365, 318] on icon at bounding box center [1371, 320] width 12 height 12
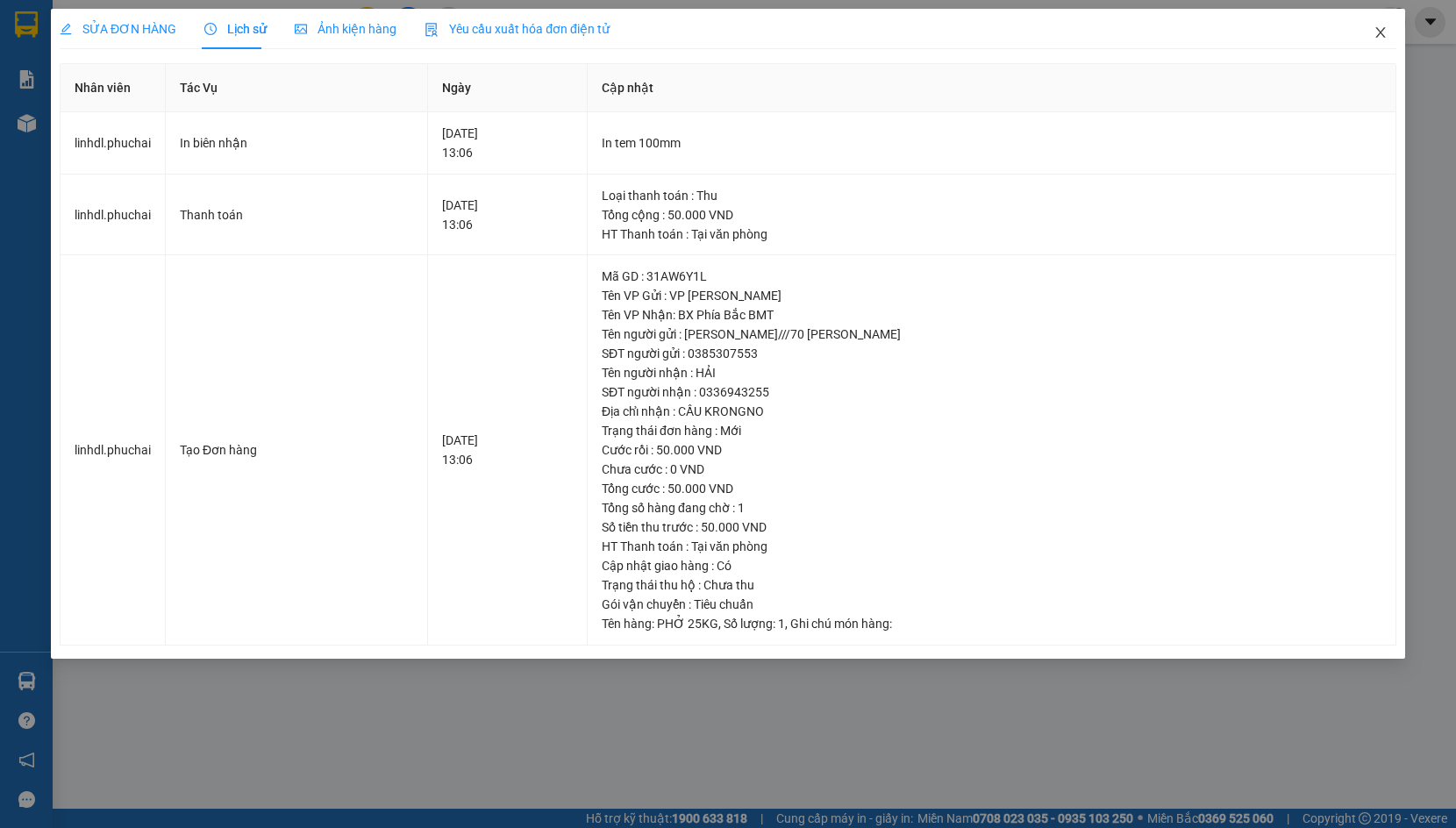
click at [1379, 32] on icon "close" at bounding box center [1380, 32] width 14 height 14
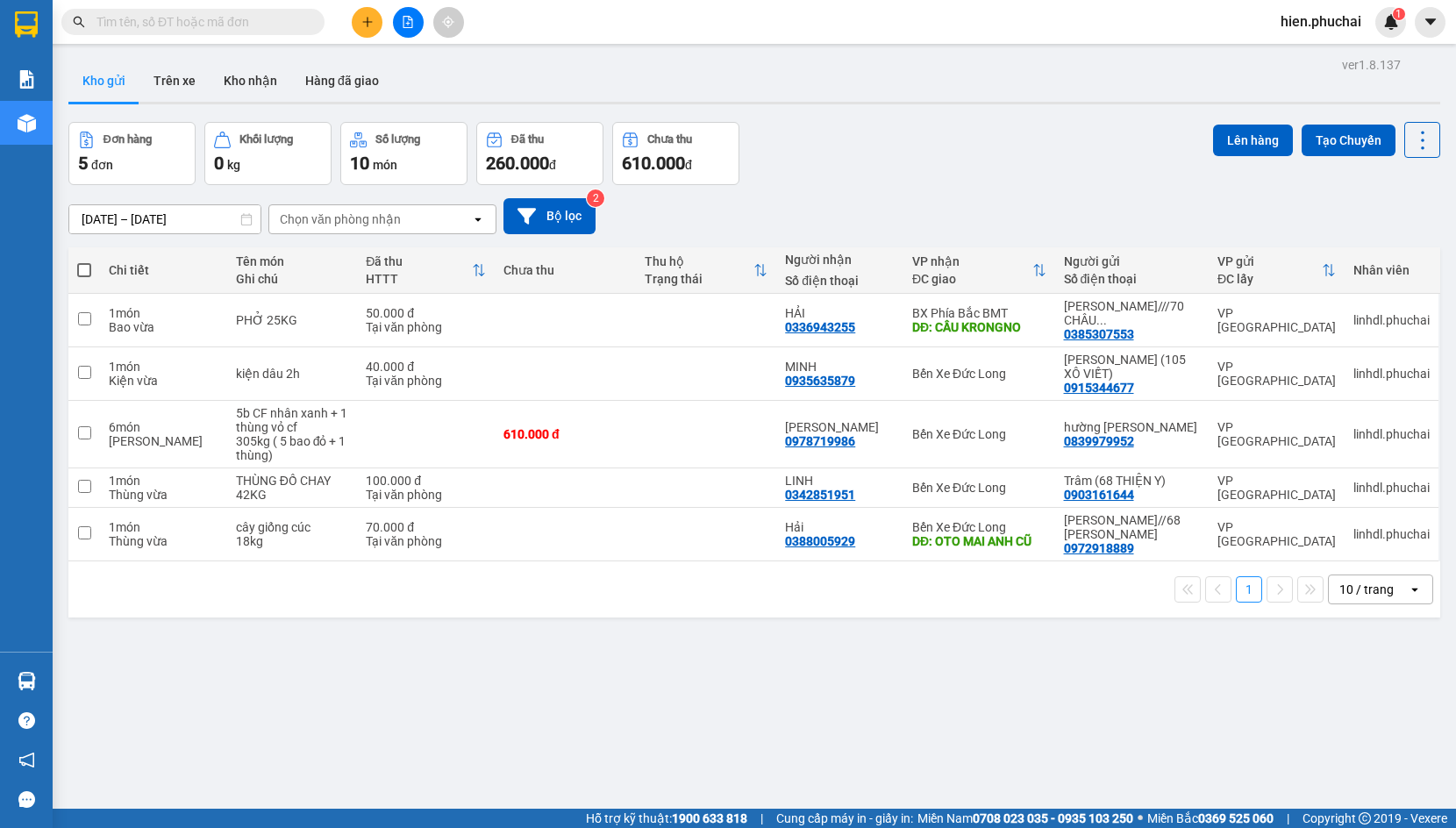
click at [898, 165] on div "Đơn hàng 5 đơn Khối lượng 0 kg Số lượng 10 món Đã thu 260.000 đ Chưa thu 610.00…" at bounding box center [754, 153] width 1372 height 63
click at [1365, 432] on icon at bounding box center [1371, 433] width 12 height 12
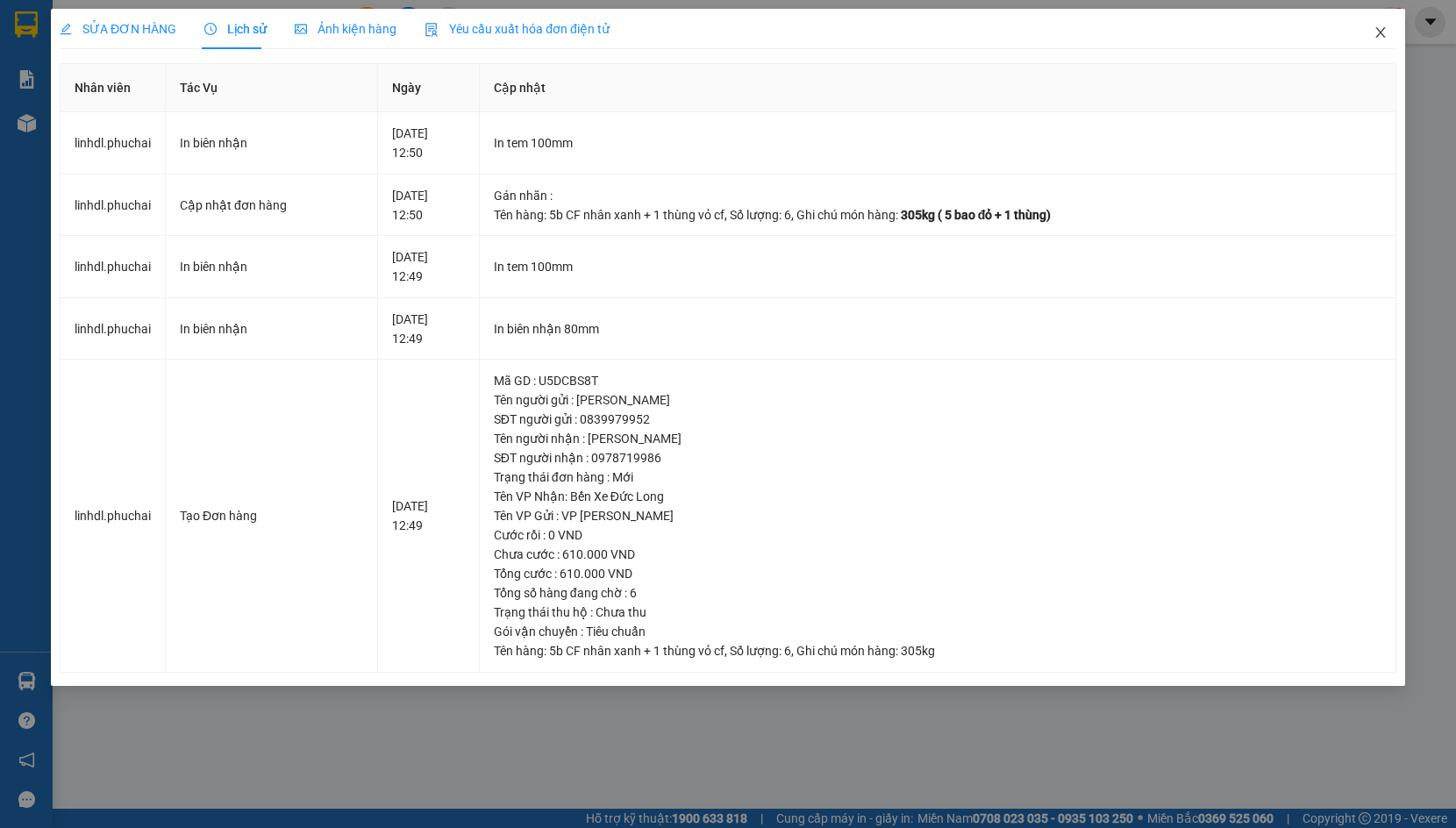
click at [1374, 36] on icon "close" at bounding box center [1380, 32] width 14 height 14
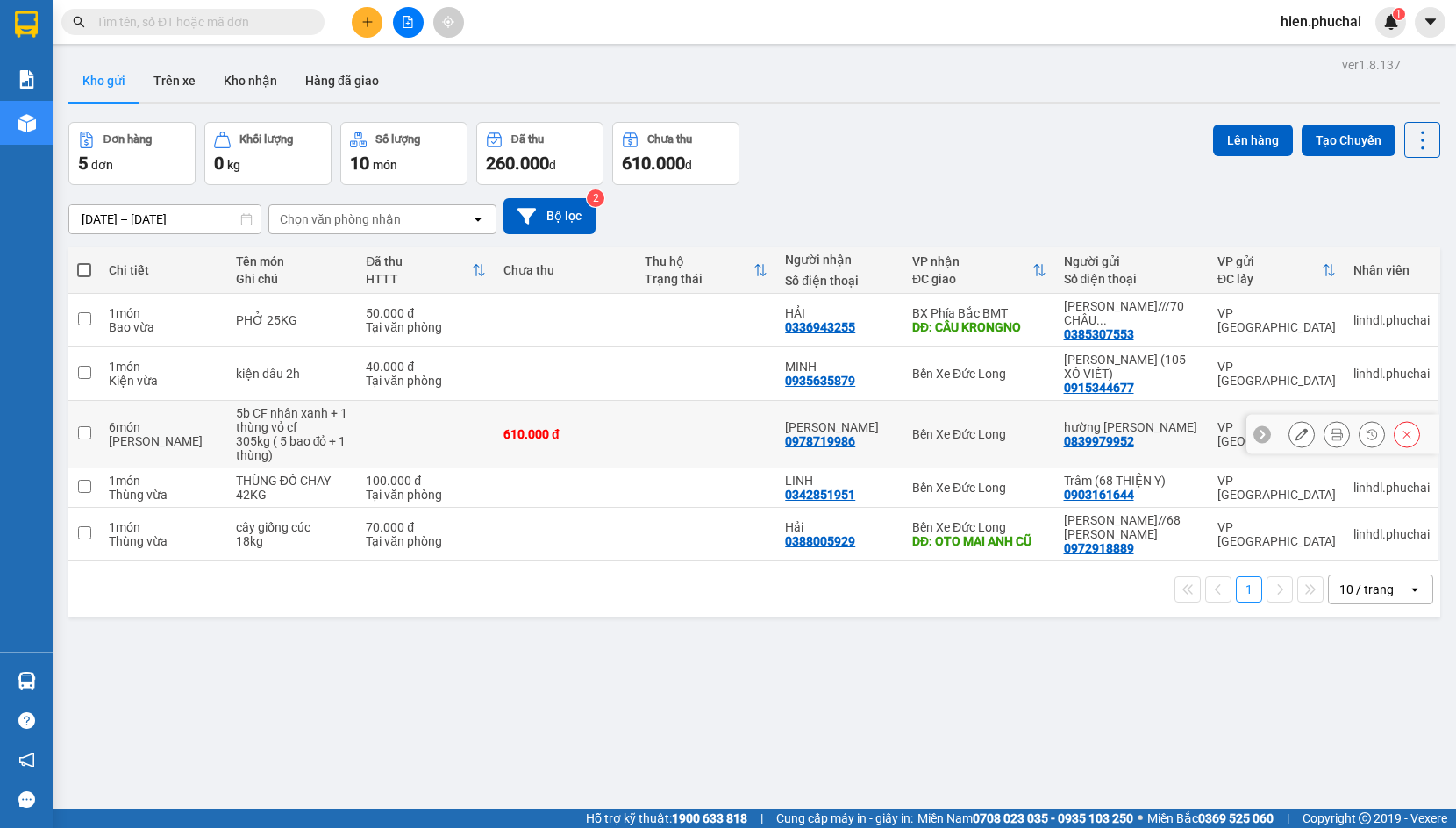
click at [532, 427] on div "610.000 đ" at bounding box center [566, 433] width 124 height 14
checkbox input "true"
click at [730, 198] on div "[DATE] – [DATE] Press the down arrow key to interact with the calendar and sele…" at bounding box center [754, 215] width 1372 height 36
